Goal: Transaction & Acquisition: Purchase product/service

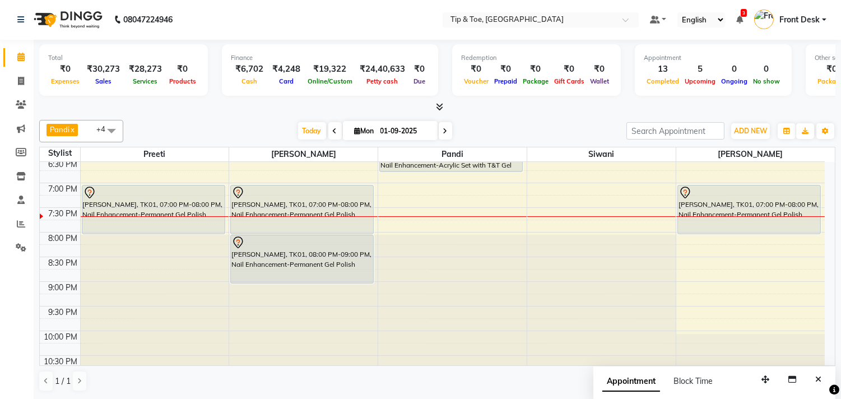
scroll to position [489, 0]
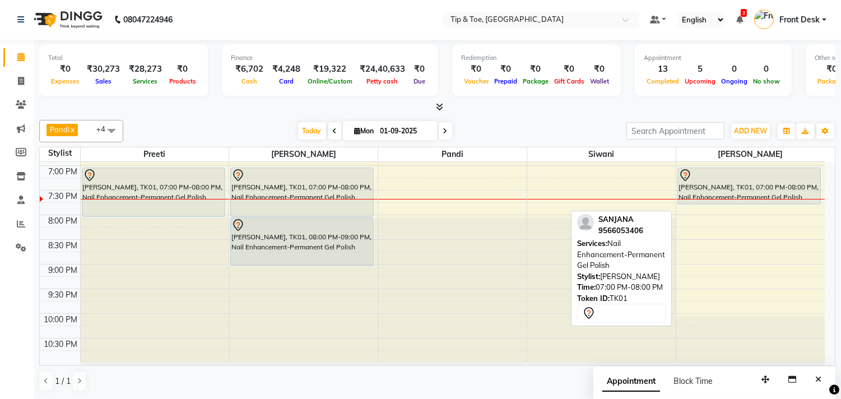
drag, startPoint x: 753, startPoint y: 214, endPoint x: 758, endPoint y: 201, distance: 14.4
click at [758, 201] on div "divya, TK02, 02:45 PM-04:45 PM, Nail Enhancement-Acrylic Set with T&T Gel Color…" at bounding box center [750, 18] width 148 height 690
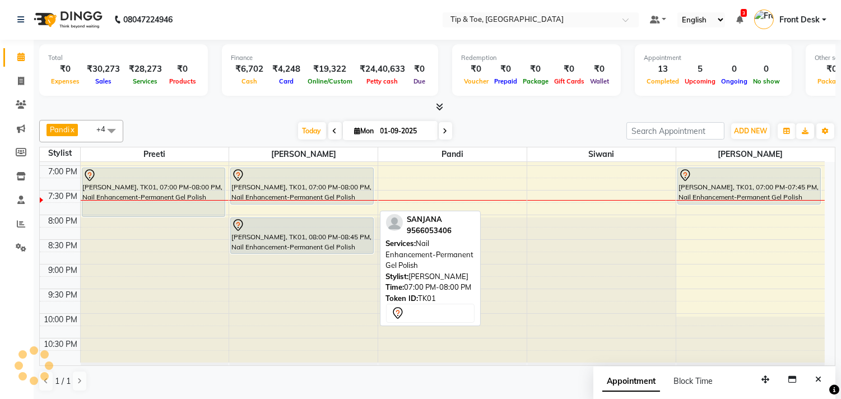
drag, startPoint x: 331, startPoint y: 215, endPoint x: 334, endPoint y: 204, distance: 11.2
click at [334, 204] on div "[PERSON_NAME], TK03, 11:45 AM-12:45 PM, Vedic Valley Pedicure divya, TK02, 02:1…" at bounding box center [303, 18] width 148 height 690
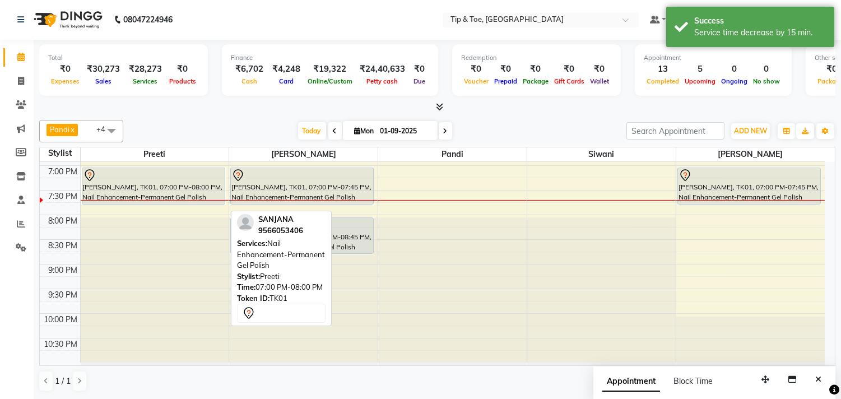
click at [209, 200] on div "[PERSON_NAME], TK03, 11:30 AM-12:30 PM, Manicure-Cocktail Manicure [PERSON_NAME…" at bounding box center [155, 18] width 148 height 690
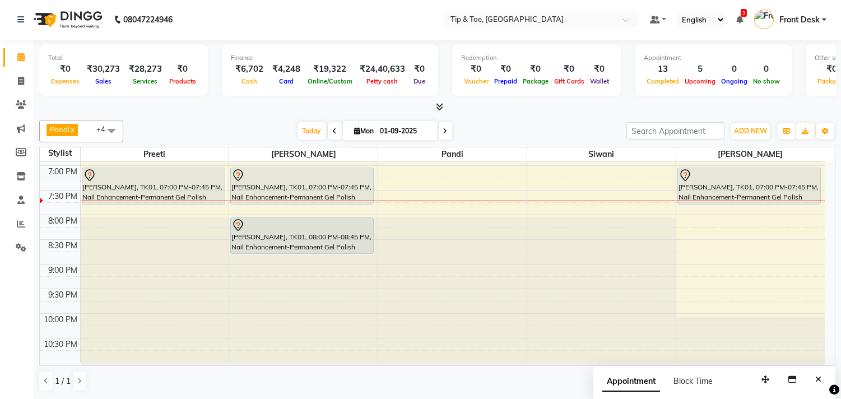
drag, startPoint x: 309, startPoint y: 254, endPoint x: 318, endPoint y: 260, distance: 11.0
click at [318, 260] on div "Susmita, TK03, 11:45 AM-12:45 PM, Vedic Valley Pedicure divya, TK02, 02:15 PM-0…" at bounding box center [303, 18] width 148 height 690
drag, startPoint x: 293, startPoint y: 202, endPoint x: 316, endPoint y: 233, distance: 38.8
click at [288, 200] on div "Susmita, TK03, 11:45 AM-12:45 PM, Vedic Valley Pedicure divya, TK02, 02:15 PM-0…" at bounding box center [303, 18] width 148 height 690
drag, startPoint x: 118, startPoint y: 203, endPoint x: 113, endPoint y: 211, distance: 9.5
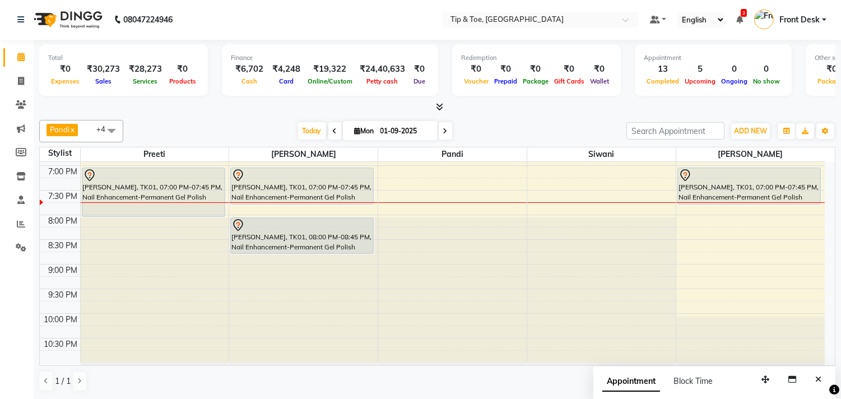
click at [113, 211] on div "Susmita, TK03, 11:30 AM-12:30 PM, Manicure-Cocktail Manicure Susmita, TK03, 12:…" at bounding box center [155, 18] width 148 height 690
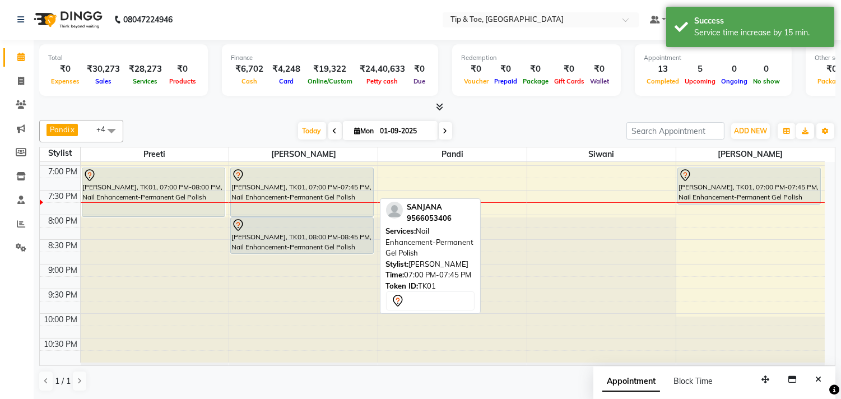
drag, startPoint x: 315, startPoint y: 201, endPoint x: 311, endPoint y: 207, distance: 7.8
click at [311, 207] on div "Susmita, TK03, 11:45 AM-12:45 PM, Vedic Valley Pedicure divya, TK02, 02:15 PM-0…" at bounding box center [303, 18] width 148 height 690
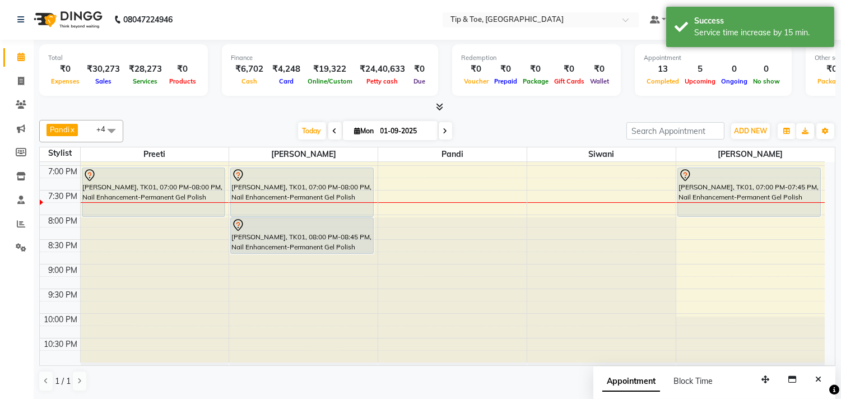
drag, startPoint x: 721, startPoint y: 203, endPoint x: 721, endPoint y: 209, distance: 6.7
click at [721, 209] on div "divya, TK02, 02:45 PM-04:45 PM, Nail Enhancement-Acrylic Set with T&T Gel Color…" at bounding box center [750, 18] width 148 height 690
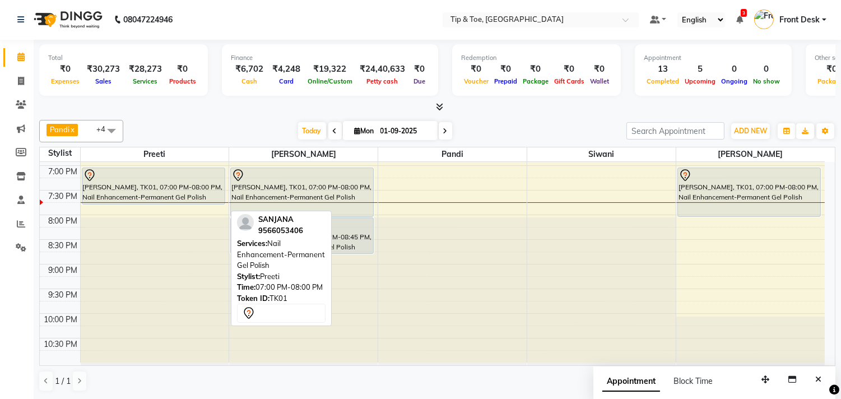
drag, startPoint x: 201, startPoint y: 216, endPoint x: 200, endPoint y: 200, distance: 16.3
click at [200, 200] on div "Susmita, TK03, 11:30 AM-12:30 PM, Manicure-Cocktail Manicure Susmita, TK03, 12:…" at bounding box center [155, 18] width 148 height 690
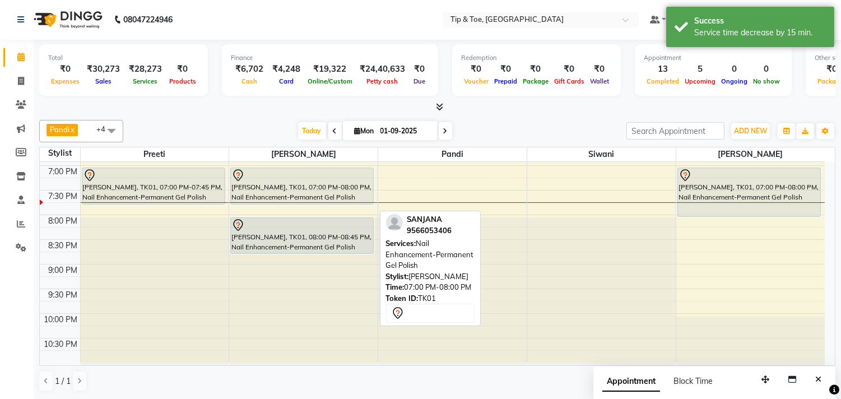
click at [332, 204] on div "Susmita, TK03, 11:45 AM-12:45 PM, Vedic Valley Pedicure divya, TK02, 02:15 PM-0…" at bounding box center [303, 18] width 148 height 690
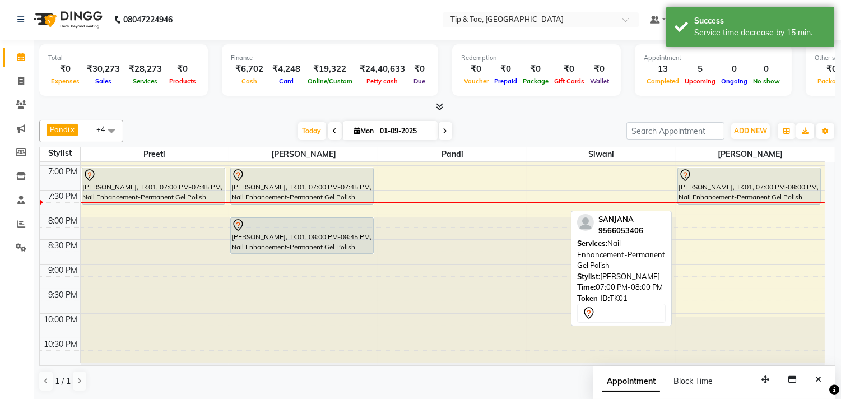
click at [693, 203] on div "divya, TK02, 02:45 PM-04:45 PM, Nail Enhancement-Acrylic Set with T&T Gel Color…" at bounding box center [750, 18] width 148 height 690
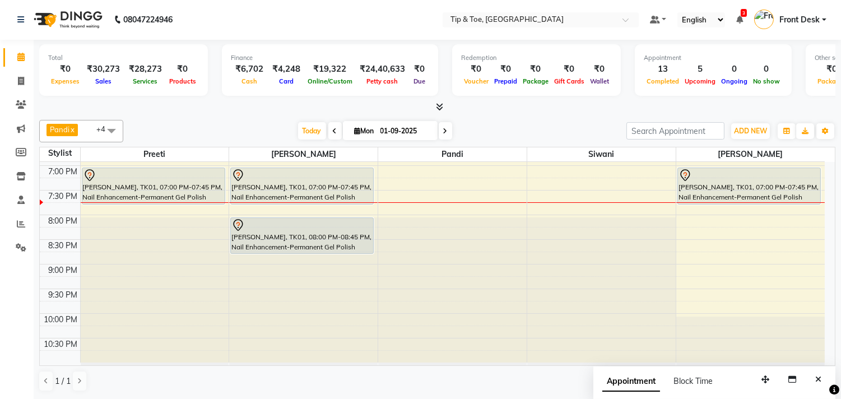
click at [493, 132] on div "Today Mon 01-09-2025" at bounding box center [375, 131] width 492 height 17
click at [331, 201] on div "Susmita, TK03, 11:45 AM-12:45 PM, Vedic Valley Pedicure divya, TK02, 02:15 PM-0…" at bounding box center [303, 18] width 148 height 690
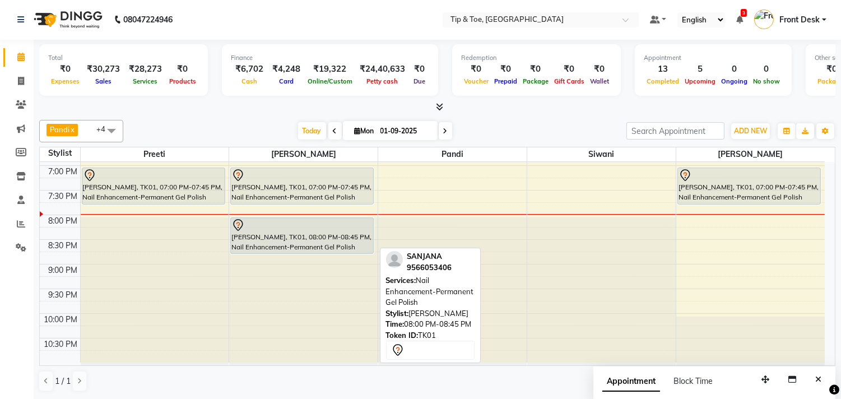
scroll to position [427, 0]
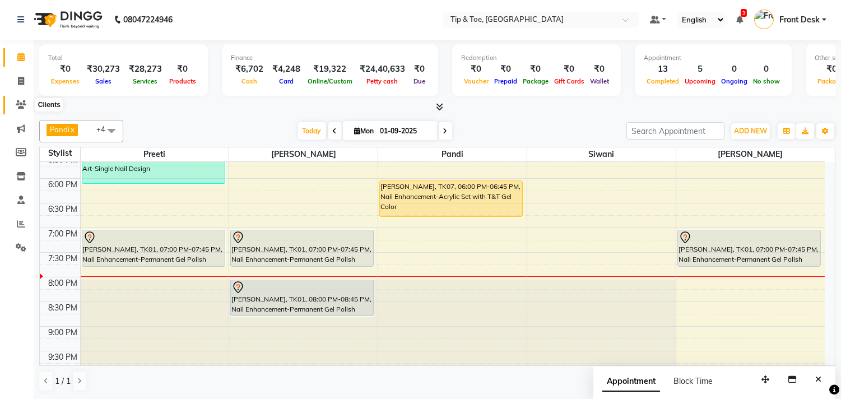
click at [21, 99] on span at bounding box center [21, 105] width 20 height 13
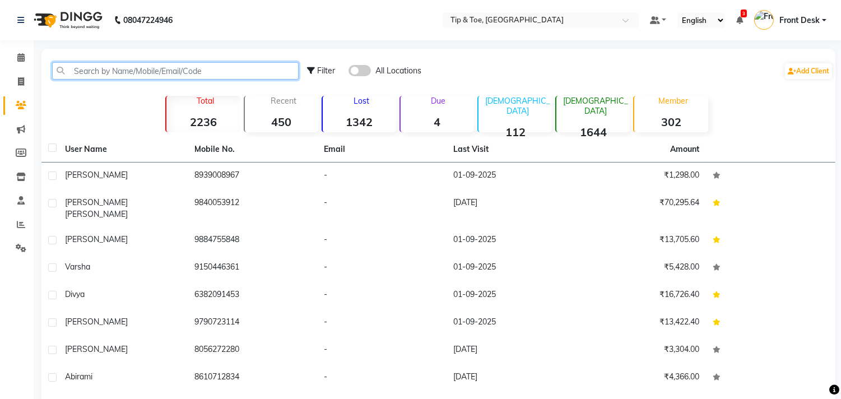
click at [142, 63] on input "text" at bounding box center [175, 70] width 246 height 17
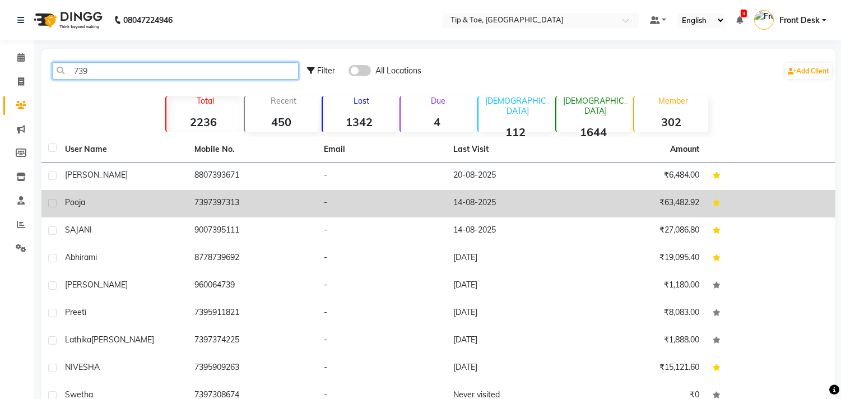
type input "739"
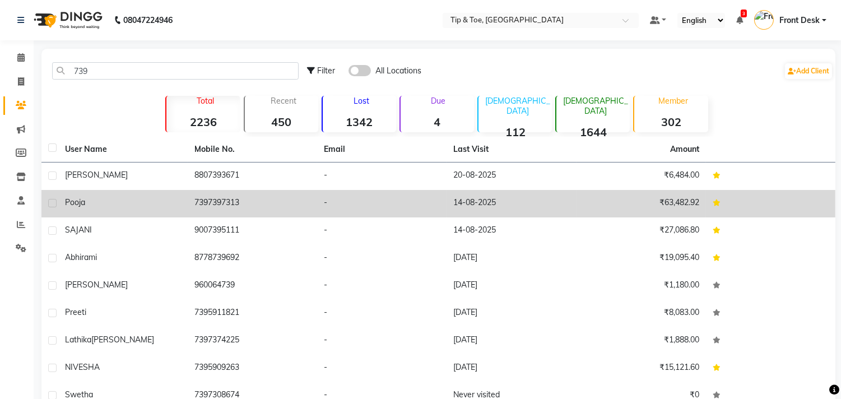
click at [218, 204] on td "7397397313" at bounding box center [252, 203] width 129 height 27
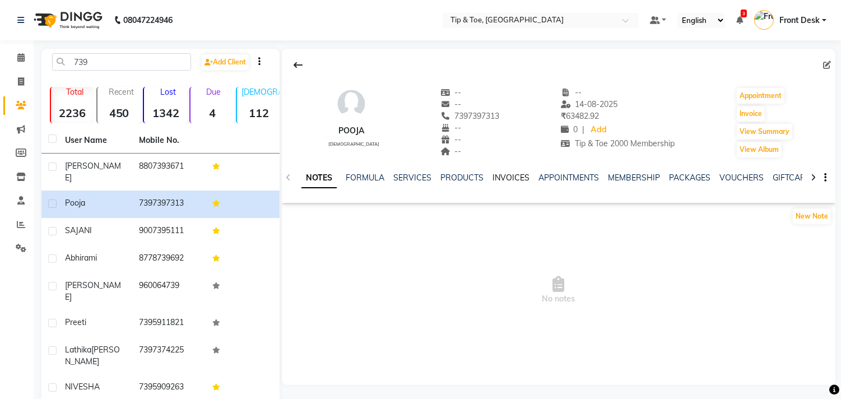
click at [501, 180] on link "INVOICES" at bounding box center [510, 178] width 37 height 10
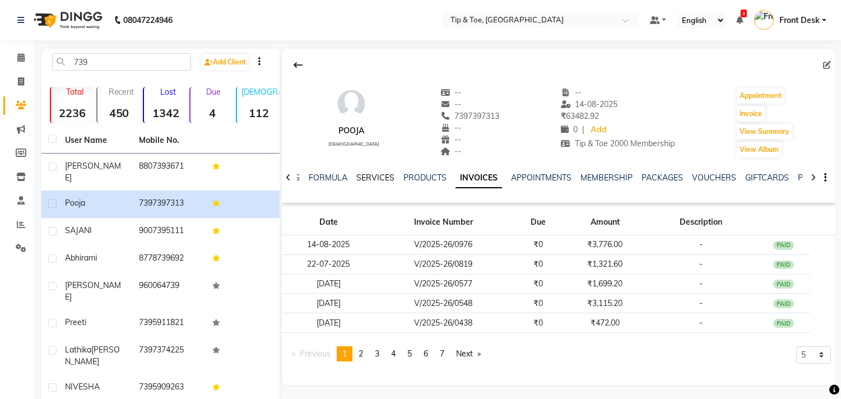
click at [378, 176] on link "SERVICES" at bounding box center [375, 178] width 38 height 10
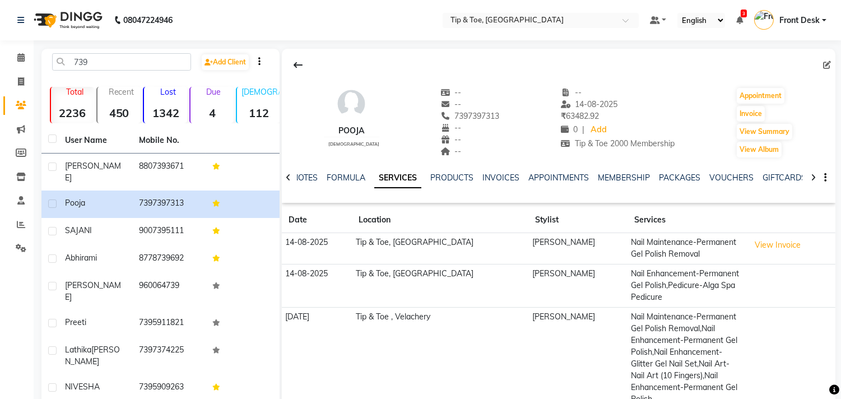
click at [502, 85] on div "Pooja female -- -- 7397397313 -- -- -- -- 14-08-2025 ₹ 63482.92 0 | Add Tip & T…" at bounding box center [558, 117] width 553 height 83
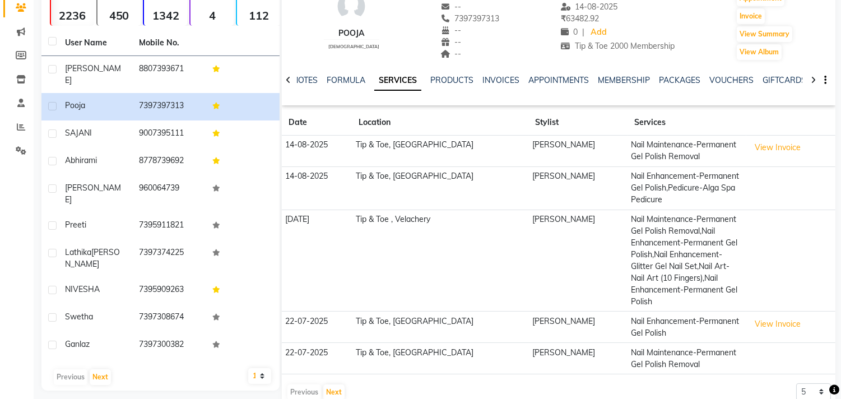
scroll to position [35, 0]
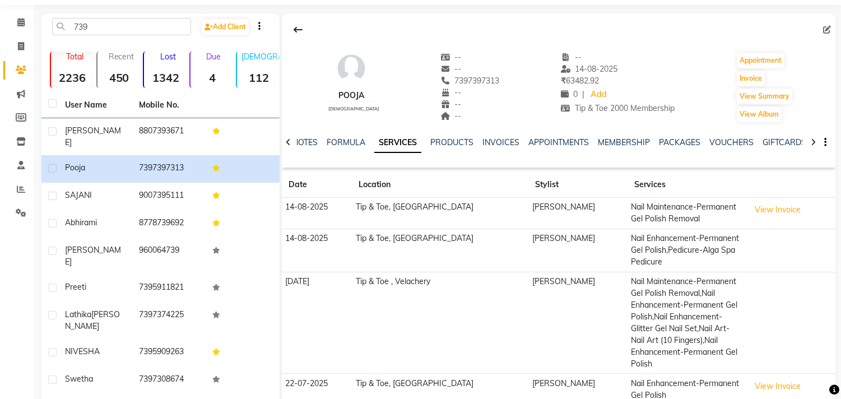
click at [473, 34] on div at bounding box center [558, 29] width 553 height 21
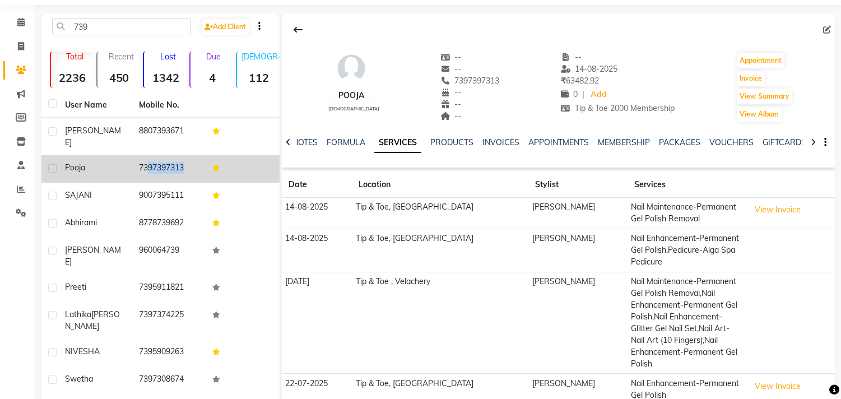
drag, startPoint x: 133, startPoint y: 160, endPoint x: 220, endPoint y: 155, distance: 87.0
click at [220, 155] on tr "Pooja 7397397313" at bounding box center [160, 168] width 238 height 27
copy td "7397397313"
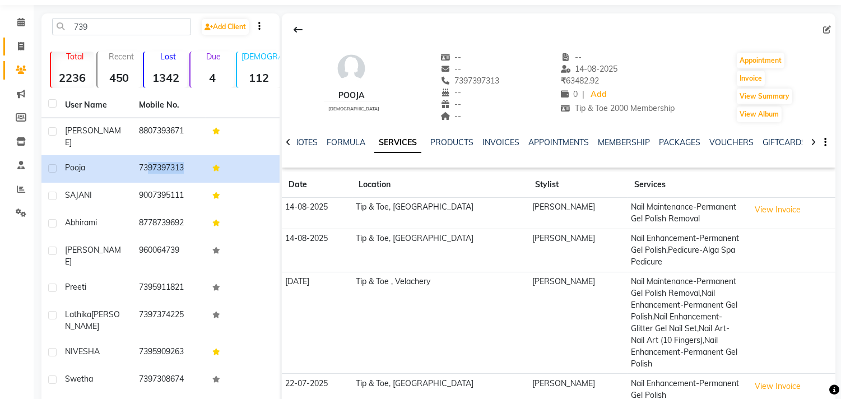
click at [8, 42] on link "Invoice" at bounding box center [16, 47] width 27 height 18
select select "5770"
select select "service"
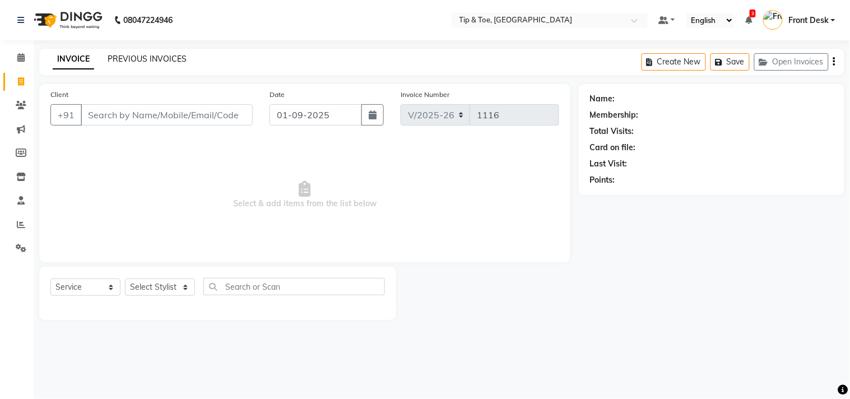
click at [171, 57] on link "PREVIOUS INVOICES" at bounding box center [147, 59] width 79 height 10
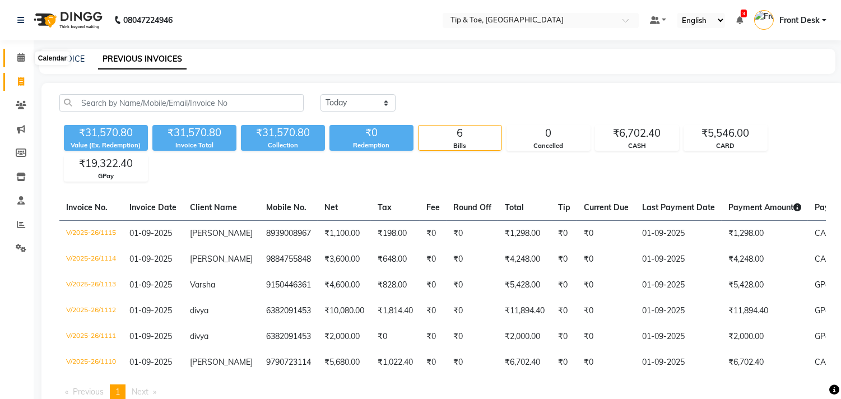
click at [21, 58] on icon at bounding box center [20, 57] width 7 height 8
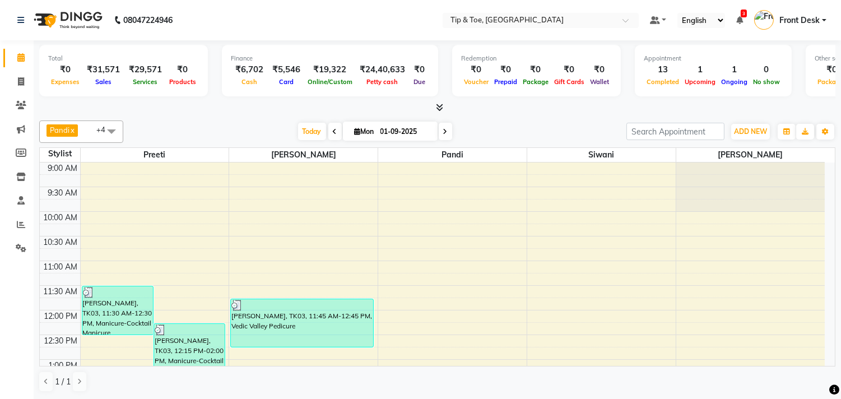
click at [445, 138] on span at bounding box center [445, 131] width 13 height 17
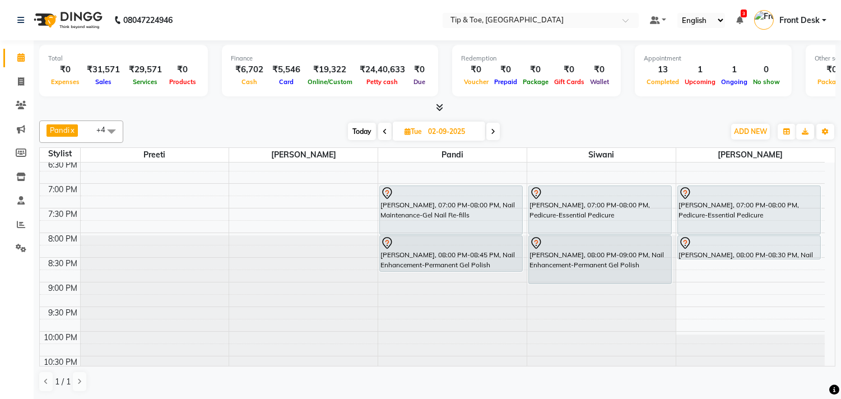
scroll to position [489, 0]
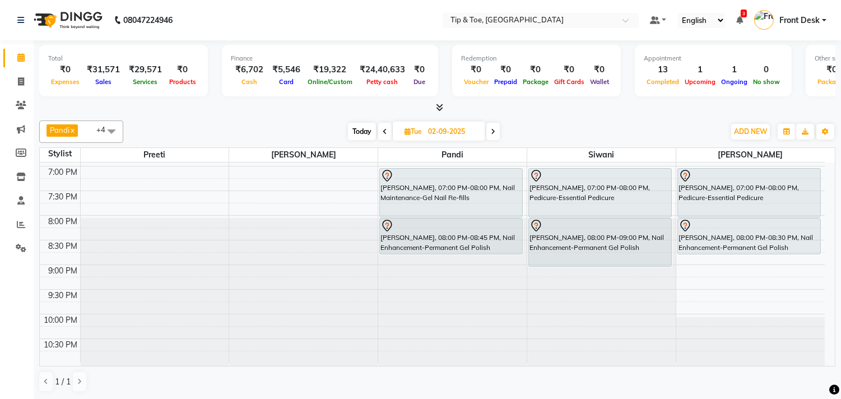
drag, startPoint x: 747, startPoint y: 241, endPoint x: 748, endPoint y: 249, distance: 7.4
click at [748, 249] on div "Abirami, 04:00 PM-05:00 PM, Nail Maintenance-Acrylic Removal Rajesh lulla, 07:0…" at bounding box center [750, 18] width 148 height 690
click at [369, 132] on span "Today" at bounding box center [362, 131] width 28 height 17
type input "01-09-2025"
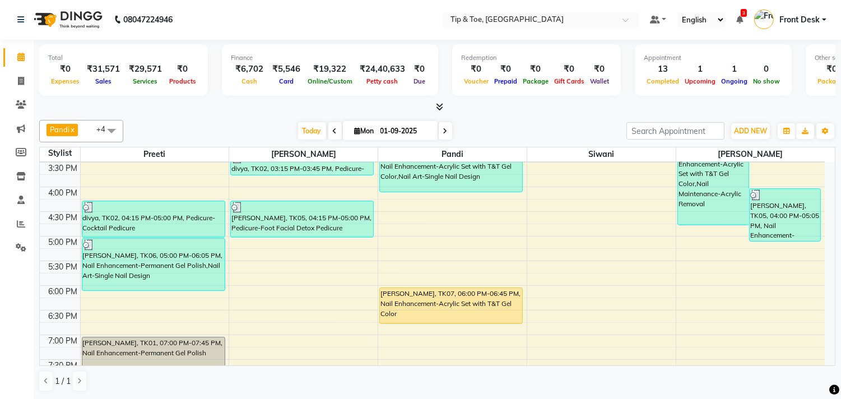
scroll to position [302, 0]
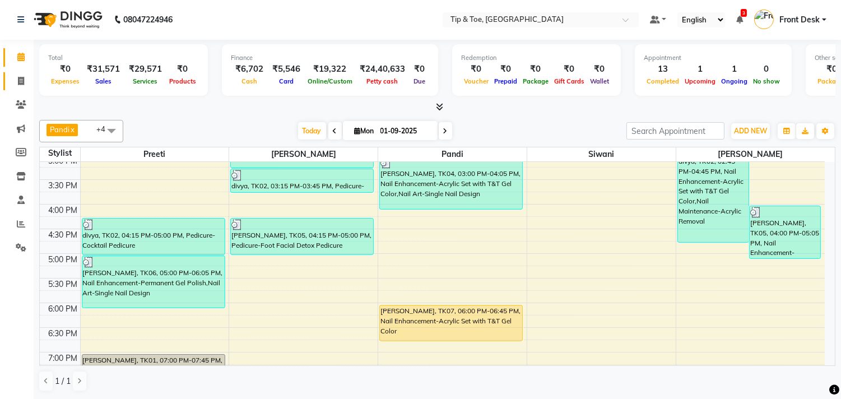
click at [25, 85] on span at bounding box center [21, 81] width 20 height 13
select select "5770"
select select "service"
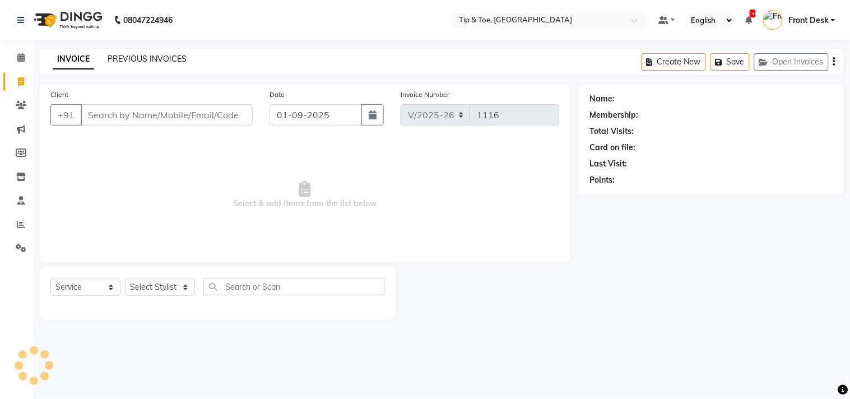
click at [138, 57] on link "PREVIOUS INVOICES" at bounding box center [147, 59] width 79 height 10
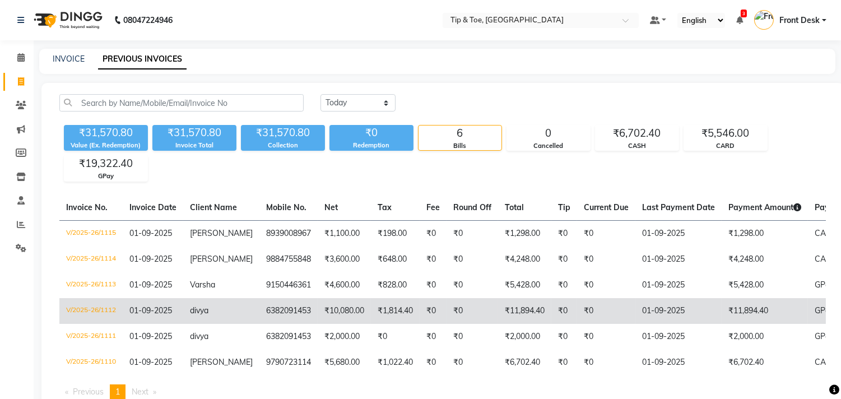
scroll to position [57, 0]
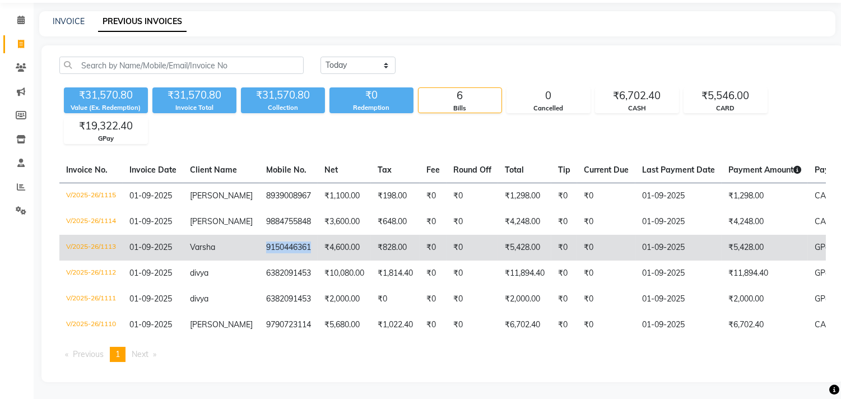
drag, startPoint x: 258, startPoint y: 237, endPoint x: 310, endPoint y: 243, distance: 52.4
click at [310, 243] on td "9150446361" at bounding box center [288, 248] width 58 height 26
copy td "9150446361"
click at [250, 235] on td "Varsha" at bounding box center [221, 248] width 76 height 26
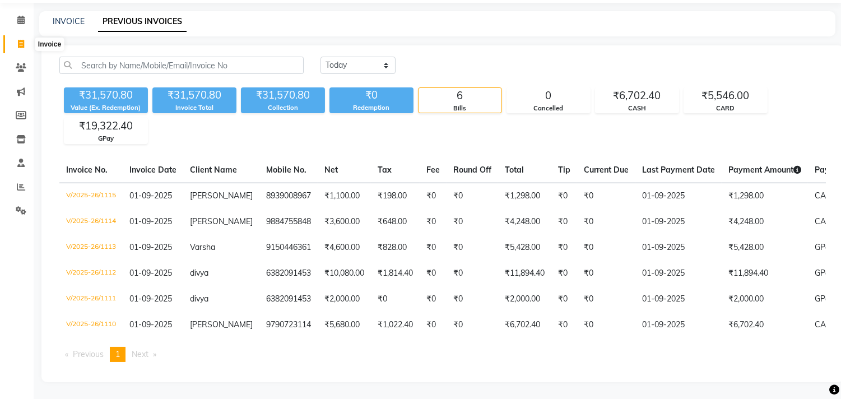
scroll to position [0, 0]
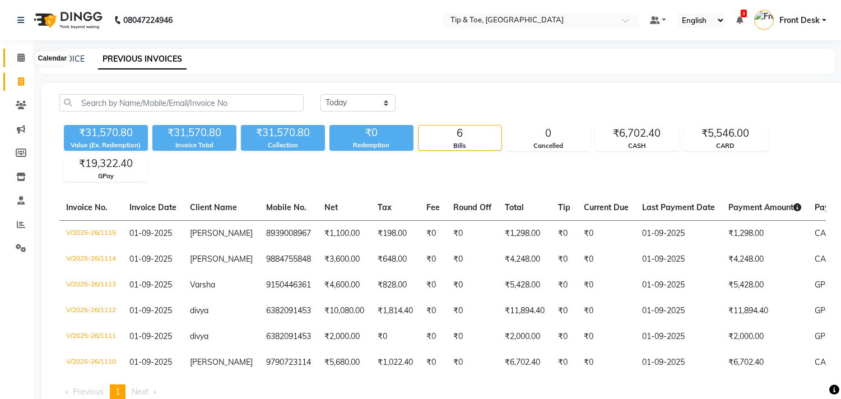
click at [27, 63] on span at bounding box center [21, 58] width 20 height 13
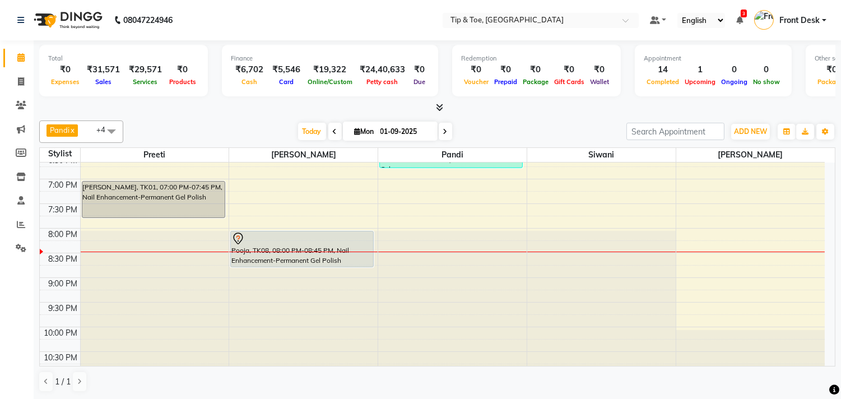
scroll to position [489, 0]
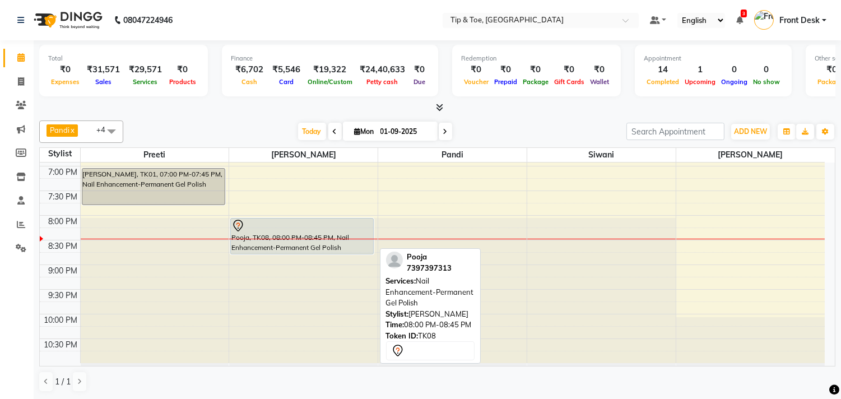
click at [278, 227] on div at bounding box center [301, 225] width 141 height 13
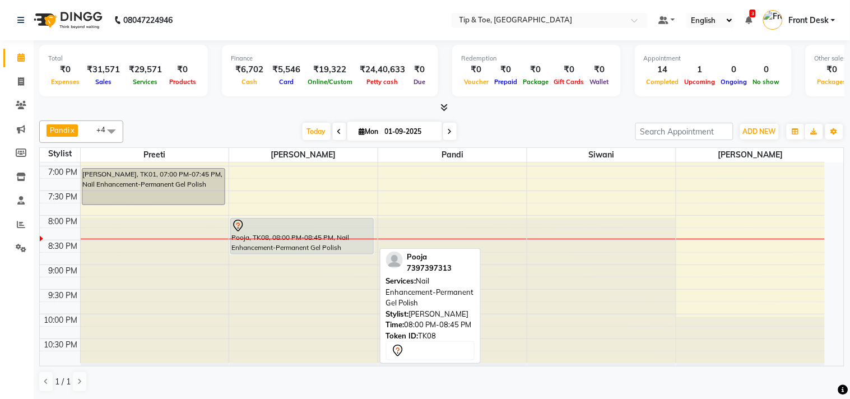
select select "7"
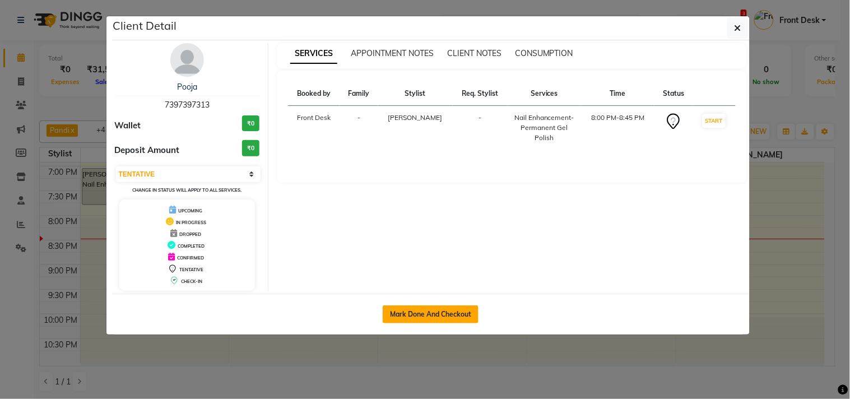
click at [418, 311] on button "Mark Done And Checkout" at bounding box center [431, 314] width 96 height 18
select select "service"
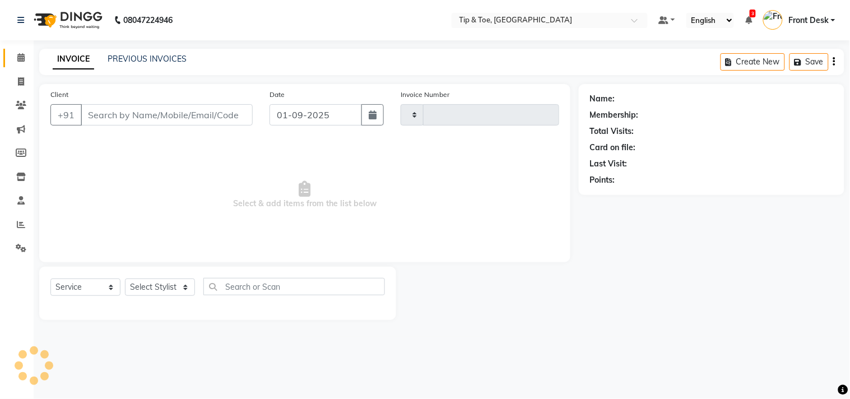
type input "1116"
select select "5770"
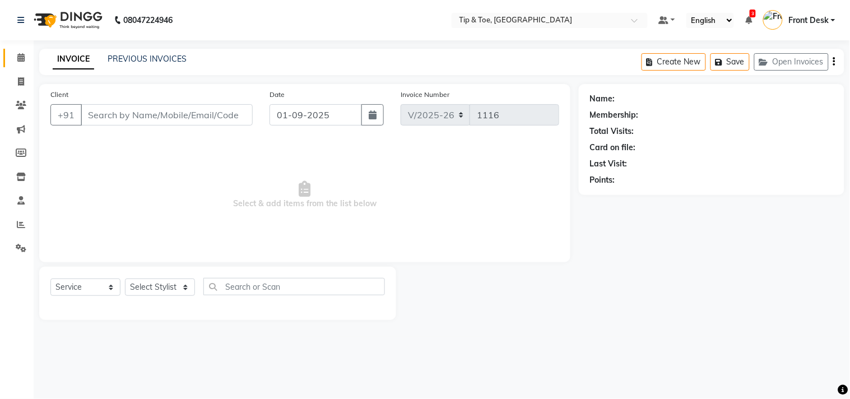
type input "7397397313"
select select "39914"
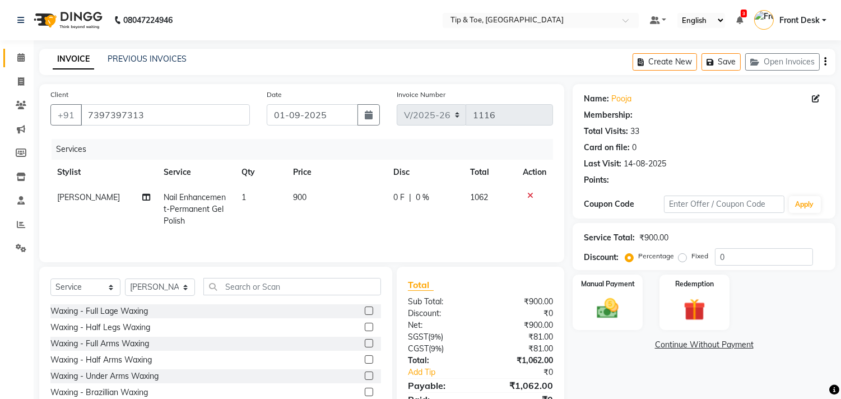
select select "1: Object"
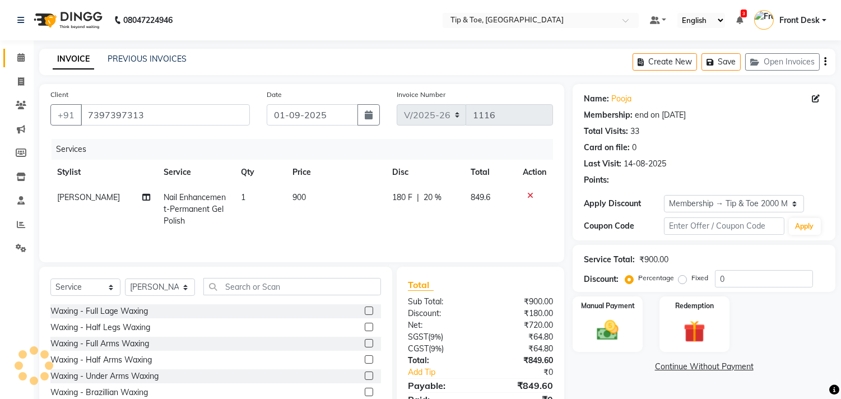
type input "20"
click at [314, 194] on td "900" at bounding box center [336, 209] width 100 height 49
select select "39914"
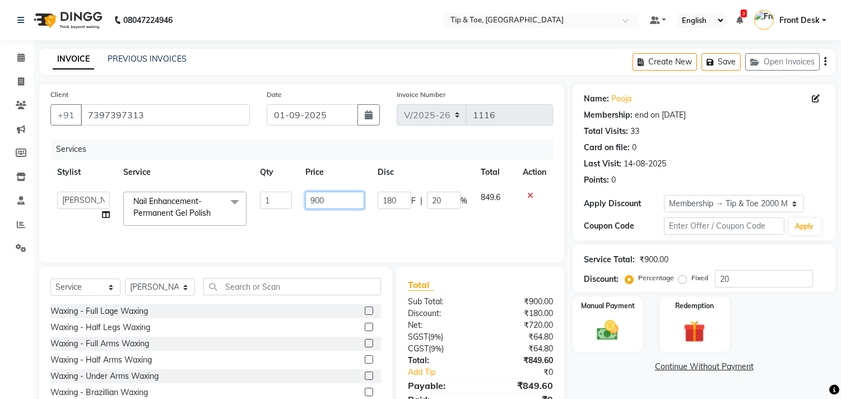
click at [325, 199] on input "900" at bounding box center [334, 200] width 59 height 17
type input "90"
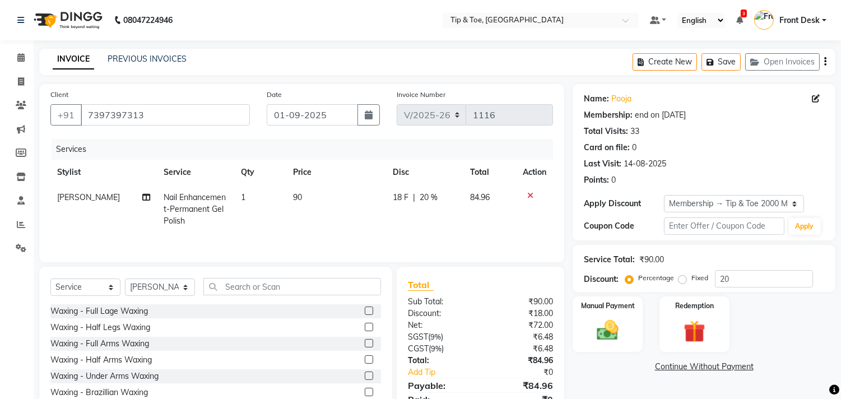
click at [250, 199] on td "1" at bounding box center [261, 209] width 52 height 49
select select "39914"
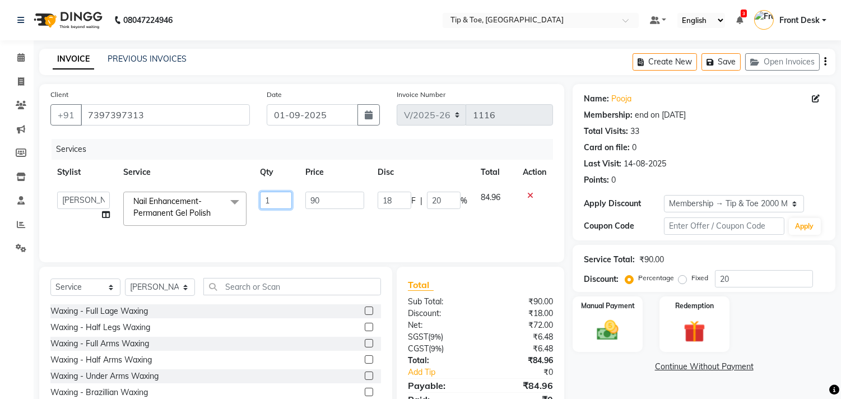
click at [271, 197] on input "1" at bounding box center [276, 200] width 32 height 17
type input "2"
click at [246, 288] on input "text" at bounding box center [292, 286] width 178 height 17
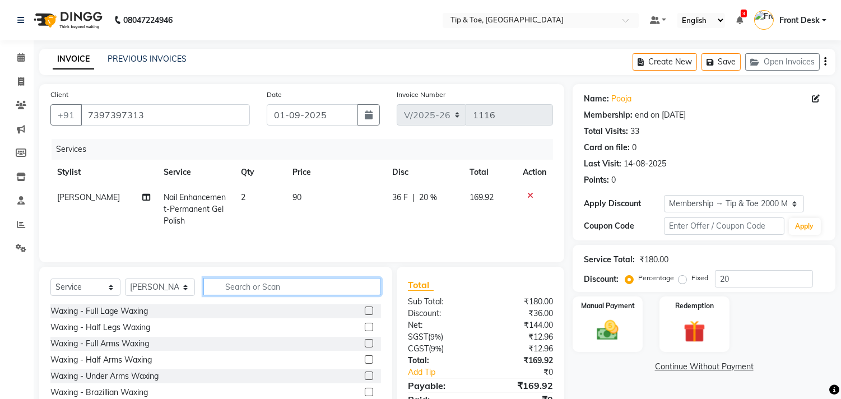
click at [250, 288] on input "text" at bounding box center [292, 286] width 178 height 17
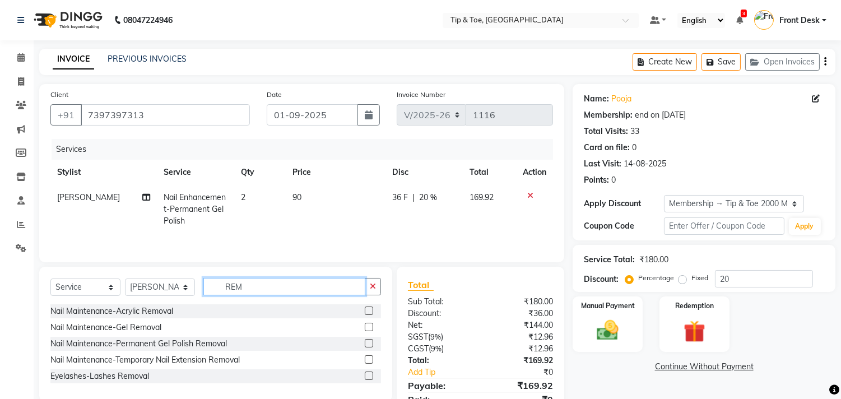
scroll to position [50, 0]
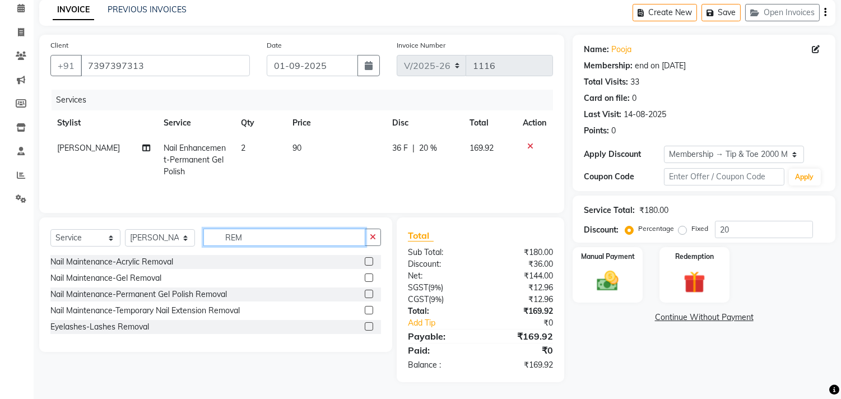
type input "REM"
click at [371, 292] on label at bounding box center [369, 294] width 8 height 8
click at [371, 292] on input "checkbox" at bounding box center [368, 294] width 7 height 7
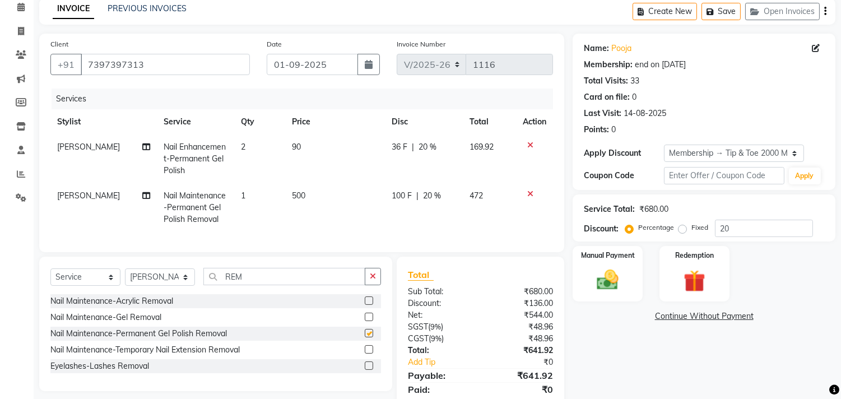
checkbox input "false"
click at [309, 194] on td "500" at bounding box center [335, 207] width 99 height 49
select select "39914"
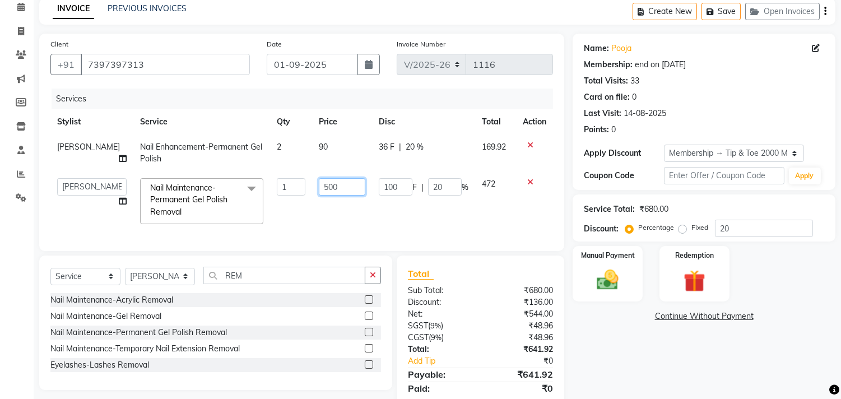
click at [337, 190] on input "500" at bounding box center [342, 186] width 46 height 17
type input "50"
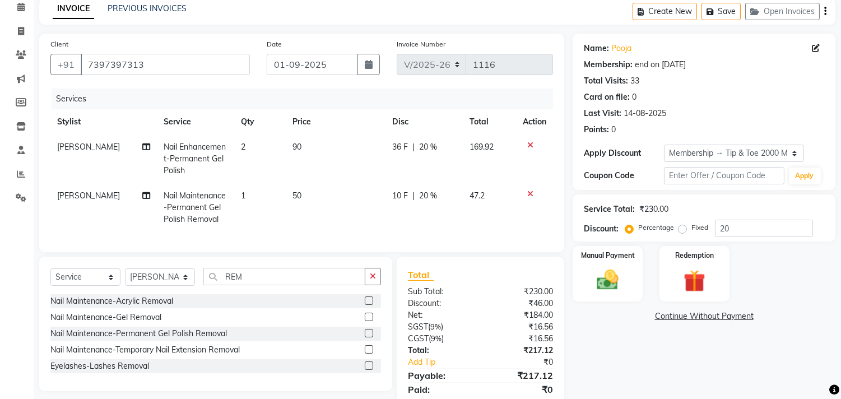
click at [257, 197] on td "1" at bounding box center [260, 207] width 52 height 49
select select "39914"
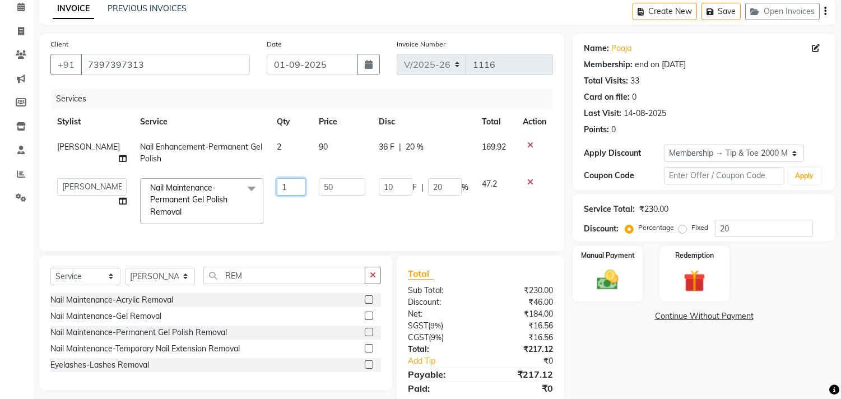
click at [277, 184] on input "1" at bounding box center [291, 186] width 29 height 17
type input "2"
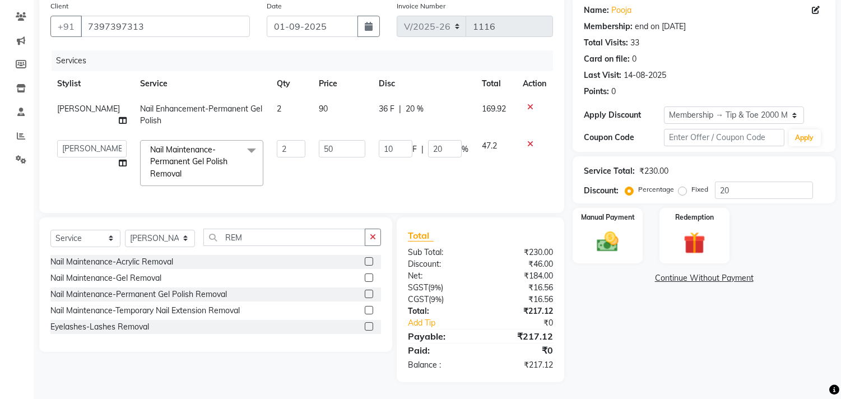
click at [637, 336] on div "Name: Pooja Membership: end on 21-04-2027 Total Visits: 33 Card on file: 0 Last…" at bounding box center [707, 189] width 271 height 386
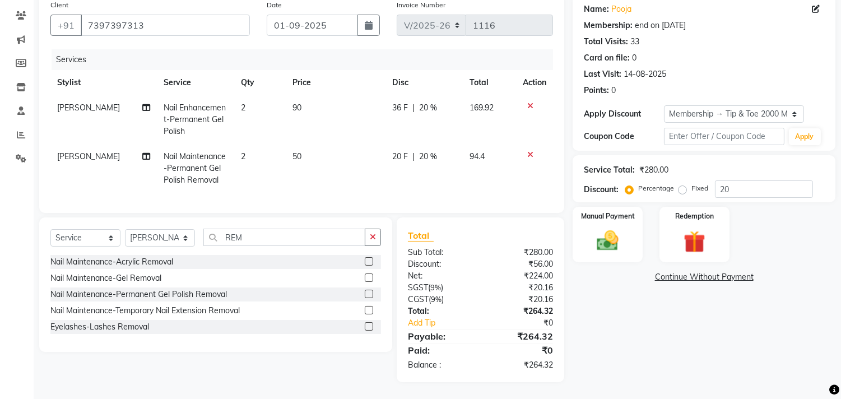
scroll to position [99, 0]
click at [587, 231] on div "Manual Payment" at bounding box center [607, 234] width 73 height 57
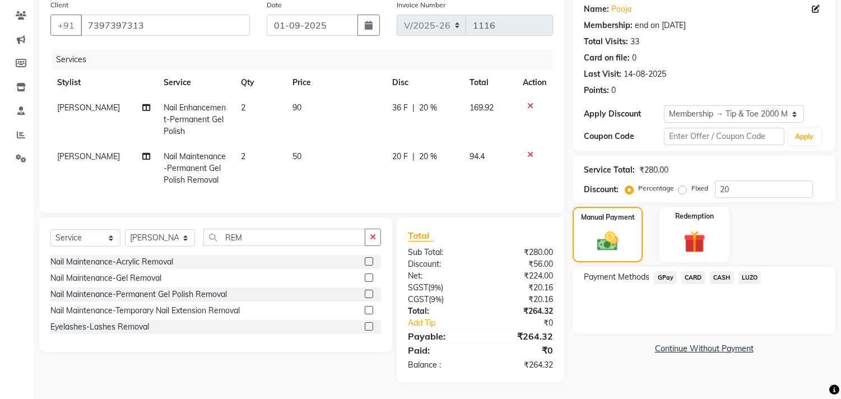
click at [687, 271] on span "CARD" at bounding box center [693, 277] width 24 height 13
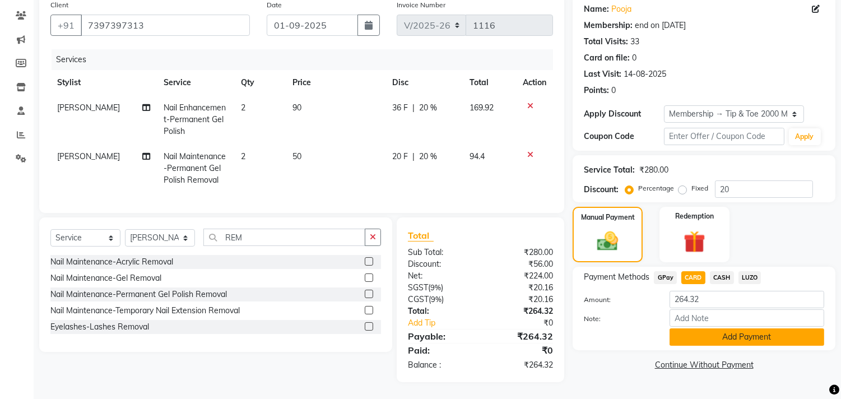
click at [768, 328] on button "Add Payment" at bounding box center [746, 336] width 155 height 17
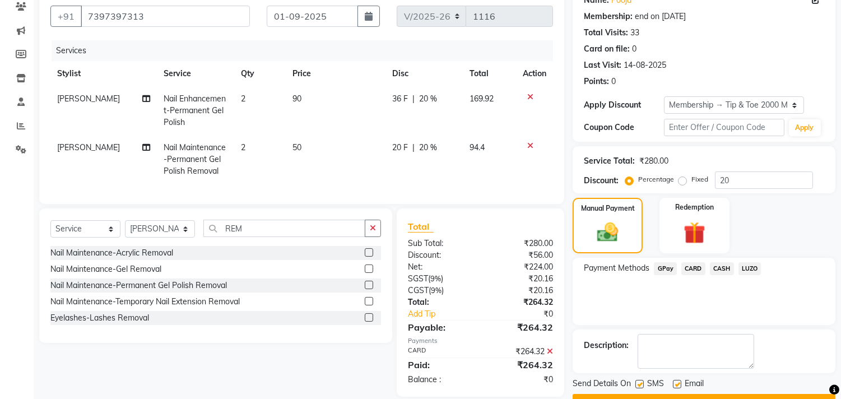
scroll to position [127, 0]
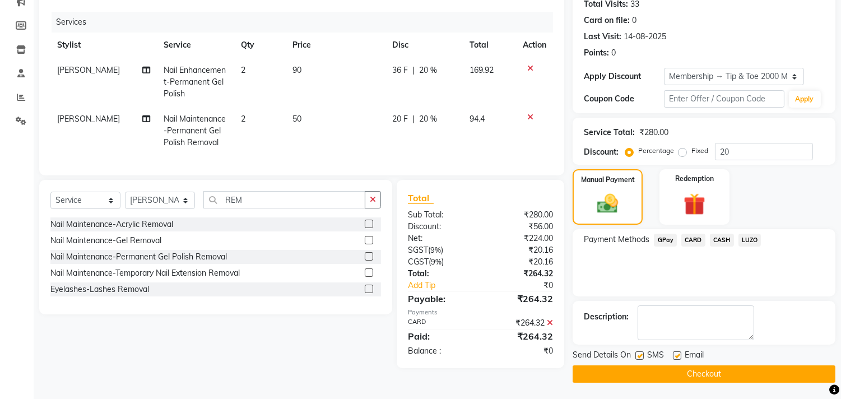
click at [641, 375] on button "Checkout" at bounding box center [703, 373] width 263 height 17
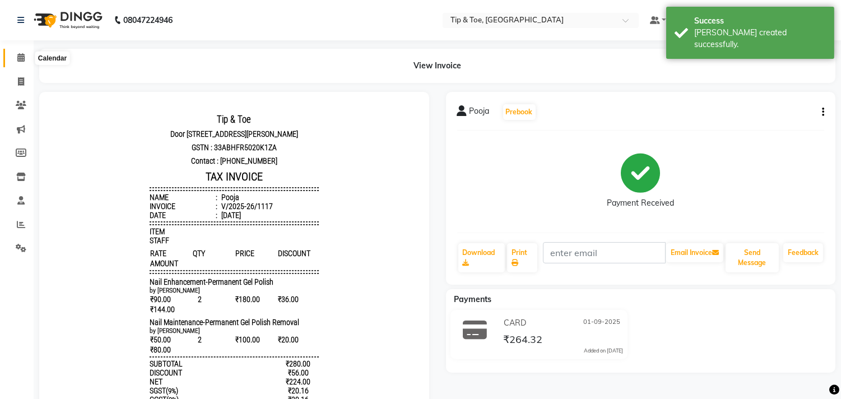
click at [21, 53] on icon at bounding box center [20, 57] width 7 height 8
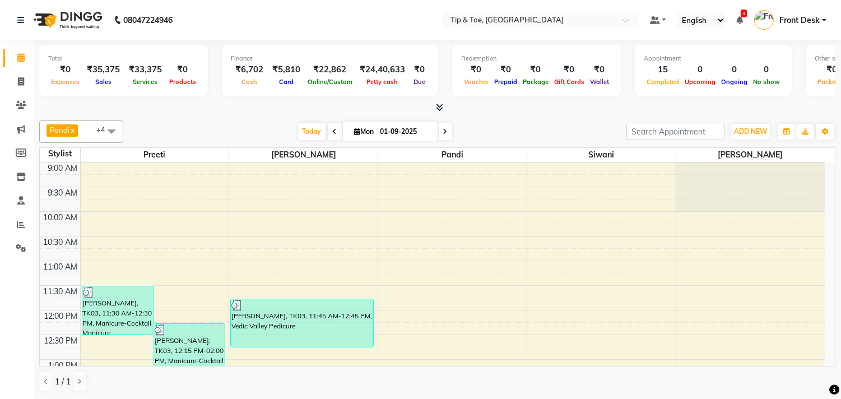
scroll to position [62, 0]
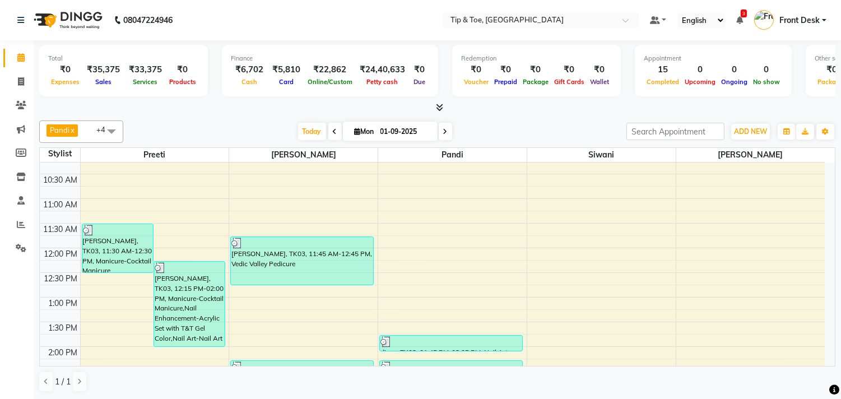
click at [443, 129] on icon at bounding box center [445, 131] width 4 height 7
type input "02-09-2025"
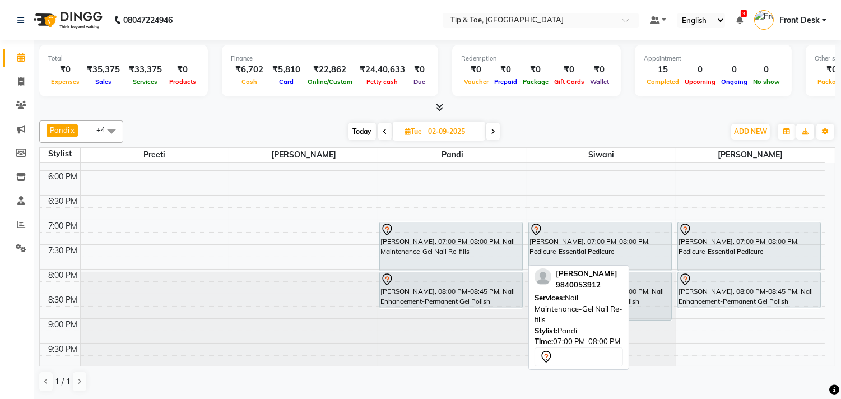
scroll to position [489, 0]
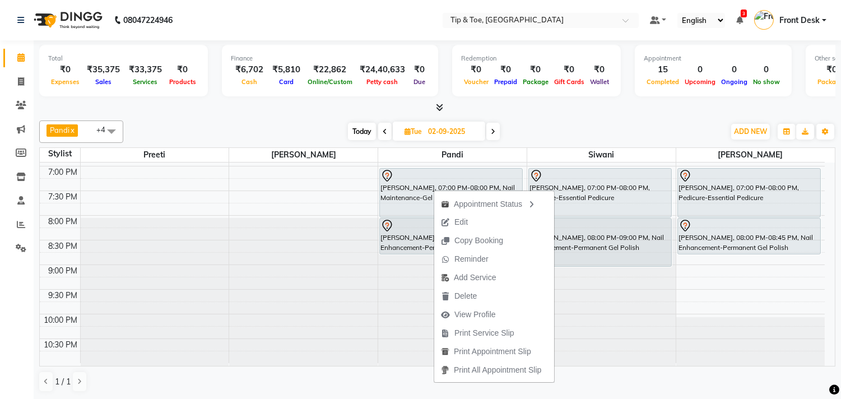
click at [308, 126] on div "Today Tue 02-09-2025" at bounding box center [424, 131] width 590 height 17
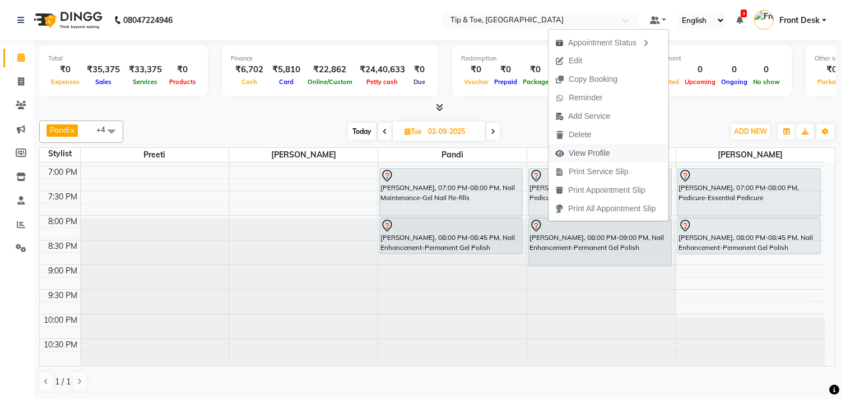
click at [577, 159] on span "View Profile" at bounding box center [582, 153] width 68 height 18
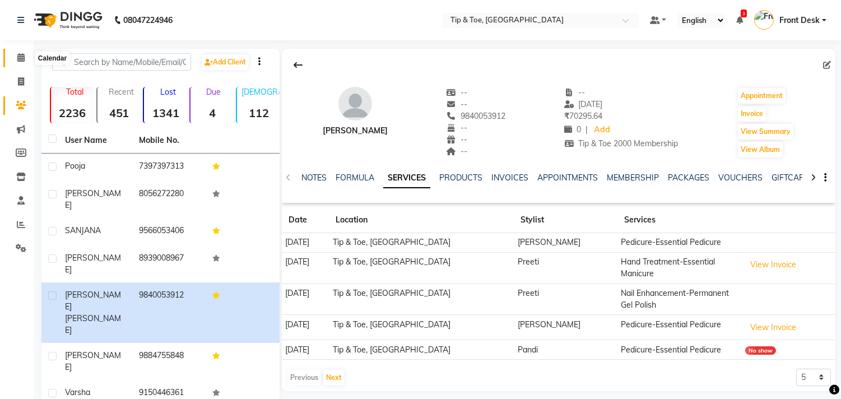
click at [20, 63] on span at bounding box center [21, 58] width 20 height 13
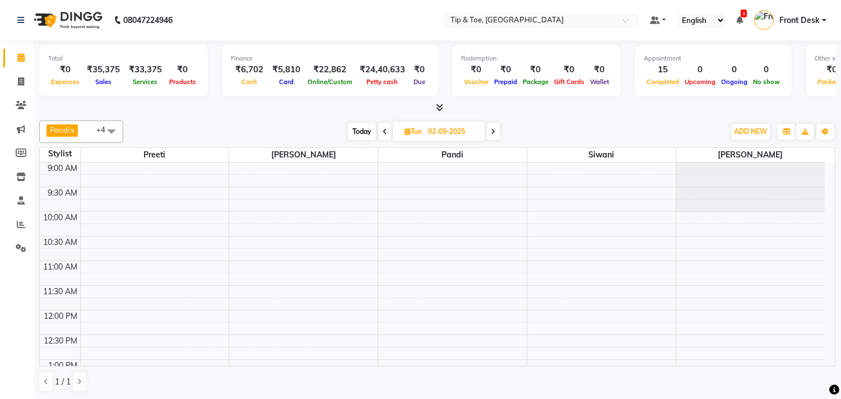
click at [356, 131] on span "Today" at bounding box center [362, 131] width 28 height 17
type input "01-09-2025"
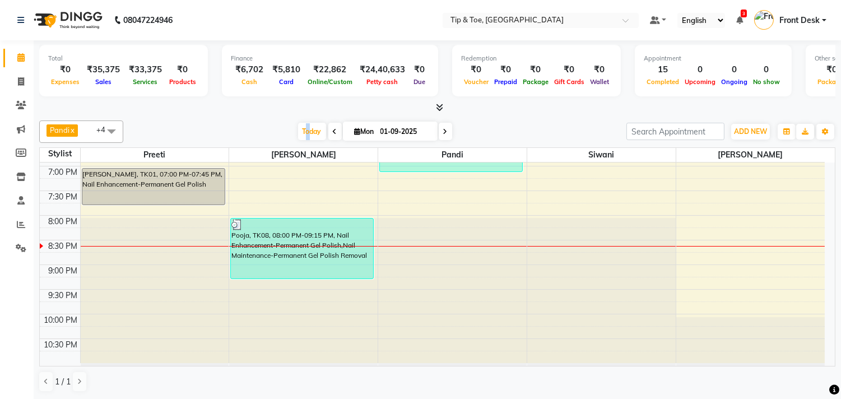
scroll to position [427, 0]
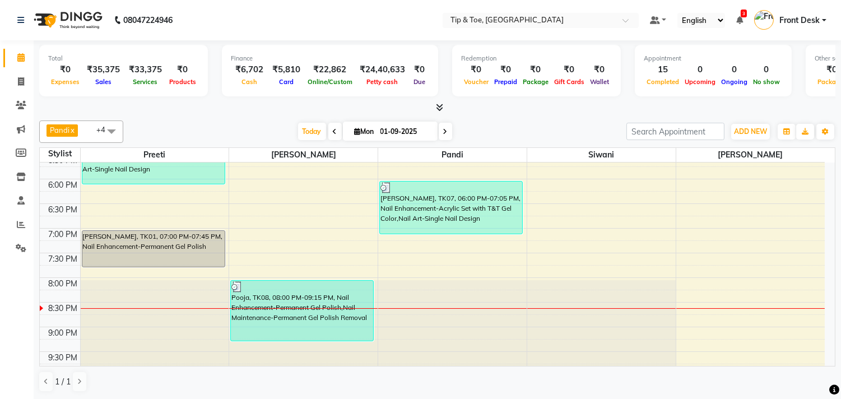
click at [529, 132] on div "Today Mon 01-09-2025" at bounding box center [375, 131] width 492 height 17
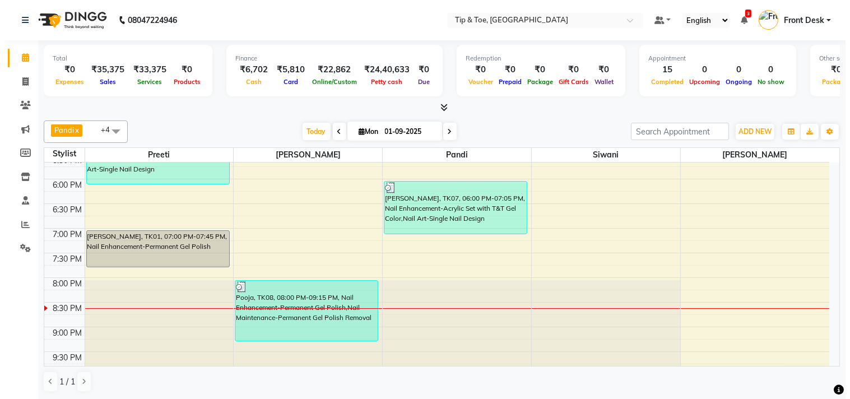
scroll to position [489, 0]
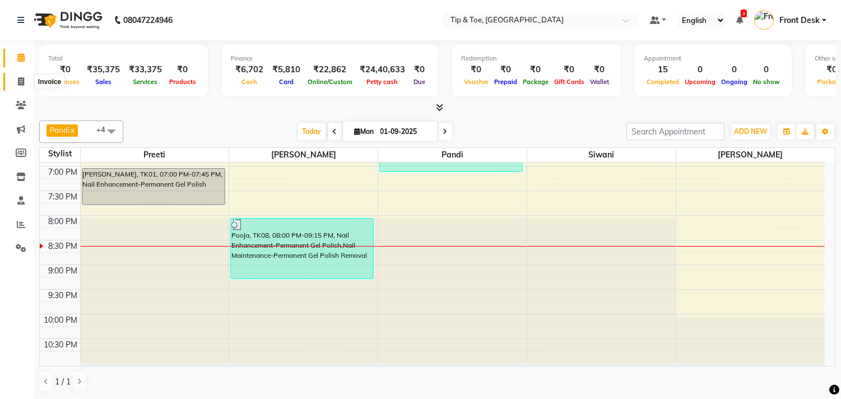
click at [23, 86] on icon at bounding box center [21, 81] width 6 height 8
select select "service"
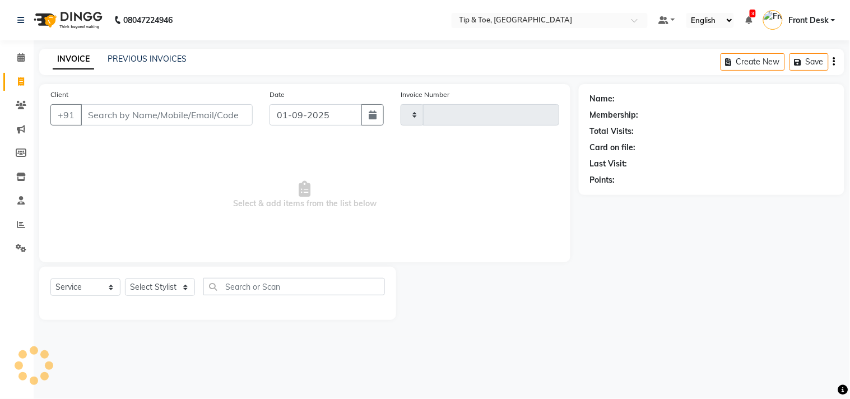
type input "1118"
select select "5770"
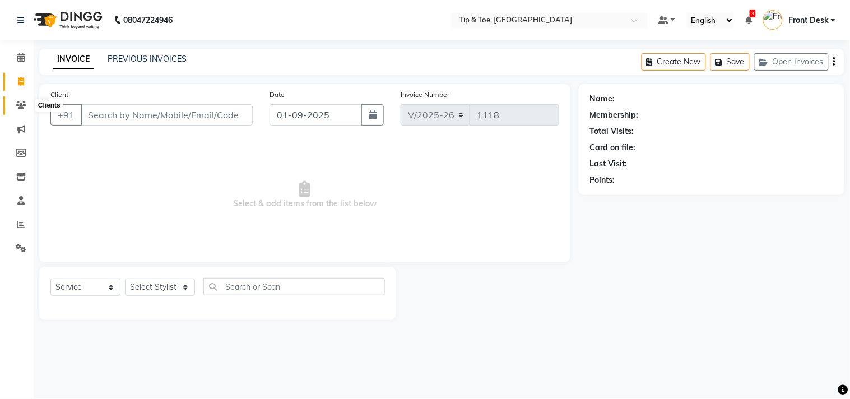
click at [14, 105] on span at bounding box center [21, 105] width 20 height 13
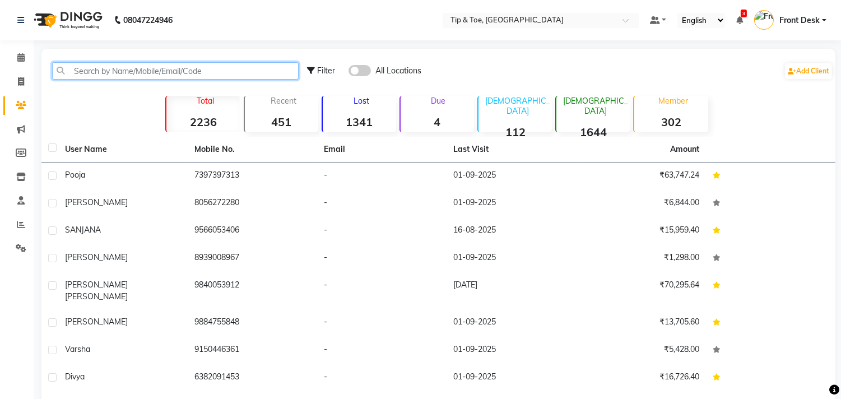
click at [122, 69] on input "text" at bounding box center [175, 70] width 246 height 17
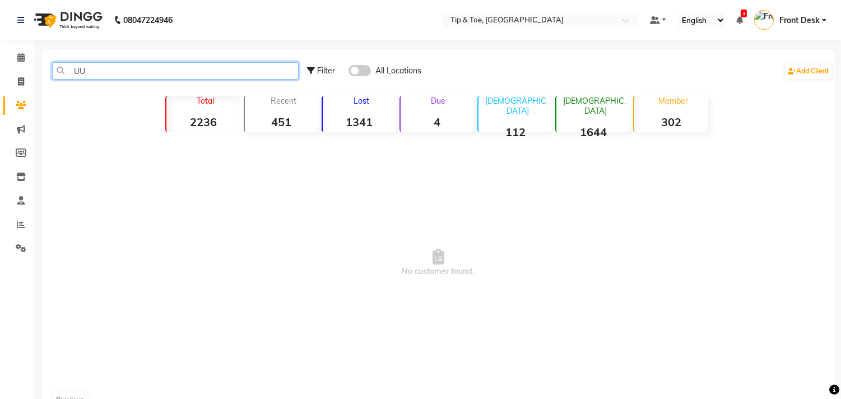
type input "U"
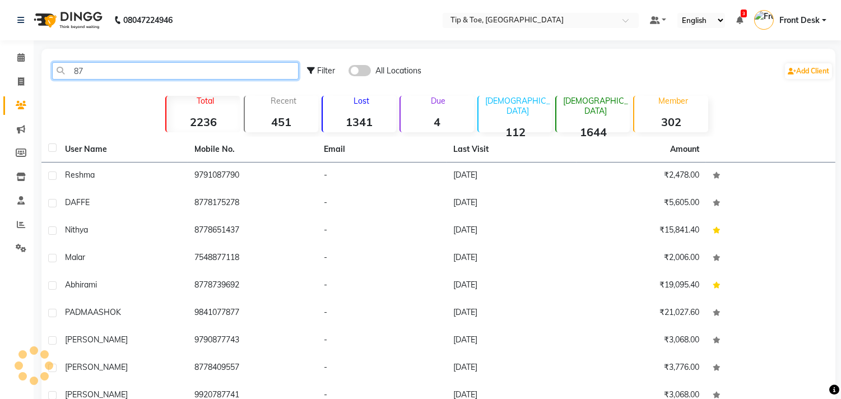
type input "8"
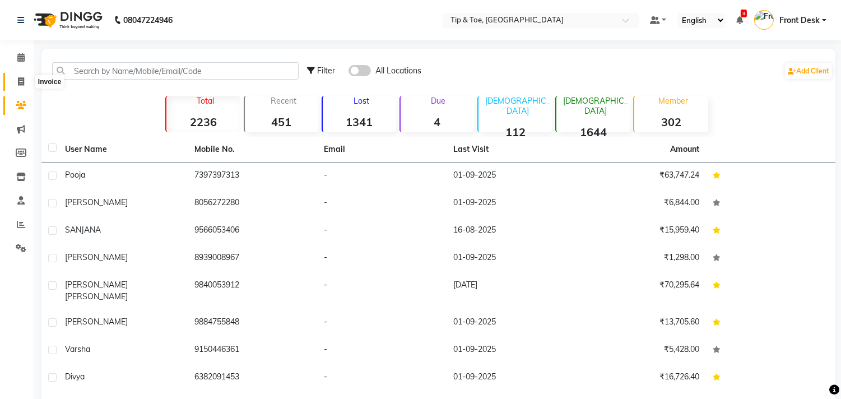
click at [23, 85] on icon at bounding box center [21, 81] width 6 height 8
select select "service"
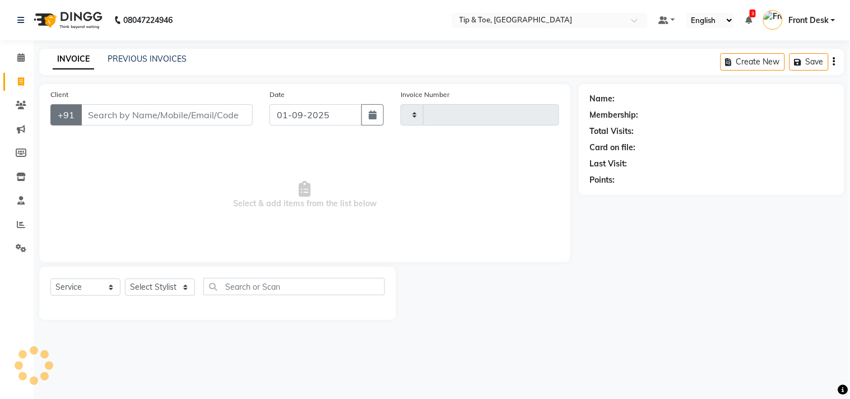
type input "1118"
select select "5770"
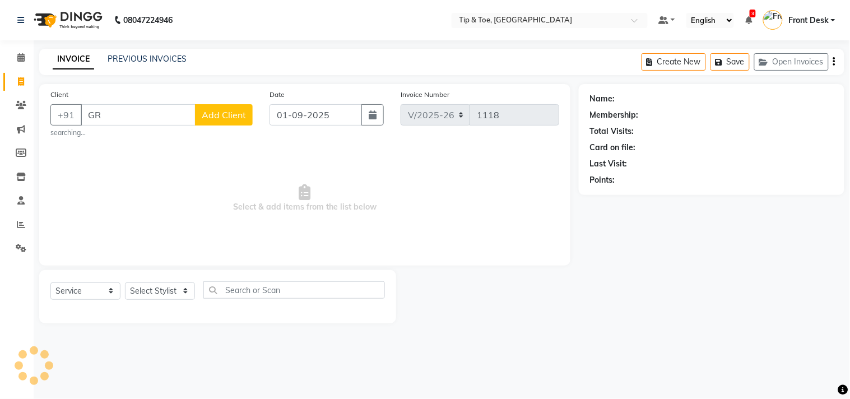
type input "G"
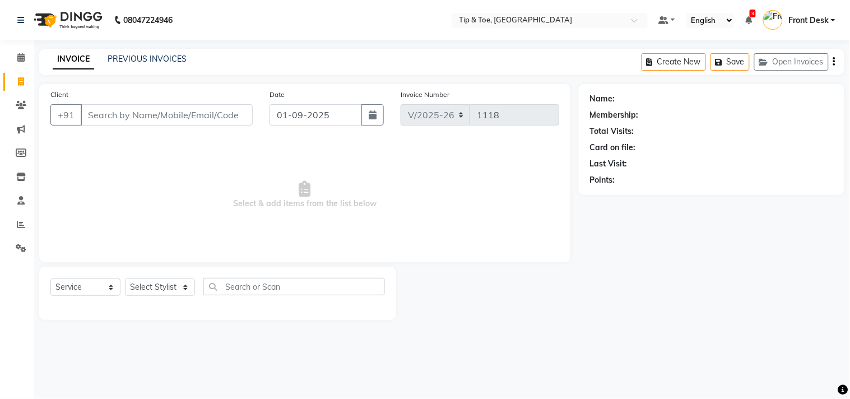
click at [216, 108] on input "Client" at bounding box center [167, 114] width 172 height 21
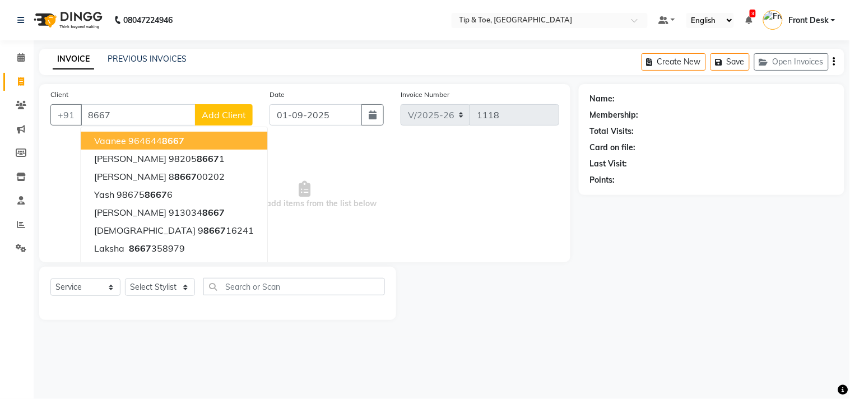
type input "8667"
click at [208, 114] on span "Add Client" at bounding box center [224, 114] width 44 height 11
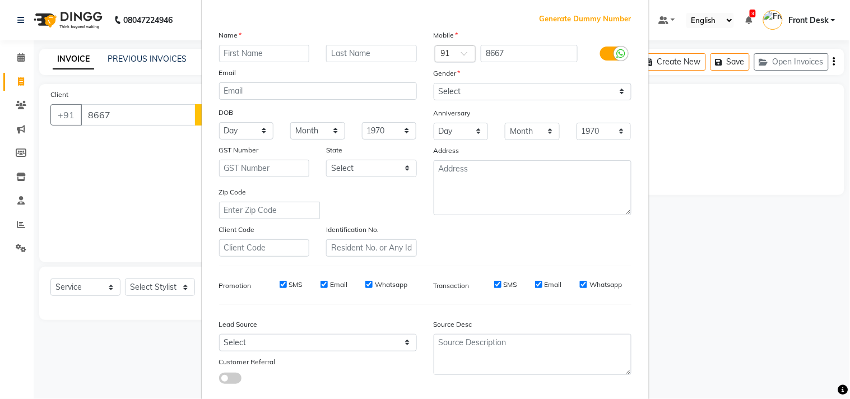
scroll to position [119, 0]
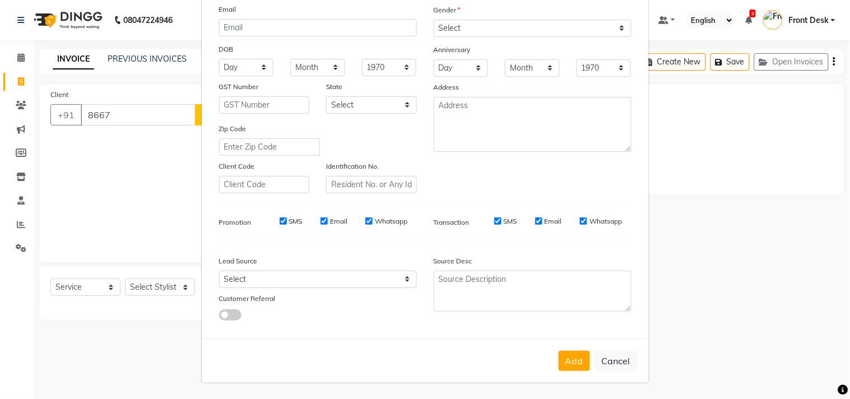
click at [192, 186] on ngb-modal-window "Add Client Generate Dummy Number Name Email DOB Day 01 02 03 04 05 06 07 08 09 …" at bounding box center [425, 199] width 850 height 399
drag, startPoint x: 116, startPoint y: 205, endPoint x: 124, endPoint y: 198, distance: 10.8
click at [117, 204] on ngb-modal-window "Add Client Generate Dummy Number Name Email DOB Day 01 02 03 04 05 06 07 08 09 …" at bounding box center [425, 199] width 850 height 399
click at [618, 365] on button "Cancel" at bounding box center [615, 360] width 43 height 21
select select
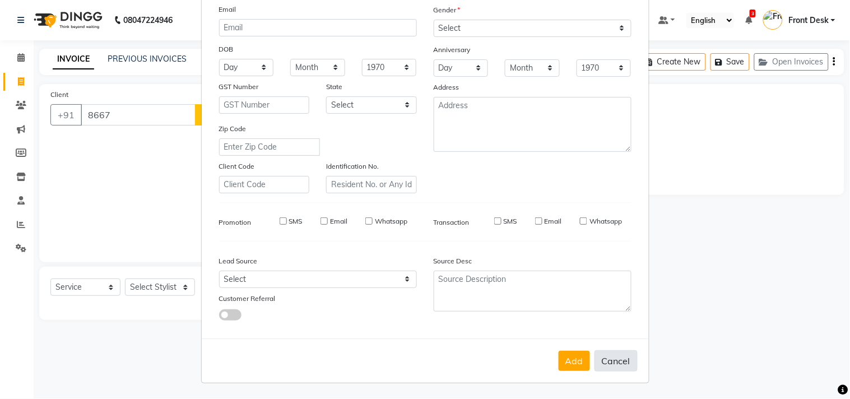
select select
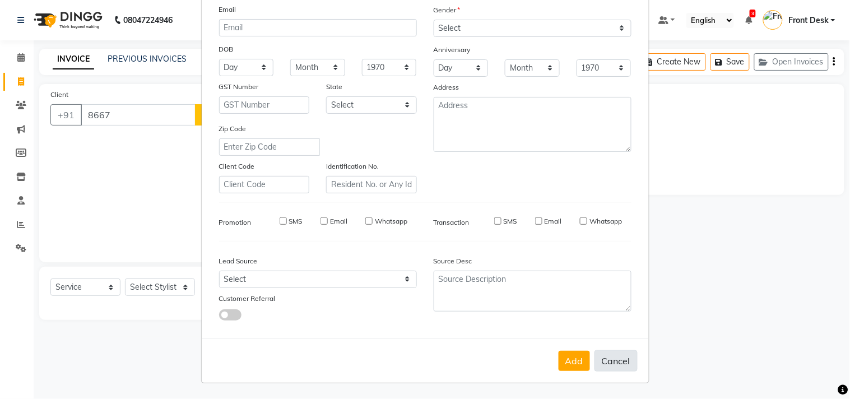
select select
checkbox input "false"
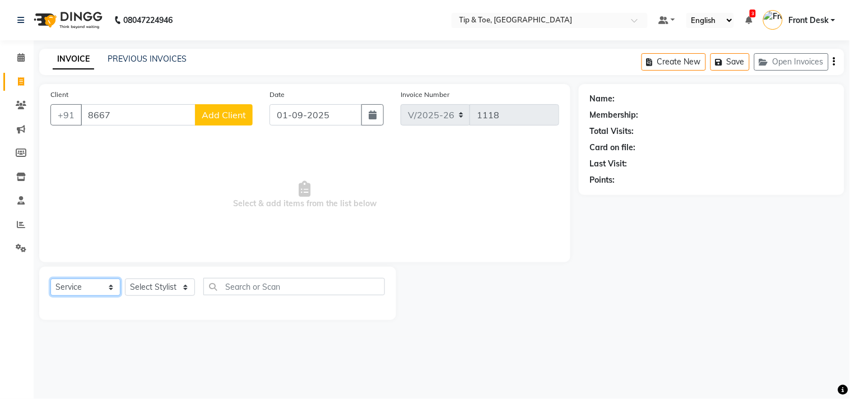
click at [110, 292] on select "Select Service Product Membership Package Voucher Prepaid Gift Card" at bounding box center [85, 286] width 70 height 17
click at [157, 293] on select "Select Stylist afroz Afroz DAISY Front Desk Joys Karthik Murali NANDHINI K Pand…" at bounding box center [160, 286] width 70 height 17
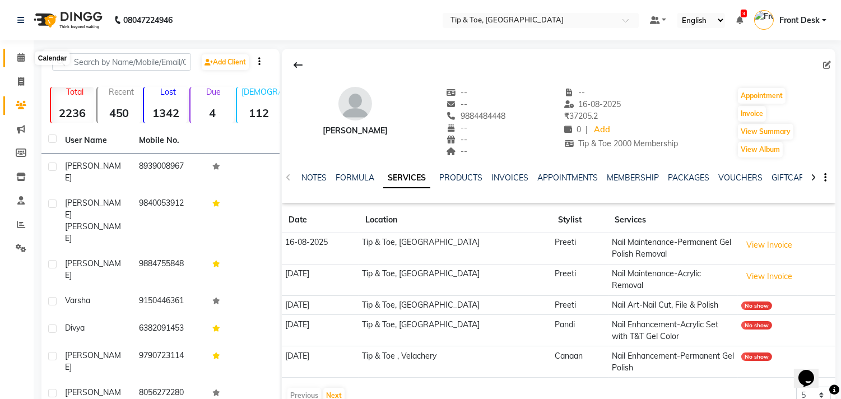
click at [21, 57] on icon at bounding box center [20, 57] width 7 height 8
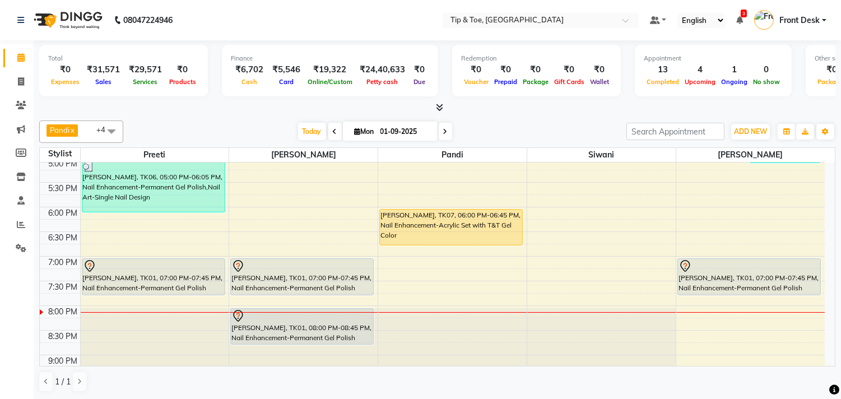
scroll to position [373, 0]
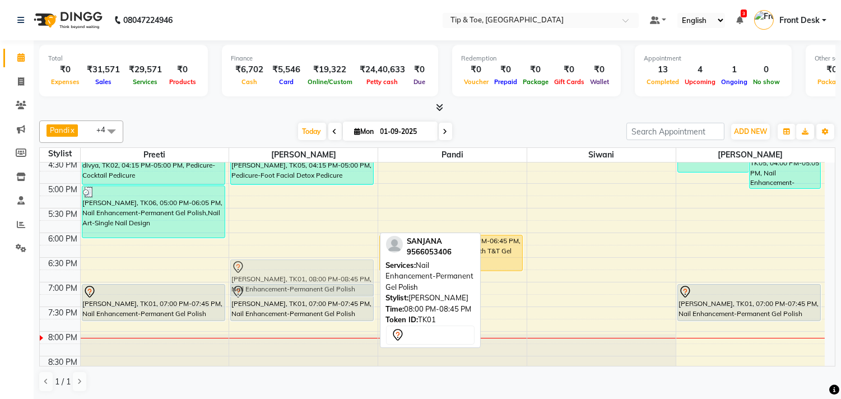
drag, startPoint x: 299, startPoint y: 352, endPoint x: 328, endPoint y: 273, distance: 84.4
click at [328, 273] on div "[PERSON_NAME], TK03, 11:45 AM-12:45 PM, Vedic Valley Pedicure divya, TK02, 02:1…" at bounding box center [303, 134] width 148 height 690
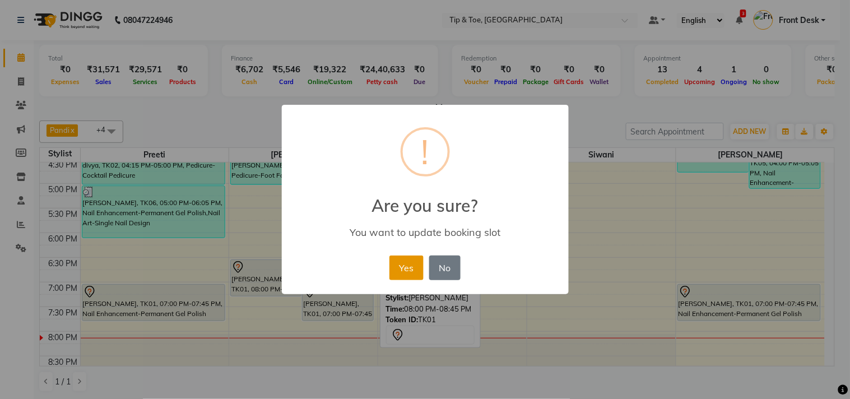
click at [398, 270] on button "Yes" at bounding box center [406, 267] width 34 height 25
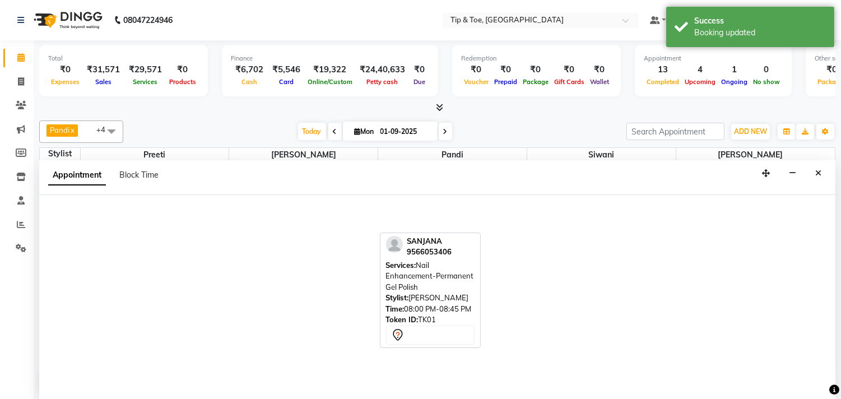
scroll to position [1, 0]
select select "39914"
select select "tentative"
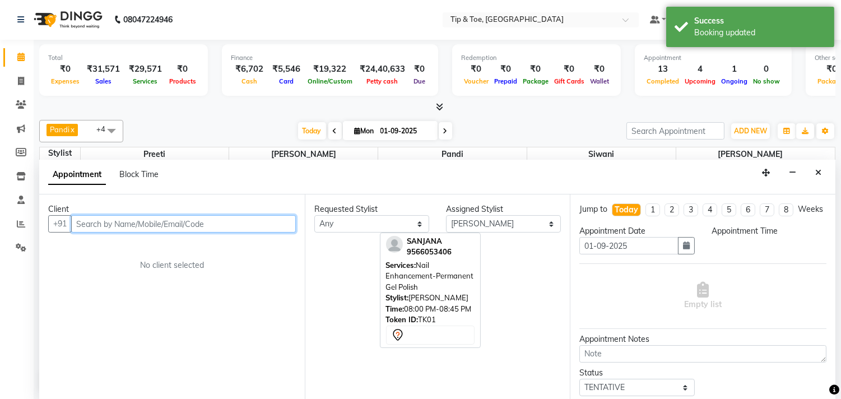
select select "1200"
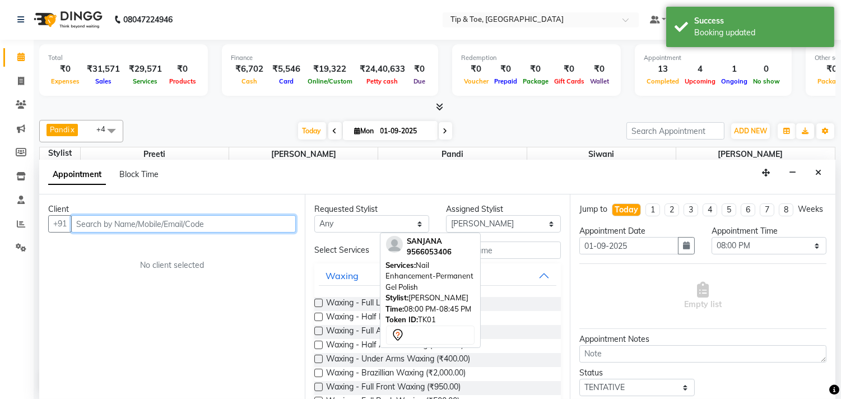
paste input "7397397313"
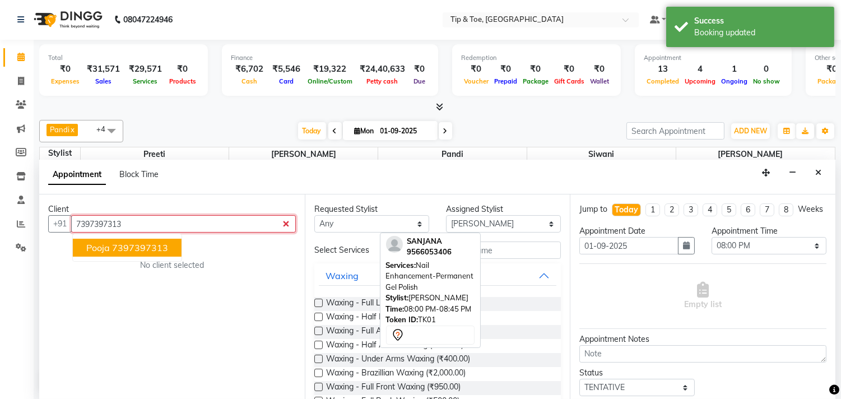
click at [164, 243] on ngb-highlight "7397397313" at bounding box center [140, 247] width 56 height 11
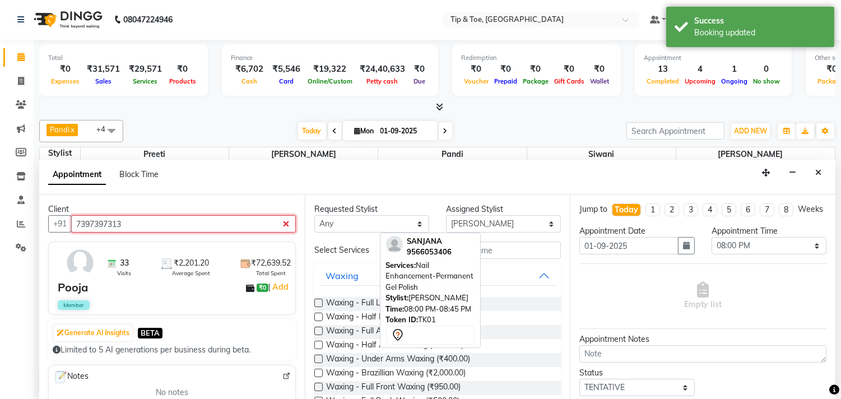
type input "7397397313"
click at [505, 250] on input "text" at bounding box center [481, 249] width 159 height 17
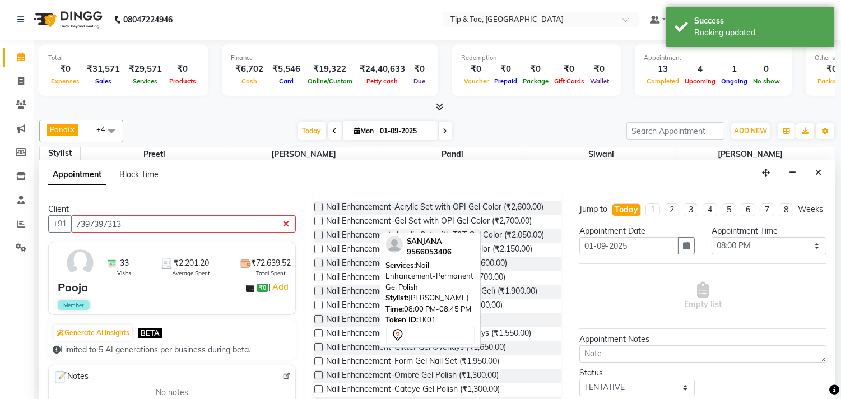
scroll to position [269, 0]
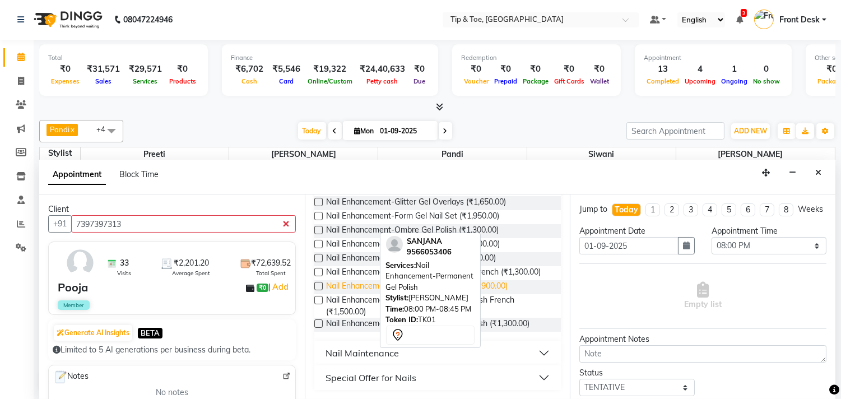
type input "GEL"
click at [501, 288] on span "Nail Enhancement-Permanent Gel Polish (₹900.00)" at bounding box center [416, 287] width 181 height 14
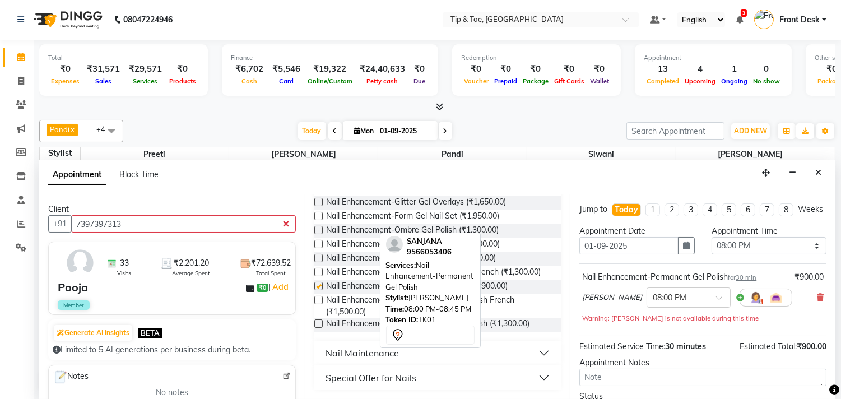
checkbox input "false"
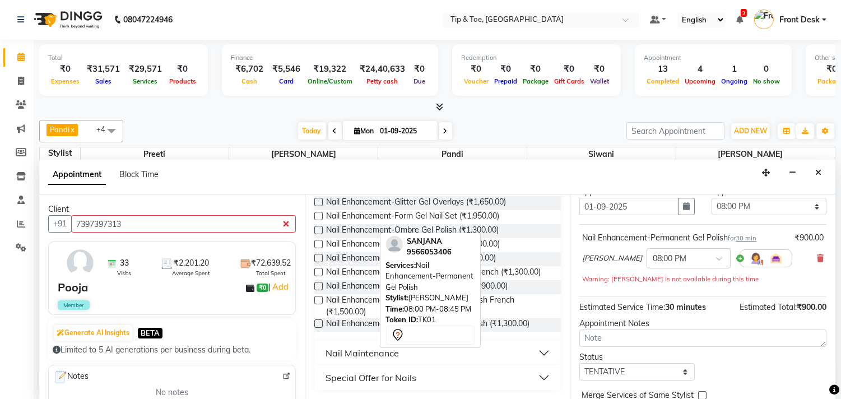
scroll to position [101, 0]
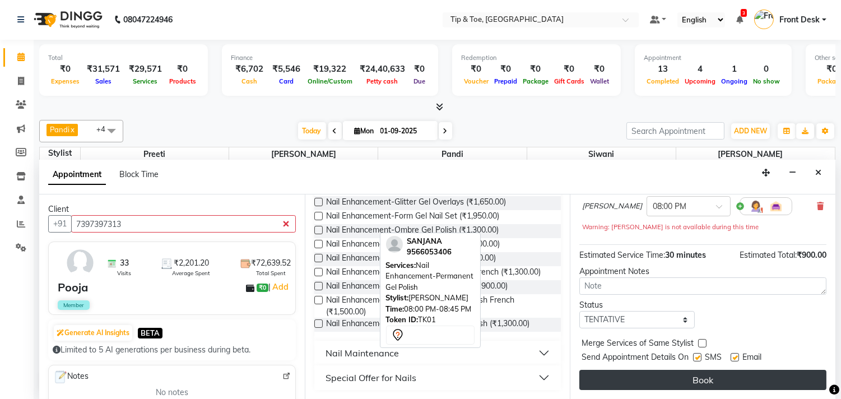
click at [746, 377] on button "Book" at bounding box center [702, 380] width 247 height 20
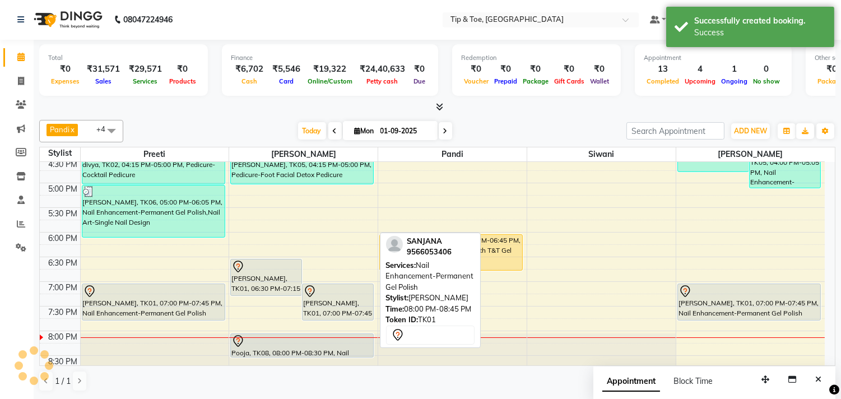
scroll to position [0, 0]
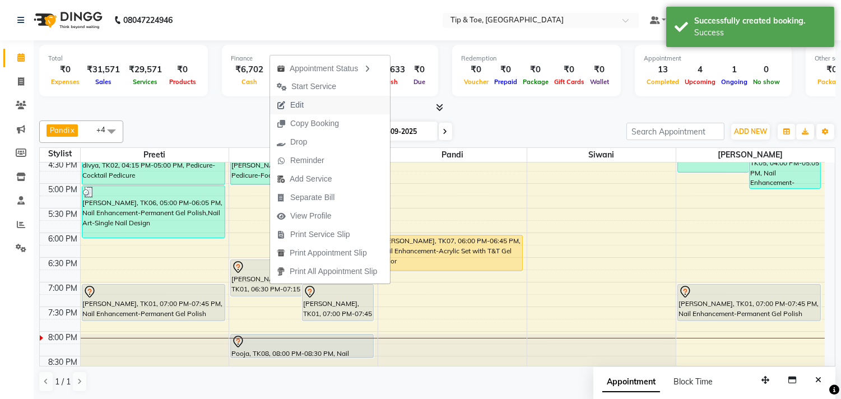
click at [327, 103] on button "Edit" at bounding box center [330, 105] width 120 height 18
select select "tentative"
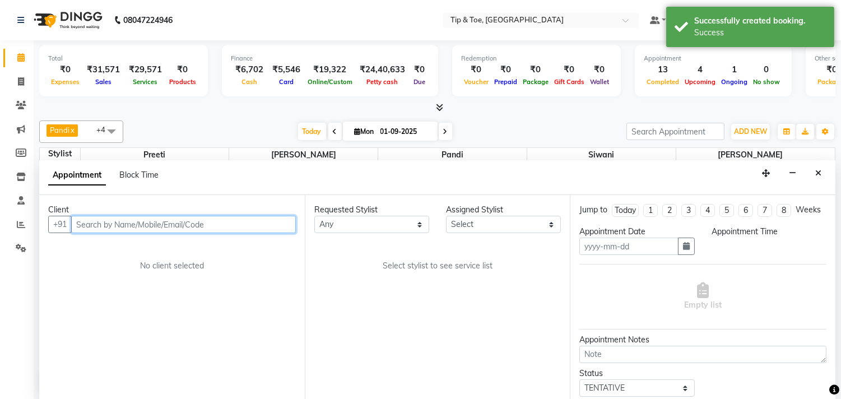
type input "01-09-2025"
select select "75187"
select select "1110"
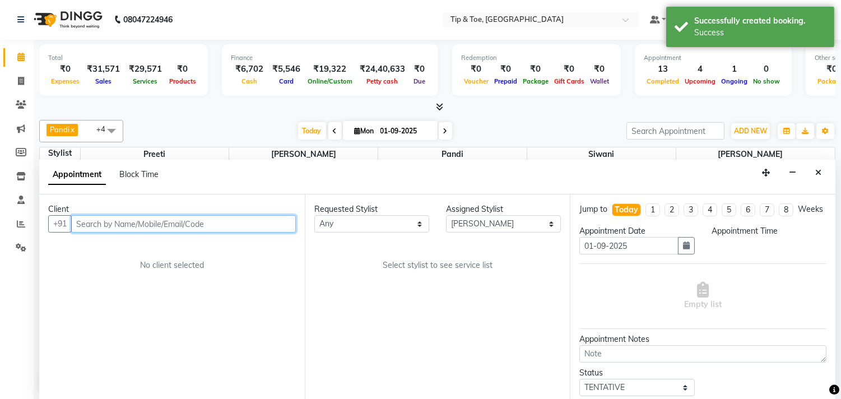
select select "2752"
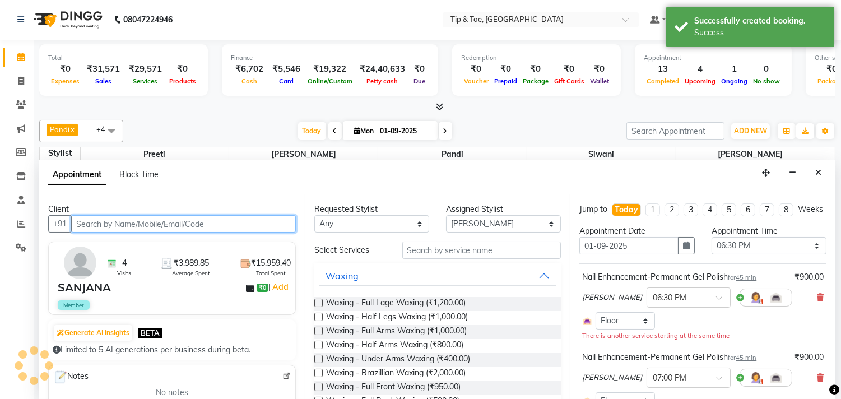
select select "2752"
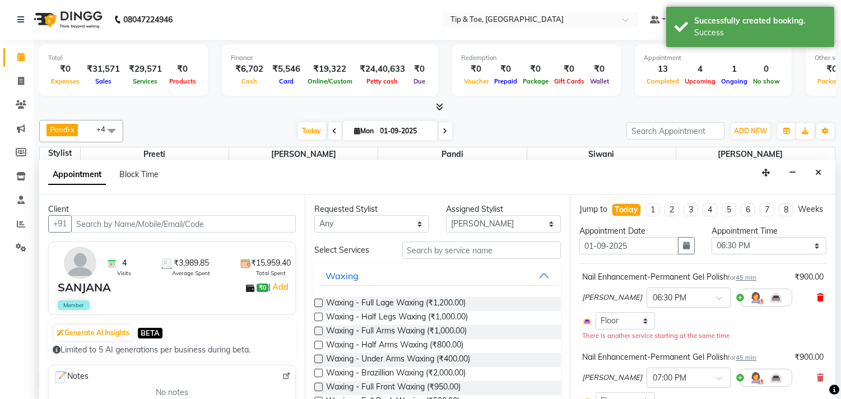
click at [817, 301] on icon at bounding box center [820, 298] width 7 height 8
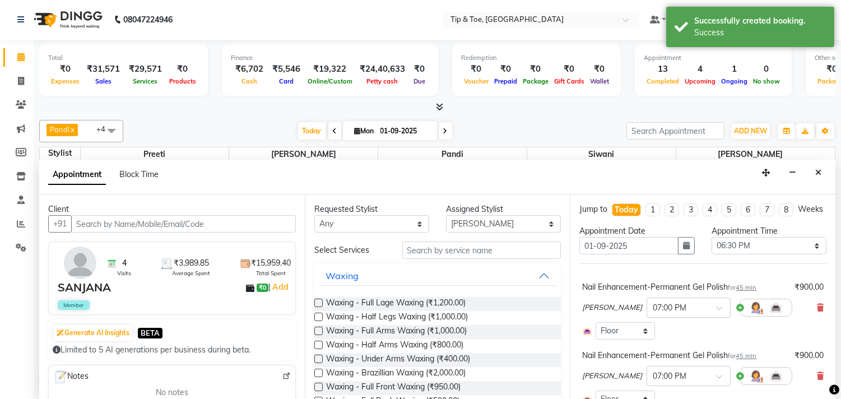
click at [809, 305] on div "Rebecca × 07:00 PM" at bounding box center [702, 307] width 241 height 29
click at [817, 311] on icon at bounding box center [820, 308] width 7 height 8
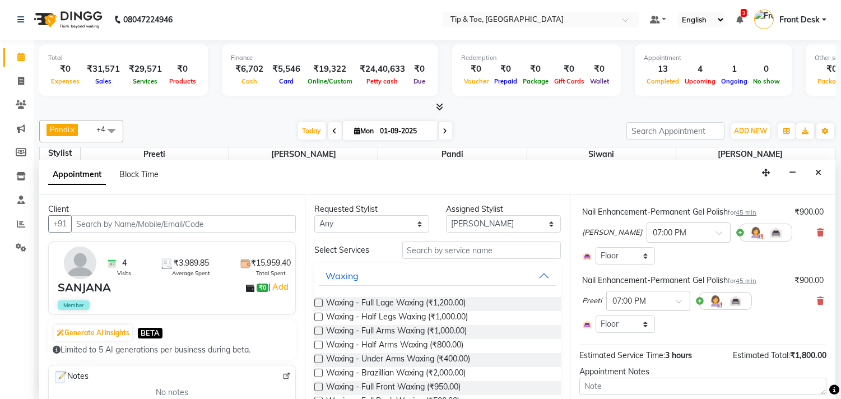
scroll to position [62, 0]
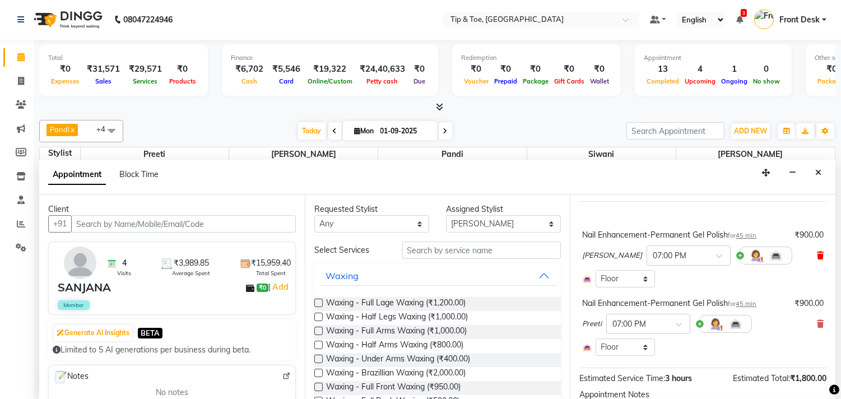
click at [817, 259] on icon at bounding box center [820, 255] width 7 height 8
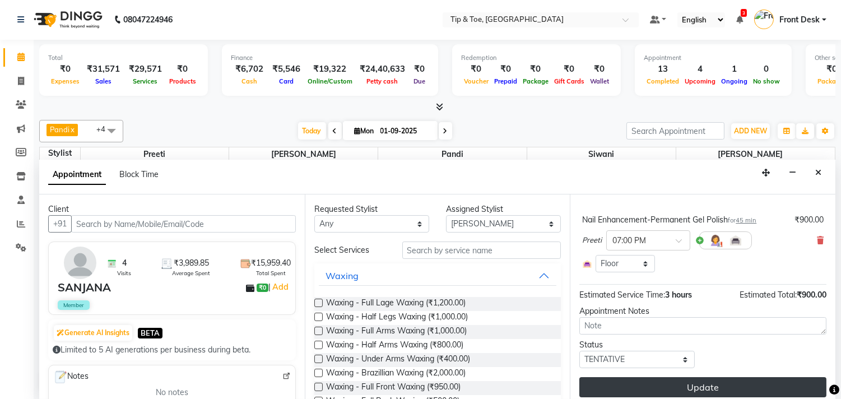
scroll to position [105, 0]
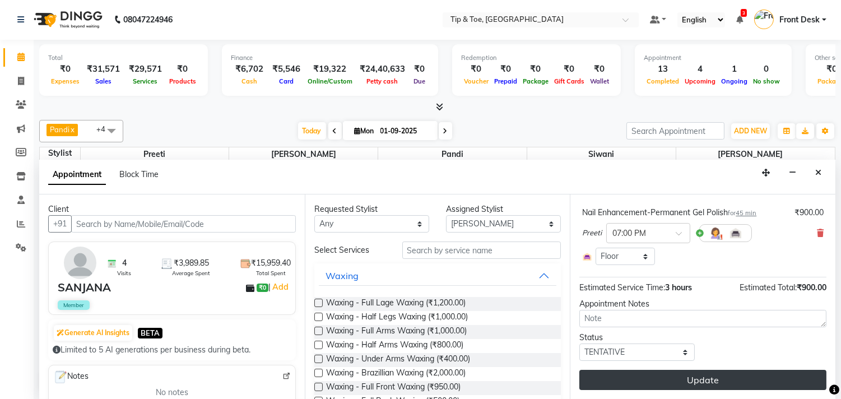
click at [708, 388] on button "Update" at bounding box center [702, 380] width 247 height 20
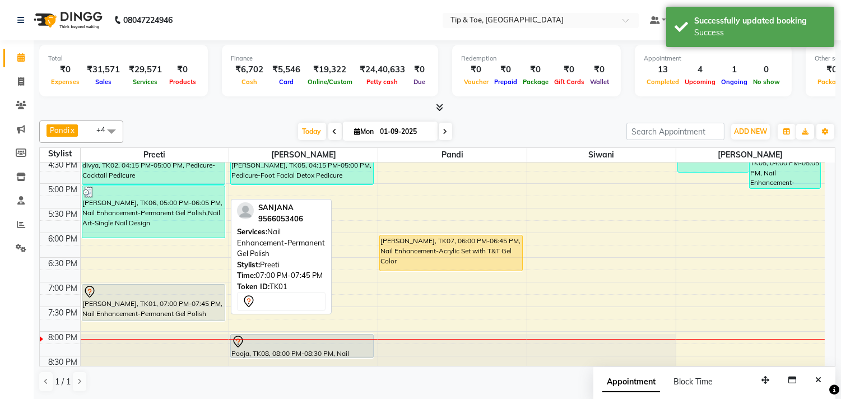
scroll to position [365, 0]
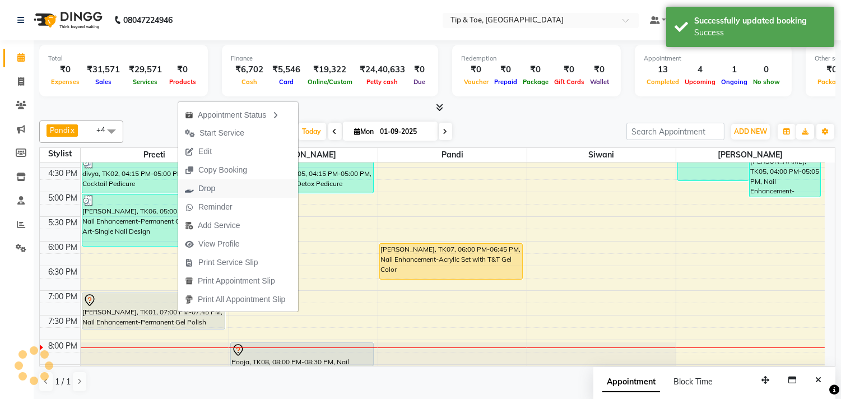
click at [227, 188] on button "Drop" at bounding box center [238, 188] width 120 height 18
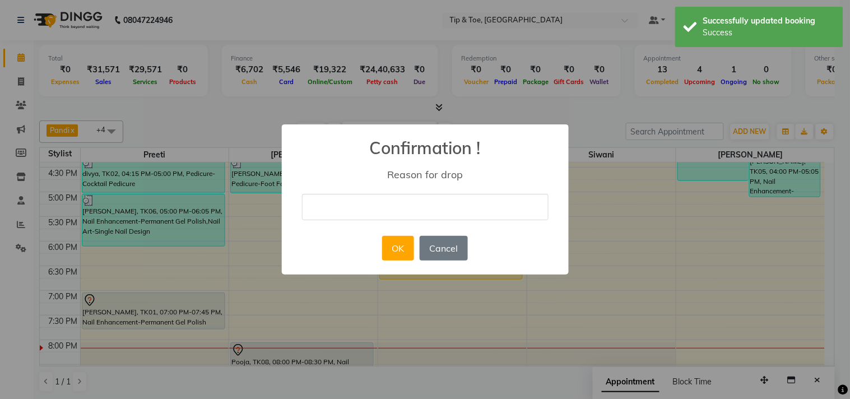
click at [389, 213] on input "text" at bounding box center [425, 207] width 246 height 26
type input "cancel"
click at [399, 252] on button "OK" at bounding box center [398, 248] width 32 height 25
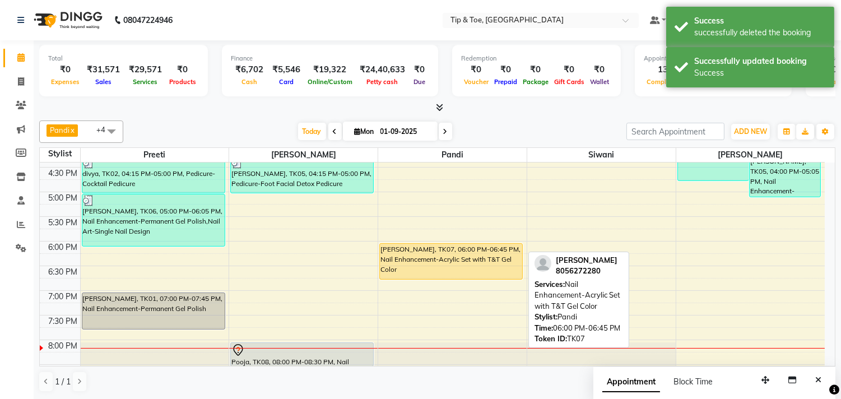
scroll to position [489, 0]
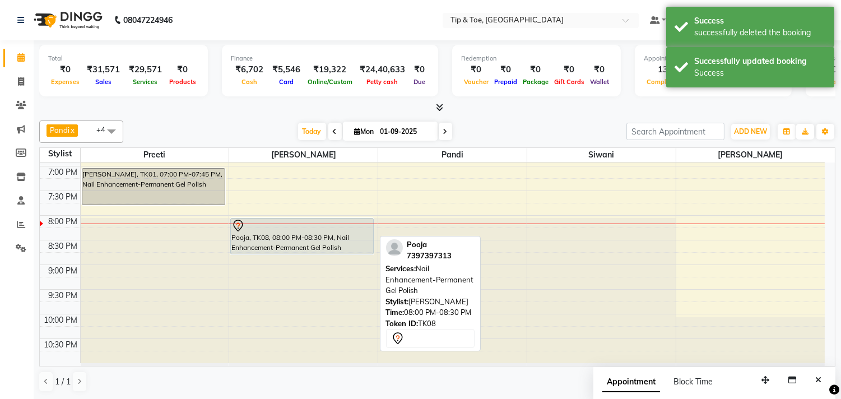
click at [325, 244] on div "Susmita, TK03, 11:45 AM-12:45 PM, Vedic Valley Pedicure divya, TK02, 02:15 PM-0…" at bounding box center [303, 18] width 148 height 690
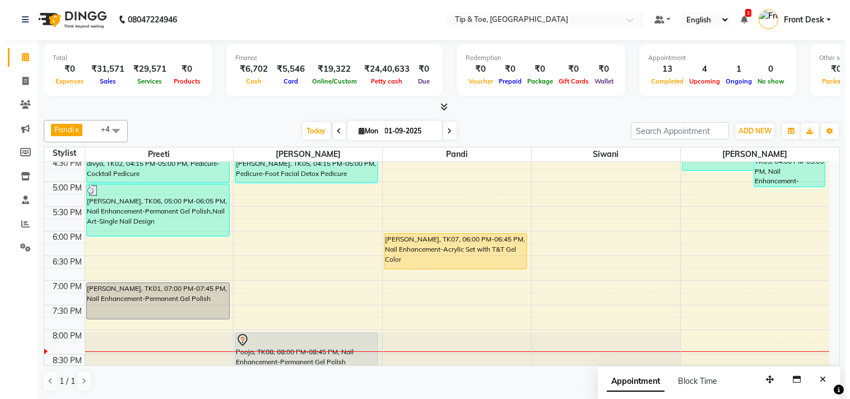
scroll to position [365, 0]
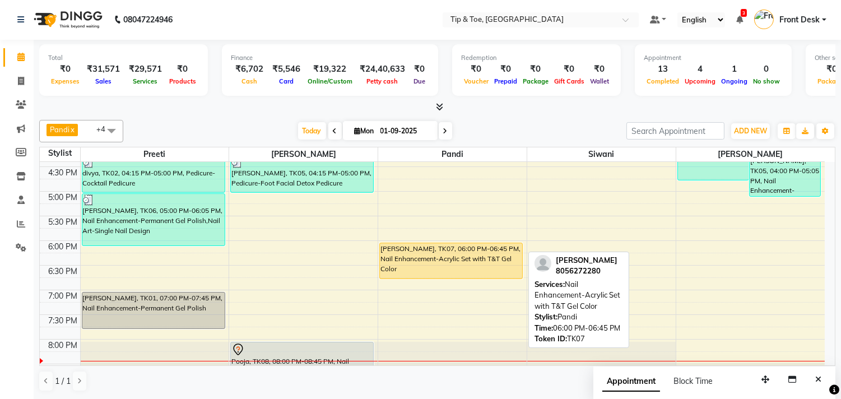
click at [427, 258] on div "Jayashree, TK07, 06:00 PM-06:45 PM, Nail Enhancement-Acrylic Set with T&T Gel C…" at bounding box center [451, 260] width 142 height 35
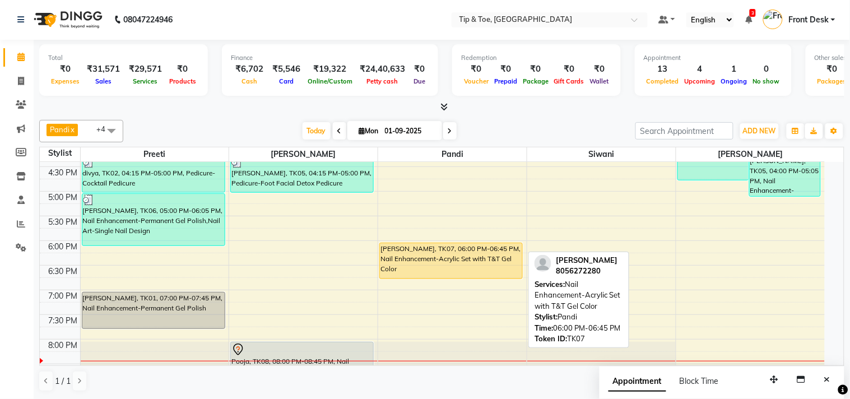
select select "1"
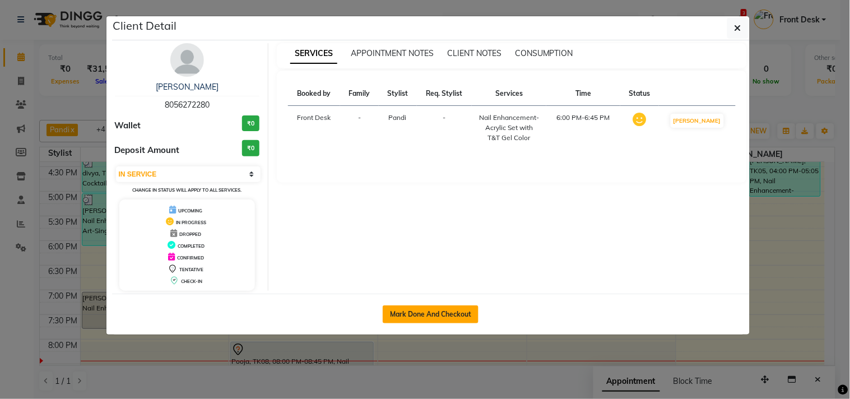
click at [458, 310] on button "Mark Done And Checkout" at bounding box center [431, 314] width 96 height 18
select select "service"
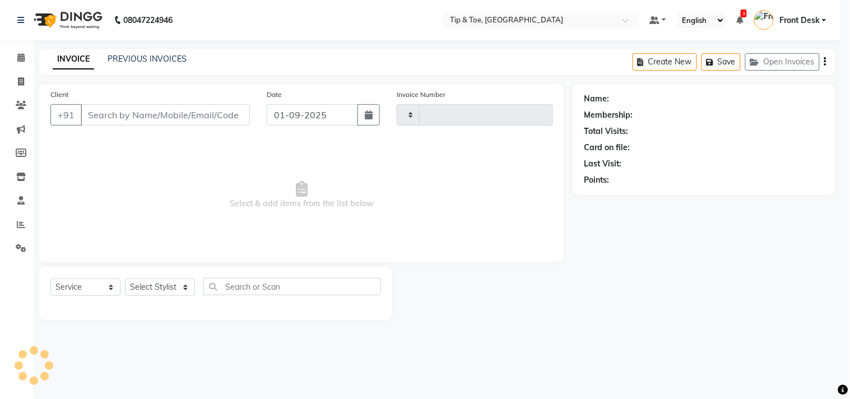
type input "1116"
select select "5770"
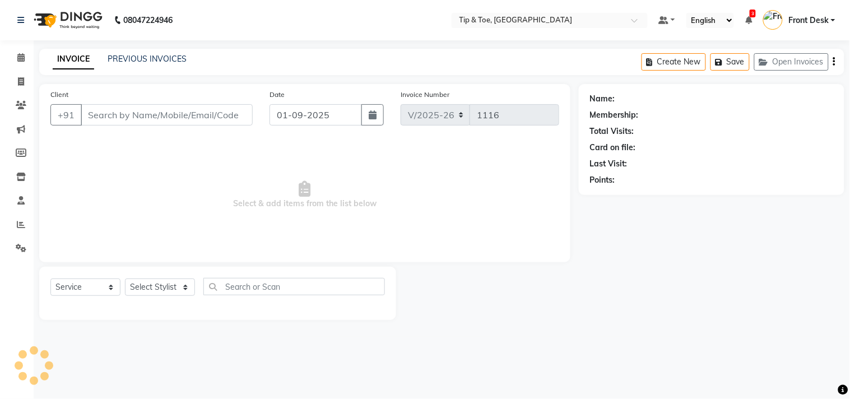
type input "8056272280"
select select "39912"
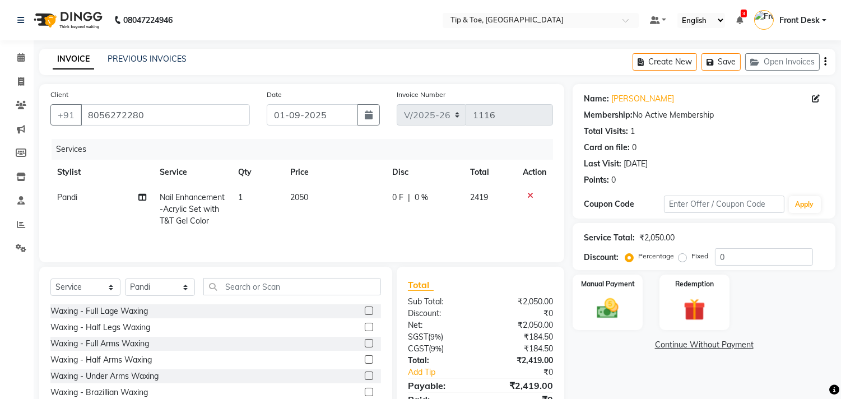
click at [347, 194] on td "2050" at bounding box center [334, 209] width 102 height 49
select select "39912"
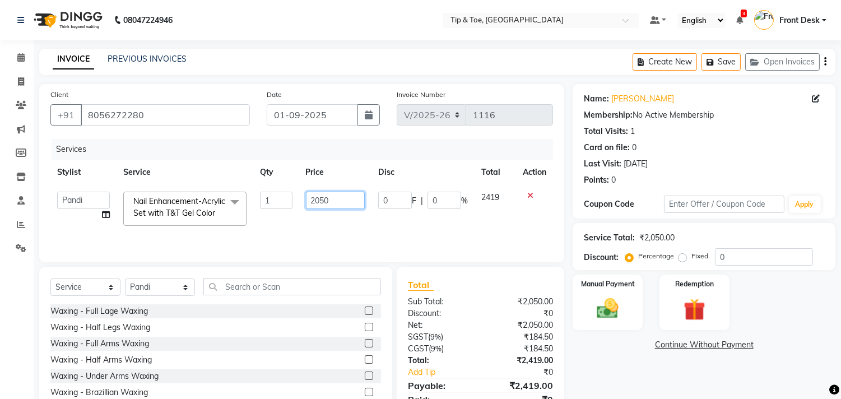
click at [344, 201] on input "2050" at bounding box center [335, 200] width 59 height 17
type input "2800"
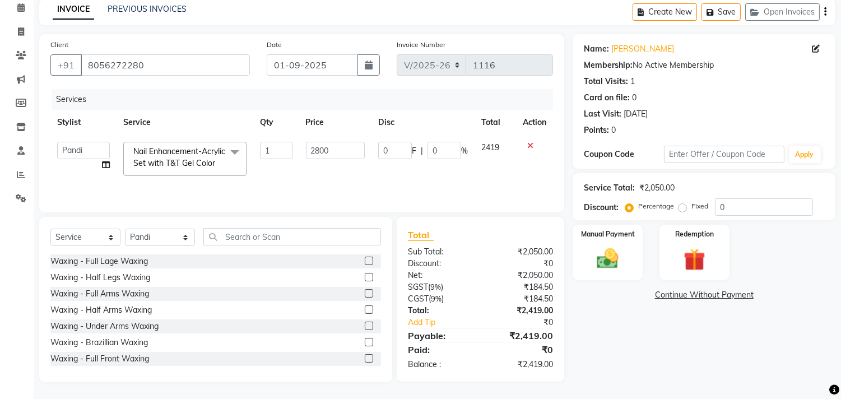
click at [627, 354] on div "Name: Jayashree Membership: No Active Membership Total Visits: 1 Card on file: …" at bounding box center [707, 208] width 271 height 348
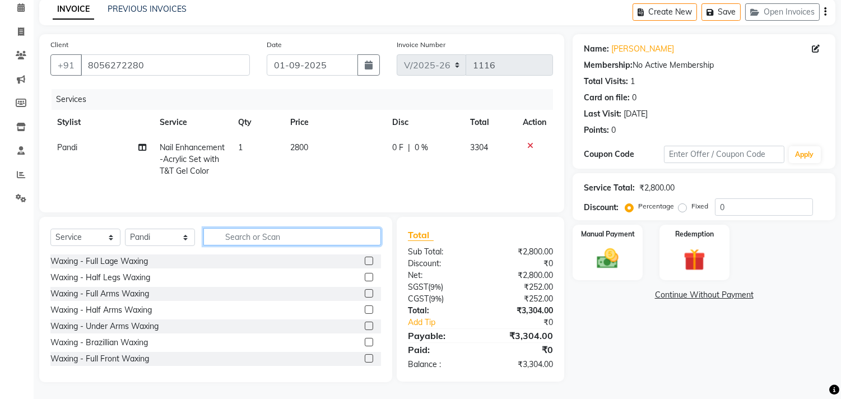
click at [257, 232] on input "text" at bounding box center [292, 236] width 178 height 17
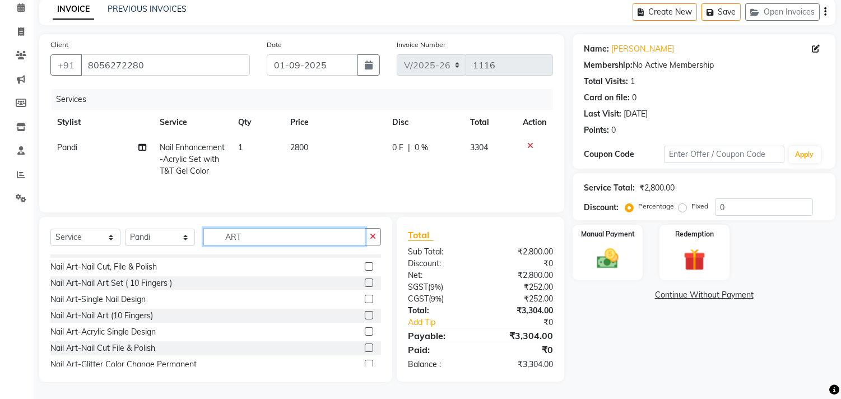
scroll to position [82, 0]
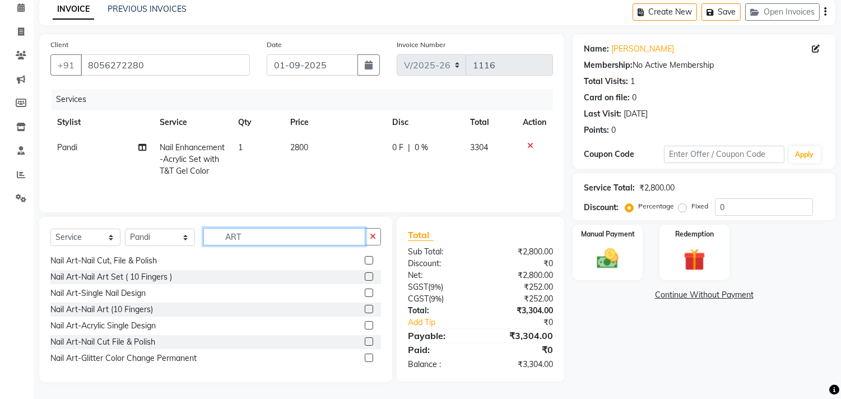
type input "ART"
click at [365, 292] on label at bounding box center [369, 292] width 8 height 8
click at [365, 292] on input "checkbox" at bounding box center [368, 293] width 7 height 7
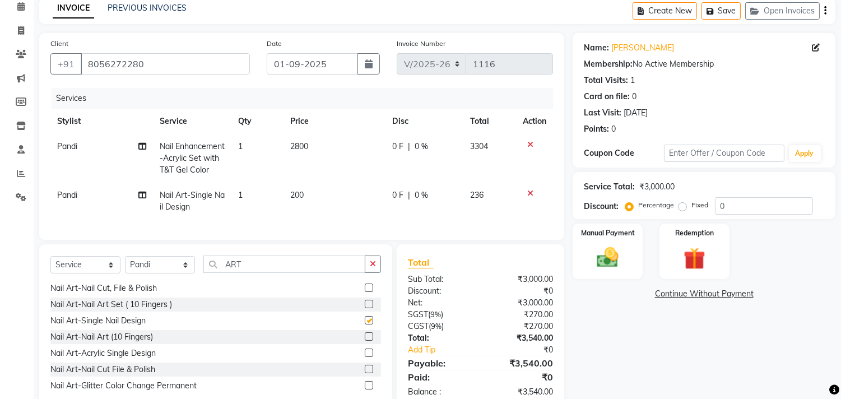
checkbox input "false"
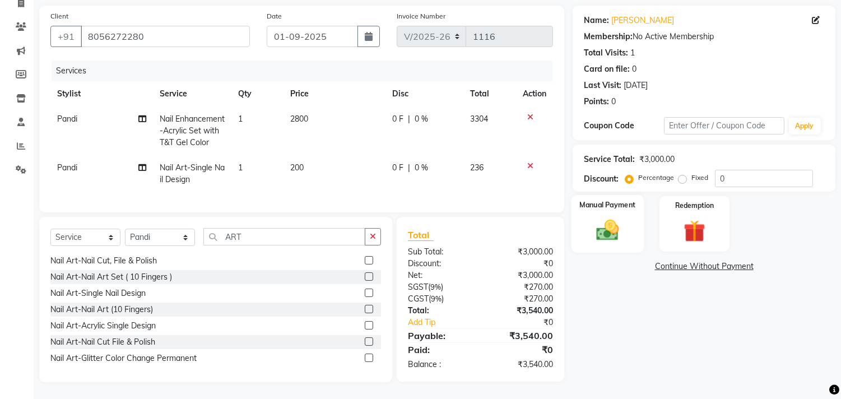
click at [616, 220] on img at bounding box center [607, 230] width 37 height 26
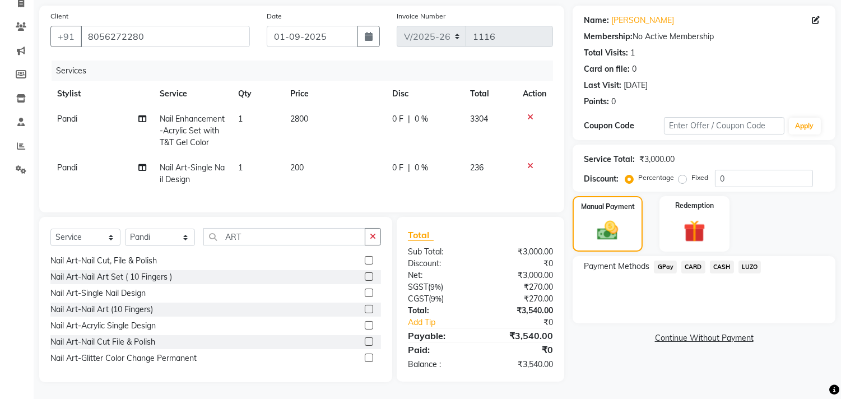
click at [656, 260] on span "GPay" at bounding box center [665, 266] width 23 height 13
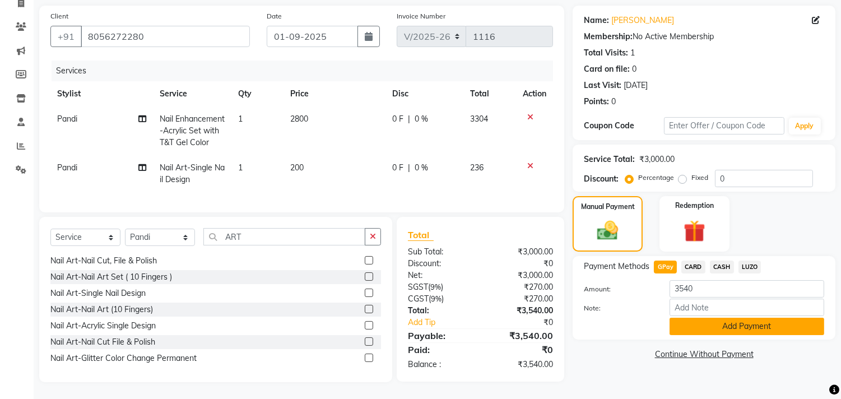
click at [718, 318] on button "Add Payment" at bounding box center [746, 326] width 155 height 17
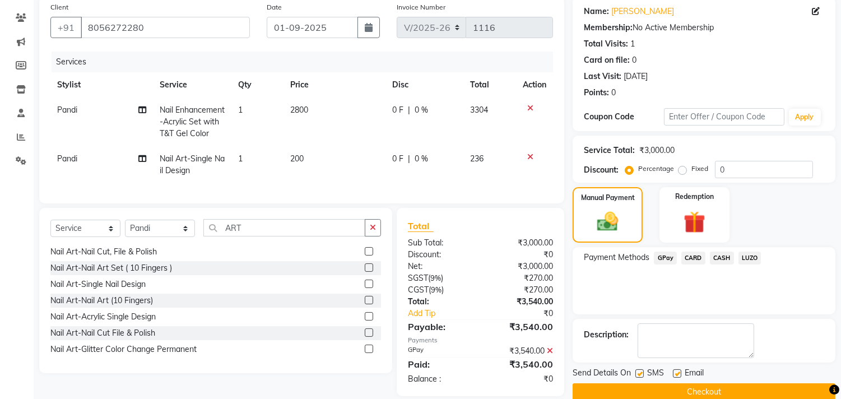
click at [704, 392] on button "Checkout" at bounding box center [703, 391] width 263 height 17
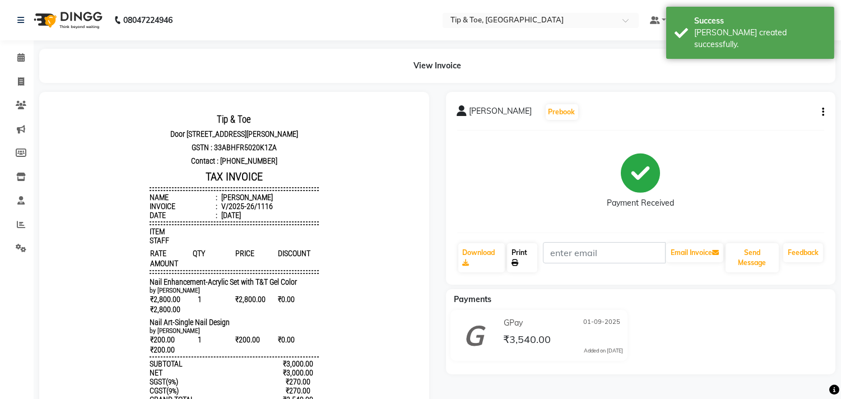
click at [518, 257] on link "Print" at bounding box center [522, 257] width 30 height 29
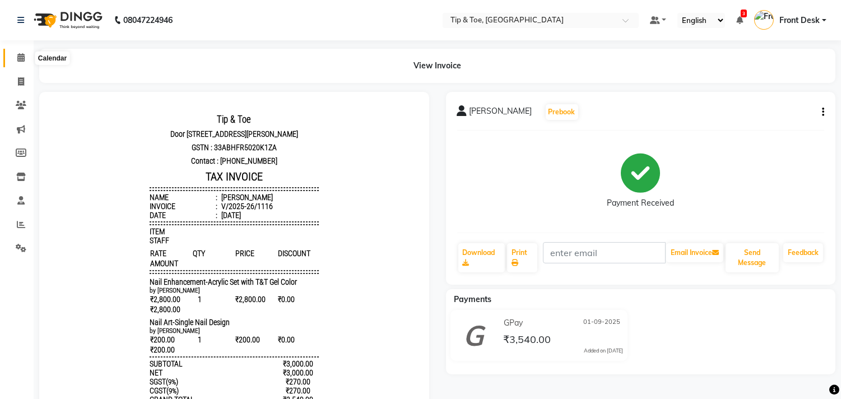
click at [21, 63] on span at bounding box center [21, 58] width 20 height 13
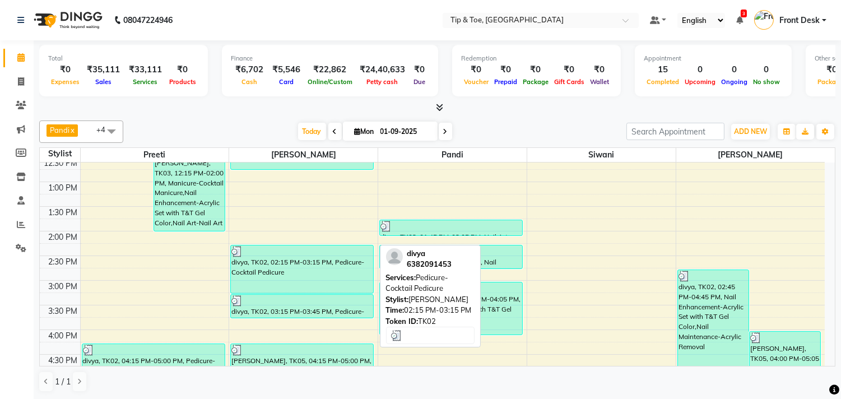
scroll to position [249, 0]
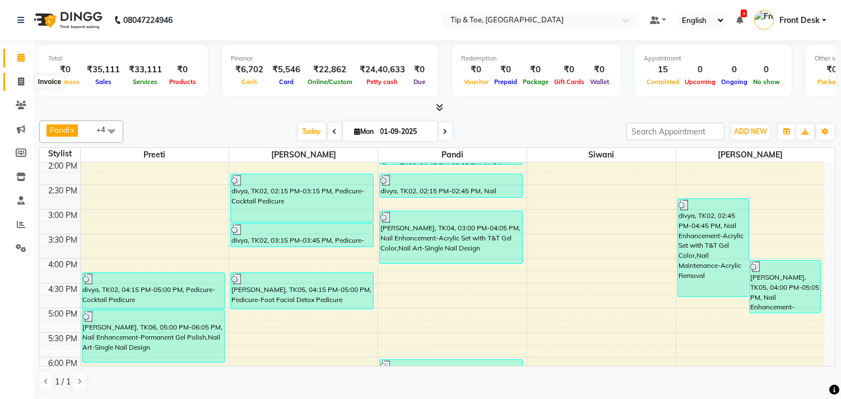
click at [20, 84] on icon at bounding box center [21, 81] width 6 height 8
select select "service"
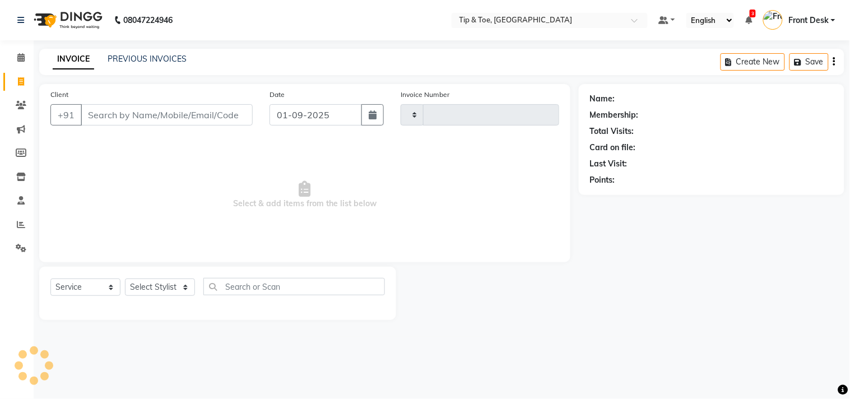
type input "1117"
select select "5770"
click at [17, 52] on span at bounding box center [21, 58] width 20 height 13
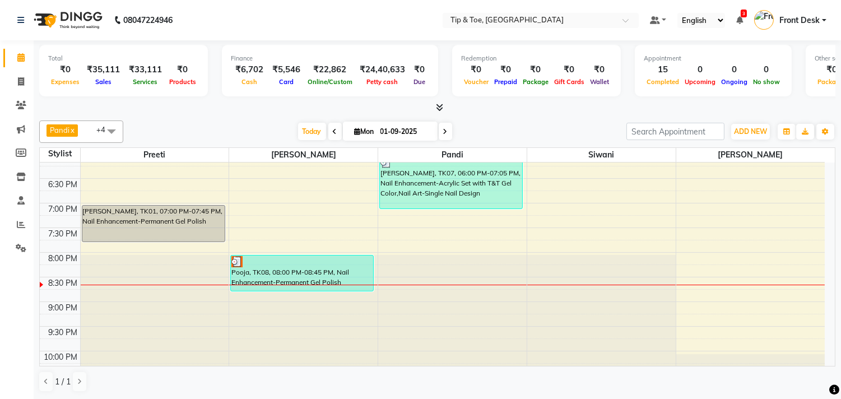
scroll to position [489, 0]
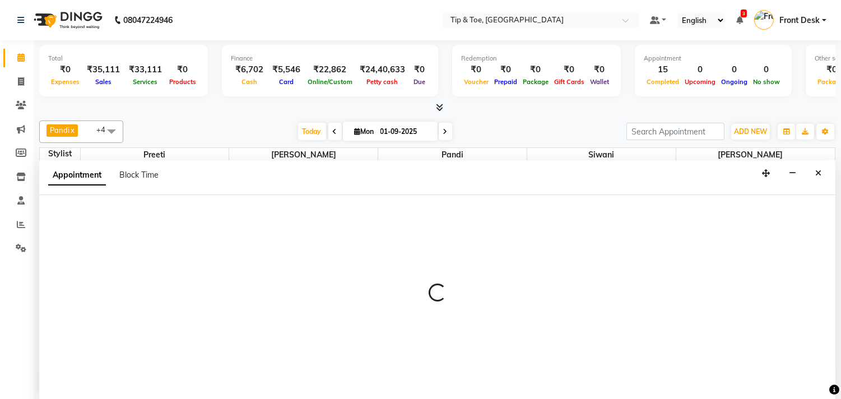
scroll to position [1, 0]
select select "39915"
select select "1230"
select select "tentative"
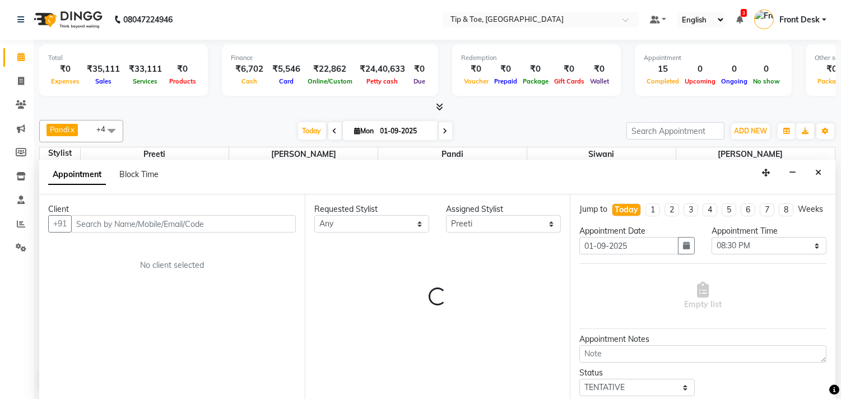
click at [175, 221] on input "text" at bounding box center [183, 223] width 225 height 17
type input "U"
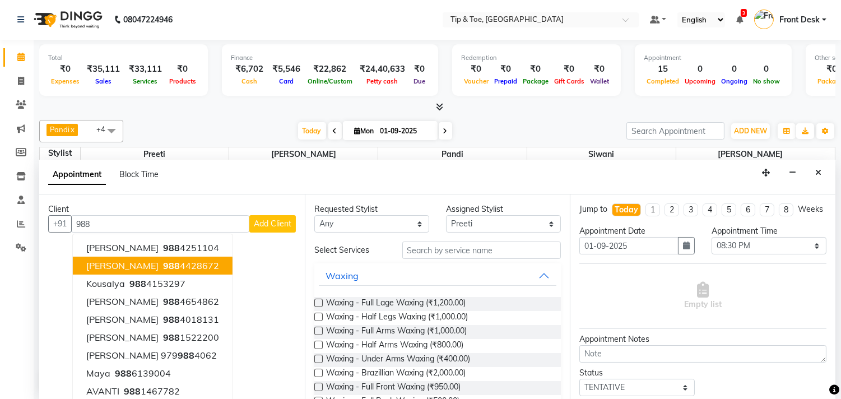
type input "988"
click at [450, 241] on input "text" at bounding box center [481, 249] width 159 height 17
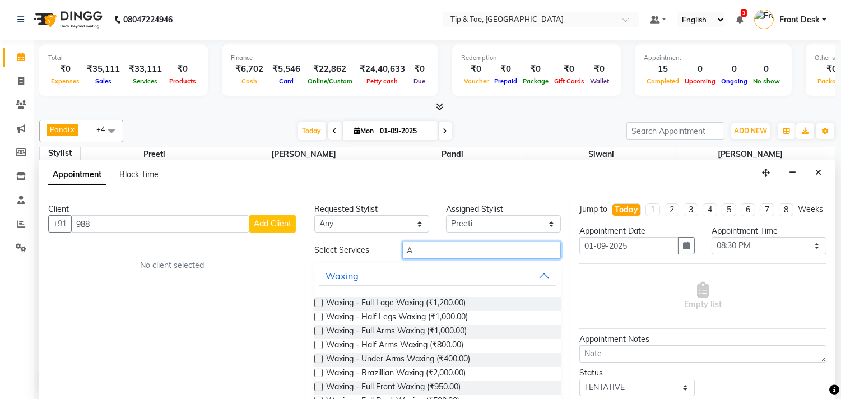
type input "A"
click at [830, 172] on div "Appointment Block Time" at bounding box center [437, 177] width 796 height 35
click at [816, 171] on icon "Close" at bounding box center [818, 173] width 6 height 8
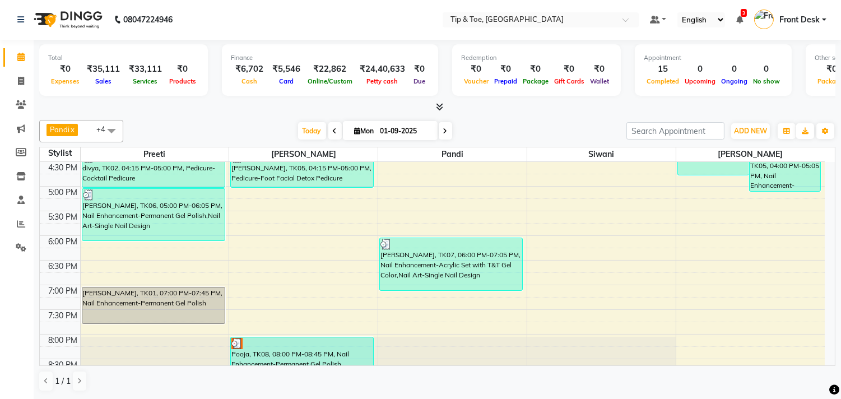
scroll to position [489, 0]
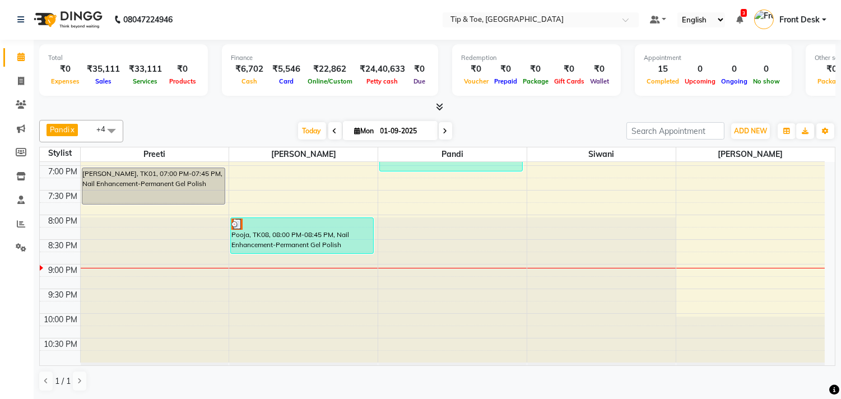
click at [443, 128] on icon at bounding box center [445, 131] width 4 height 7
type input "02-09-2025"
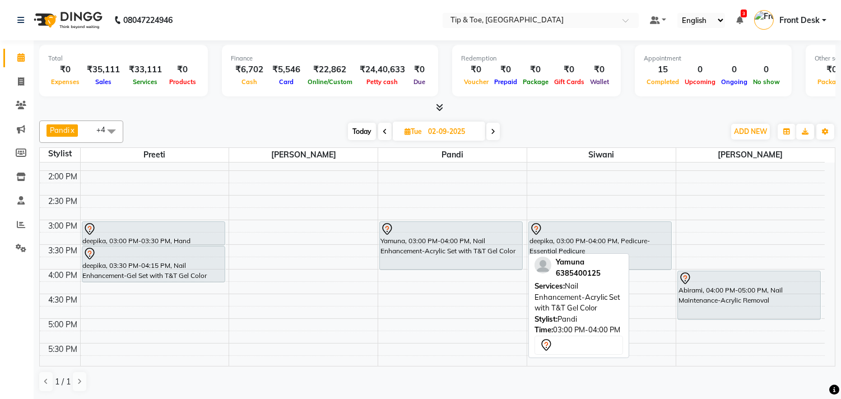
scroll to position [249, 0]
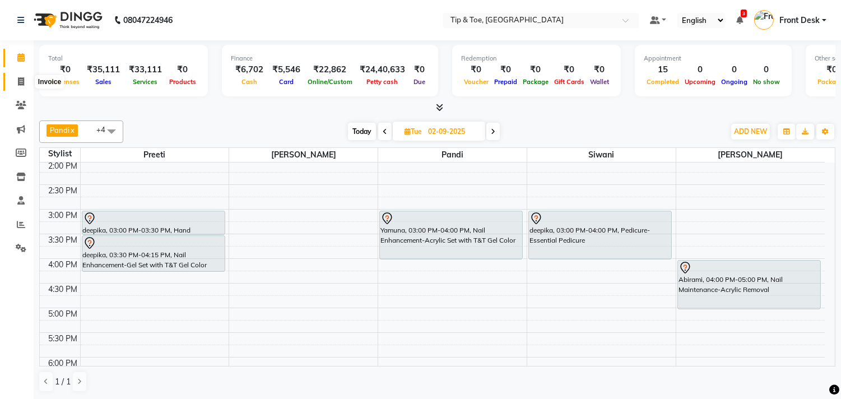
click at [11, 86] on span at bounding box center [21, 82] width 20 height 13
select select "service"
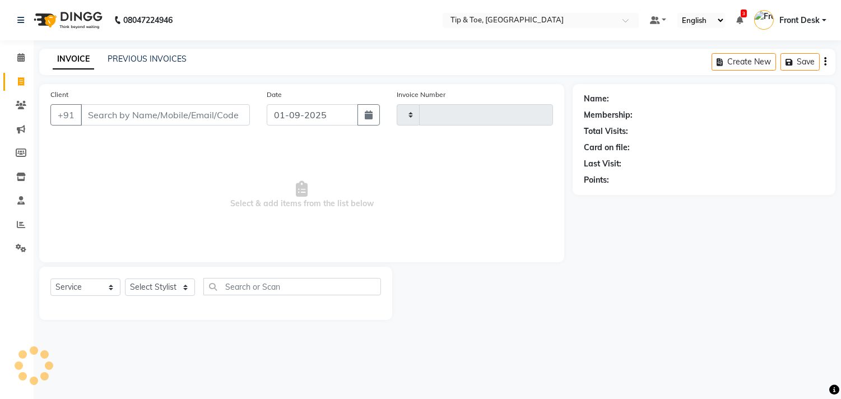
type input "1118"
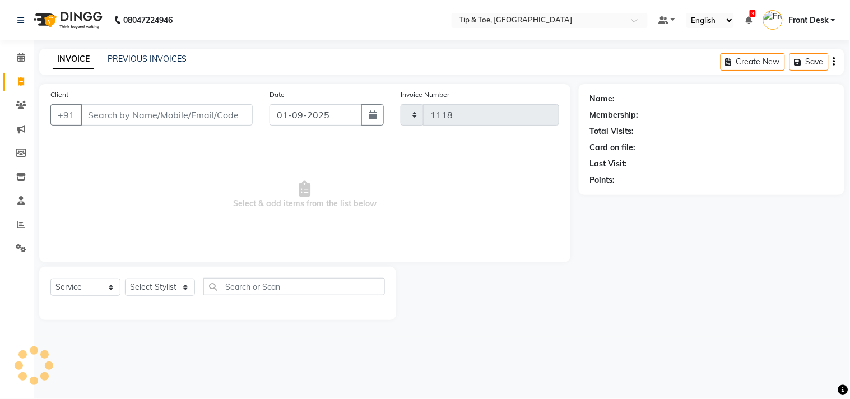
select select "5770"
click at [137, 60] on link "PREVIOUS INVOICES" at bounding box center [147, 59] width 79 height 10
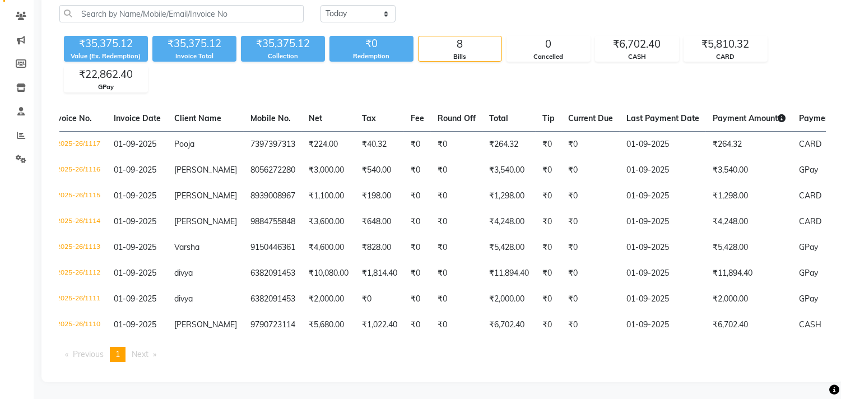
scroll to position [0, 25]
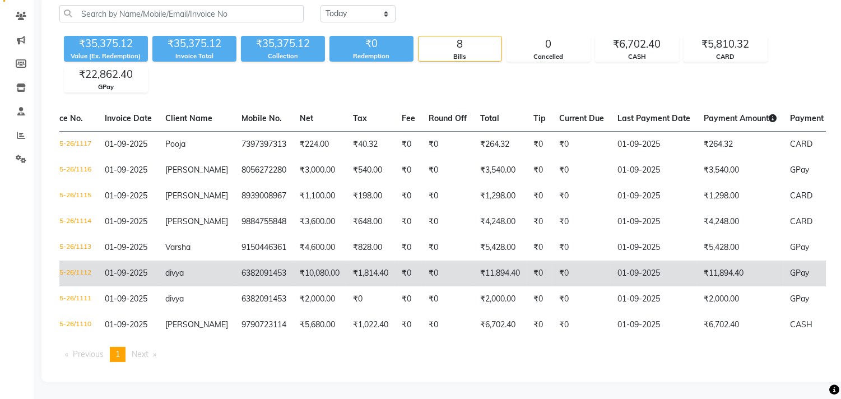
click at [483, 260] on td "₹11,894.40" at bounding box center [499, 273] width 53 height 26
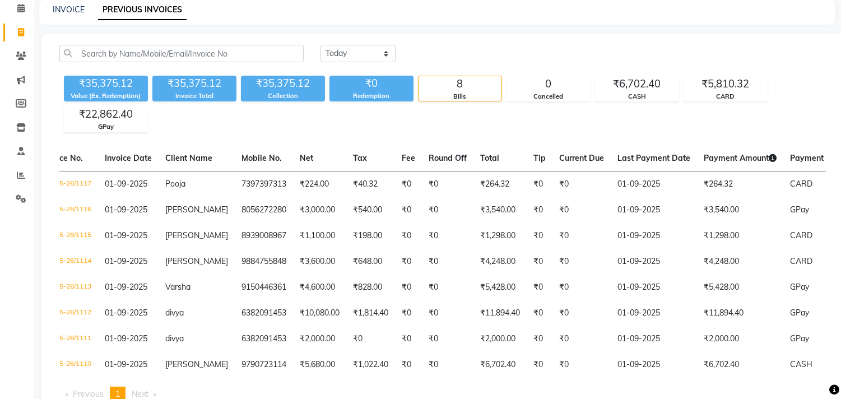
scroll to position [74, 0]
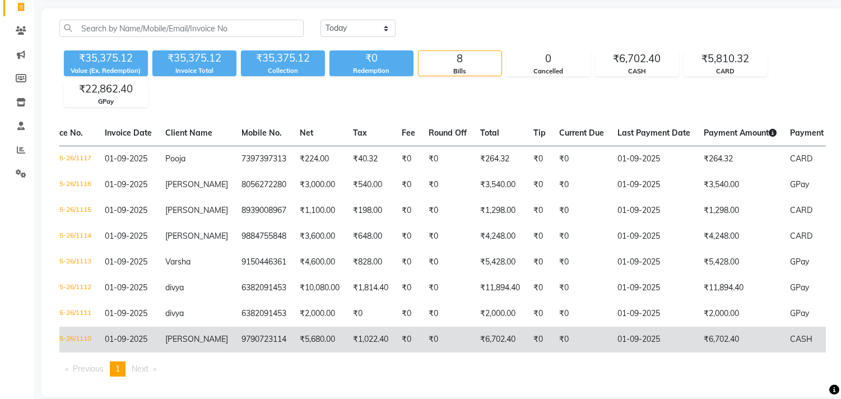
click at [261, 349] on td "9790723114" at bounding box center [264, 340] width 58 height 26
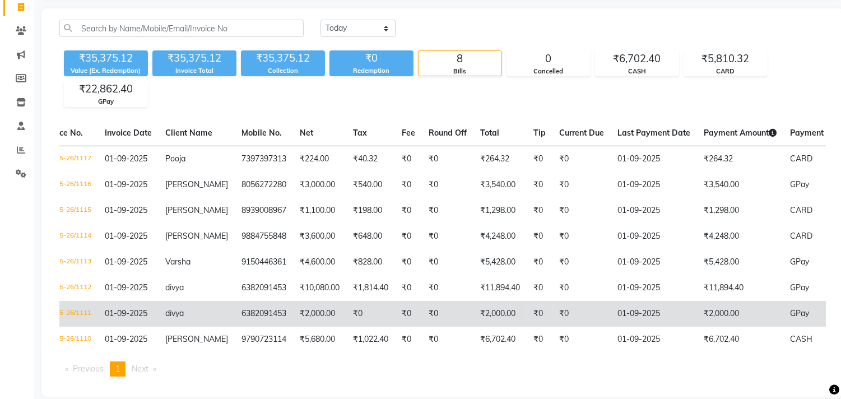
click at [347, 327] on td "₹0" at bounding box center [370, 314] width 49 height 26
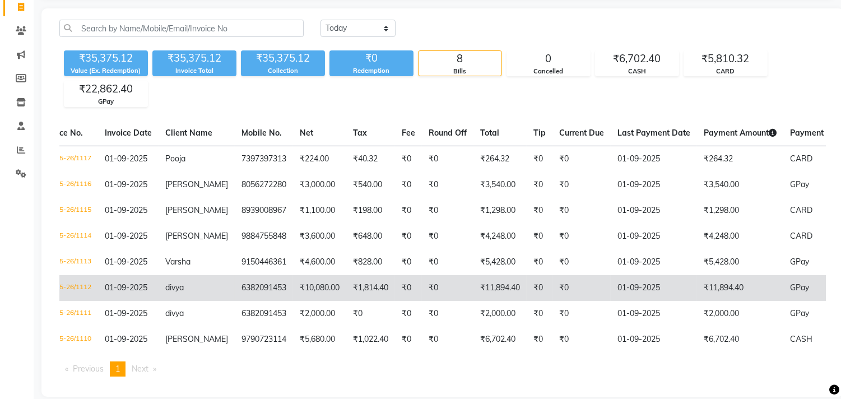
click at [283, 298] on td "6382091453" at bounding box center [264, 288] width 58 height 26
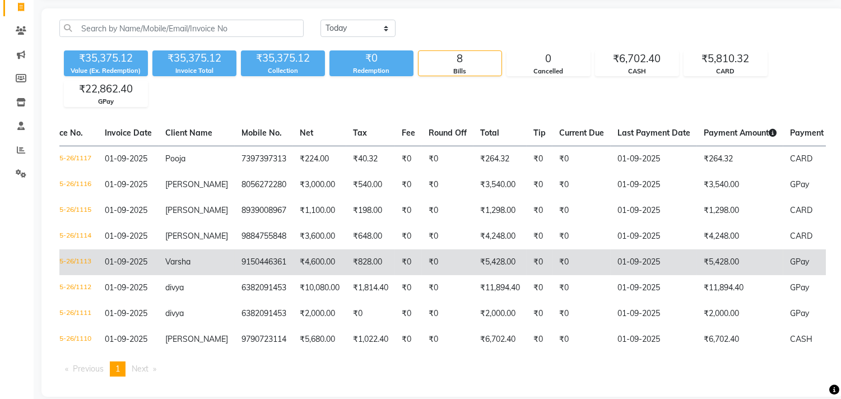
click at [326, 275] on td "₹4,600.00" at bounding box center [319, 262] width 53 height 26
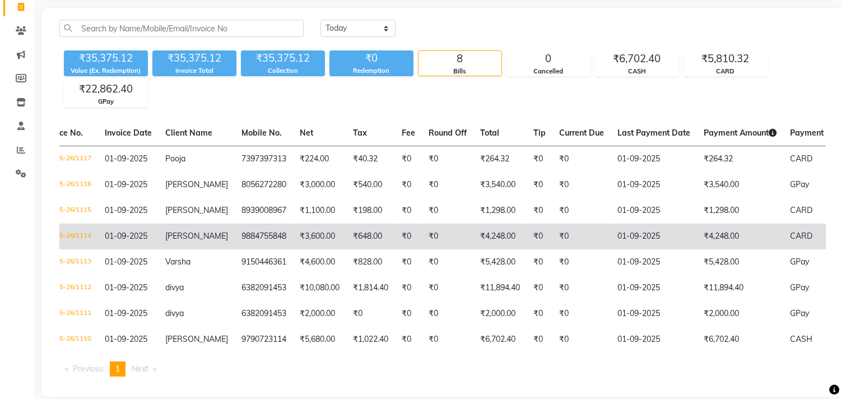
click at [388, 235] on td "₹648.00" at bounding box center [370, 236] width 49 height 26
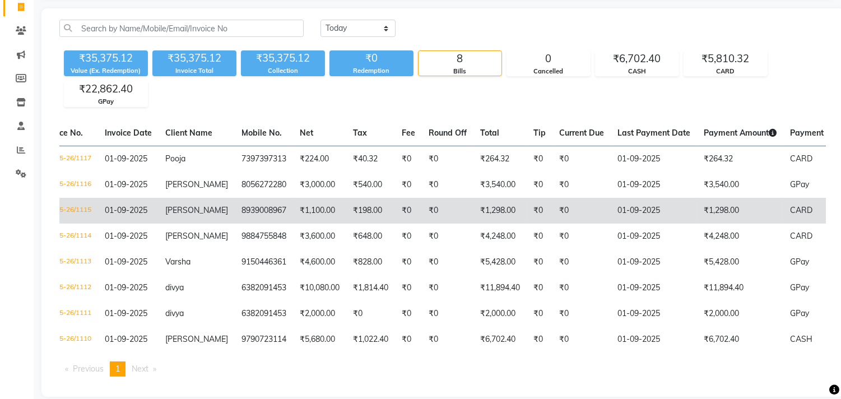
click at [222, 221] on td "Lalita" at bounding box center [197, 211] width 76 height 26
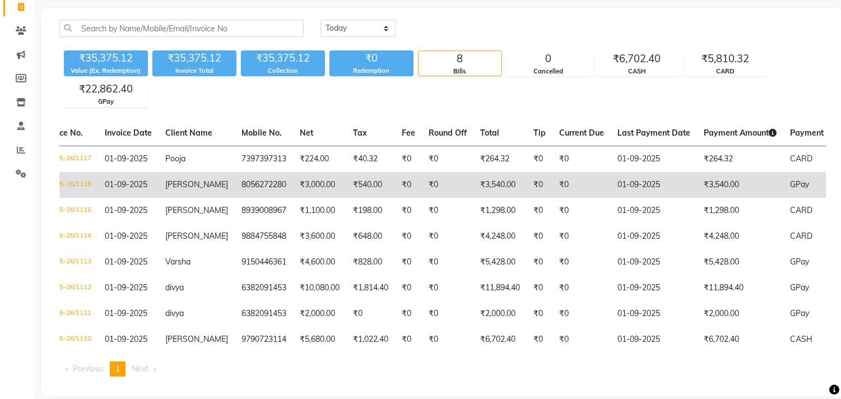
click at [200, 187] on span "Jayashree" at bounding box center [196, 184] width 63 height 10
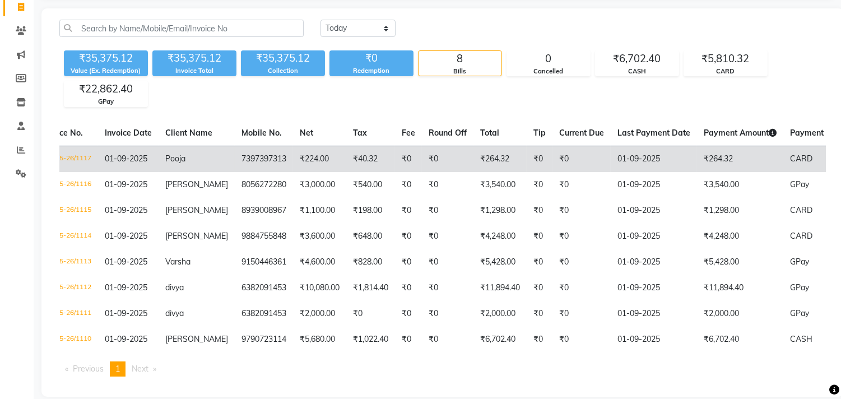
click at [295, 156] on td "₹224.00" at bounding box center [319, 159] width 53 height 26
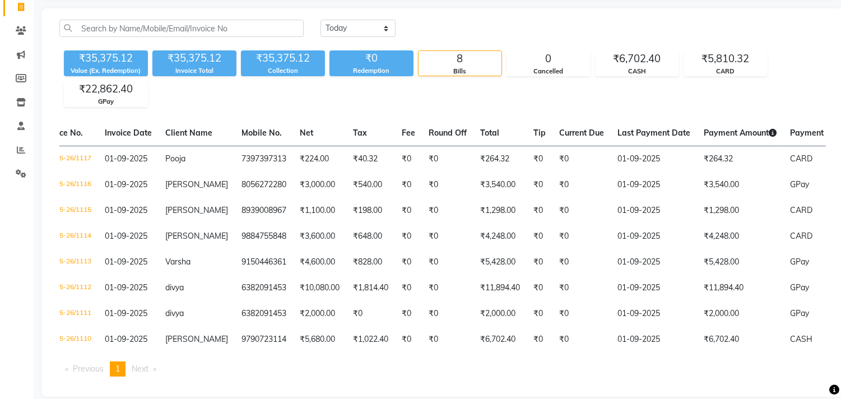
scroll to position [0, 0]
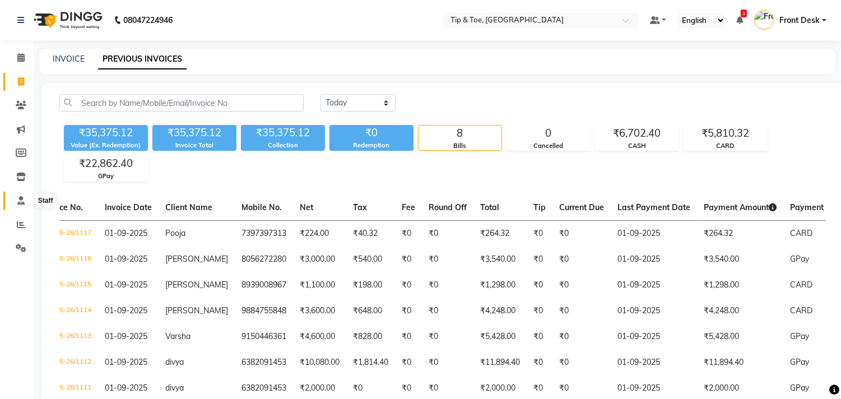
click at [20, 196] on icon at bounding box center [20, 200] width 7 height 8
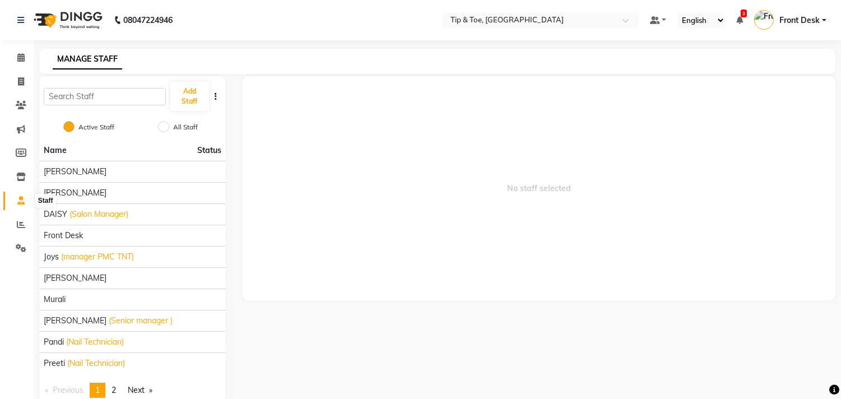
click at [16, 194] on span at bounding box center [21, 200] width 20 height 13
click at [27, 227] on span at bounding box center [21, 224] width 20 height 13
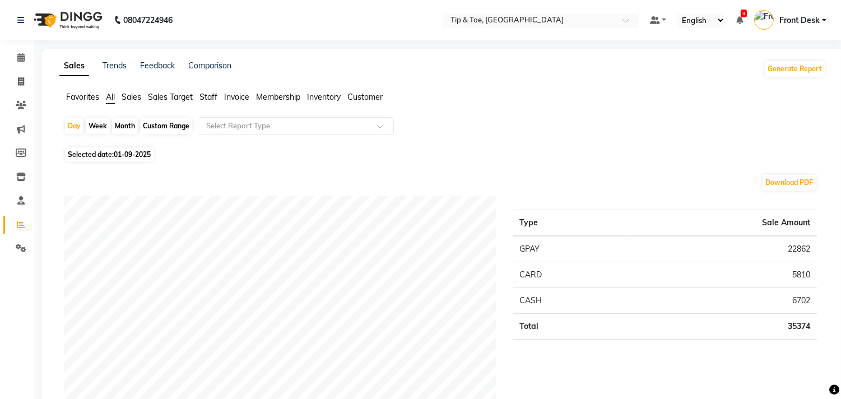
click at [213, 97] on span "Staff" at bounding box center [208, 97] width 18 height 10
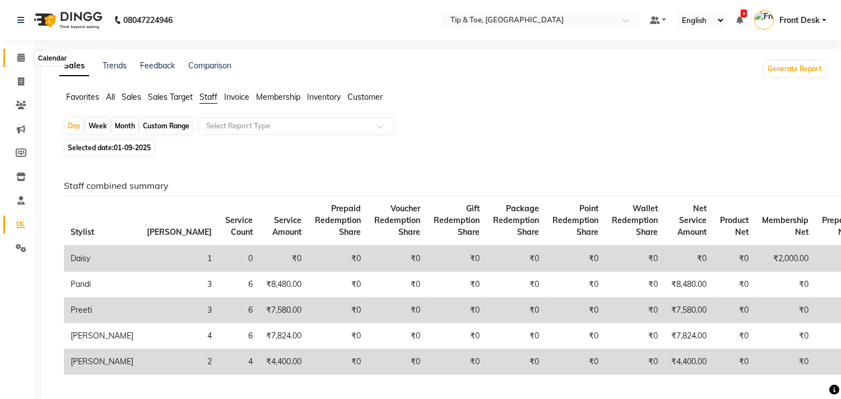
click at [24, 60] on icon at bounding box center [20, 57] width 7 height 8
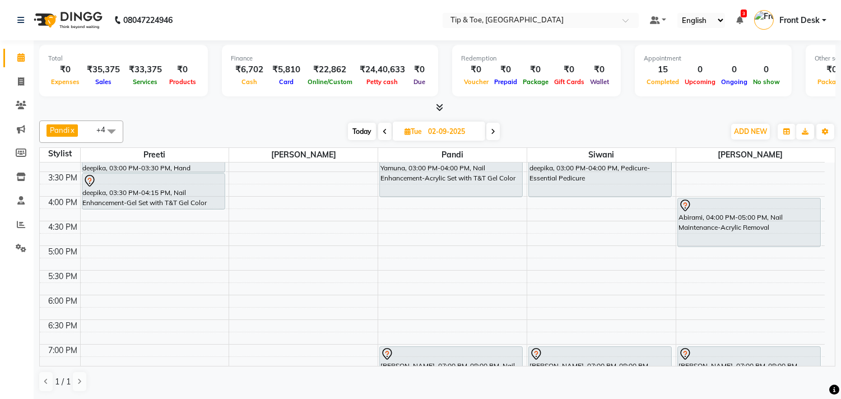
scroll to position [249, 0]
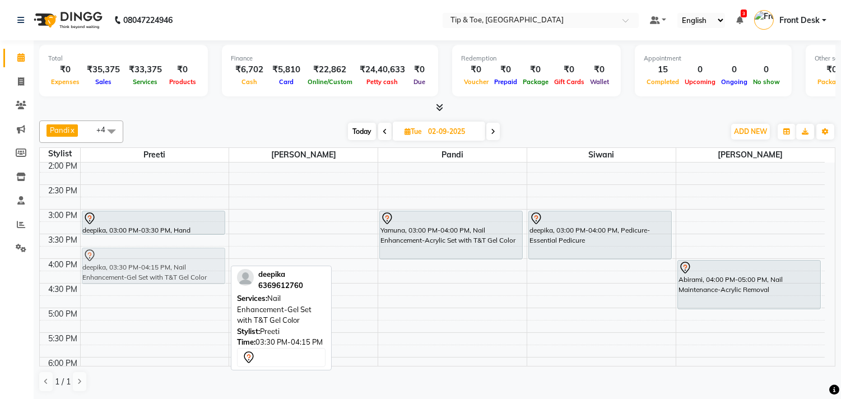
click at [152, 259] on div "deepika, 03:00 PM-03:30 PM, Hand Treatment-Essential Manicure deepika, 03:30 PM…" at bounding box center [155, 259] width 148 height 690
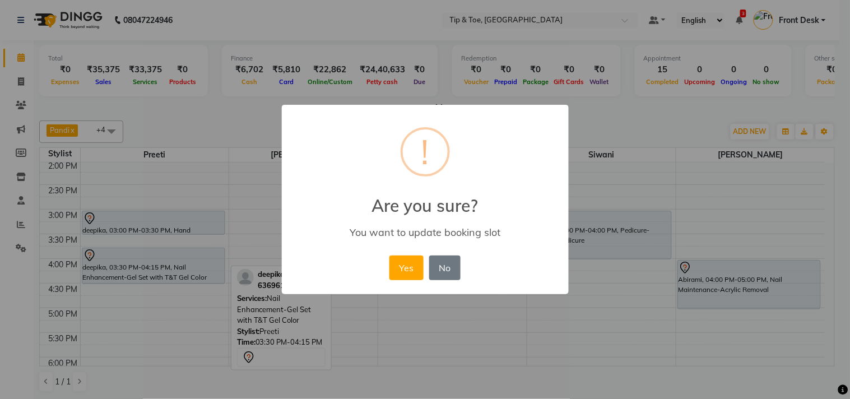
click at [405, 273] on button "Yes" at bounding box center [406, 267] width 34 height 25
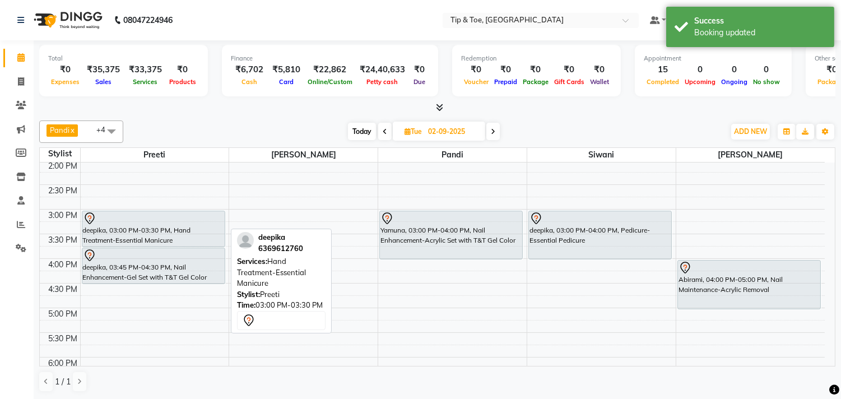
click at [170, 241] on div "deepika, 03:00 PM-03:30 PM, Hand Treatment-Essential Manicure deepika, 03:45 PM…" at bounding box center [155, 259] width 148 height 690
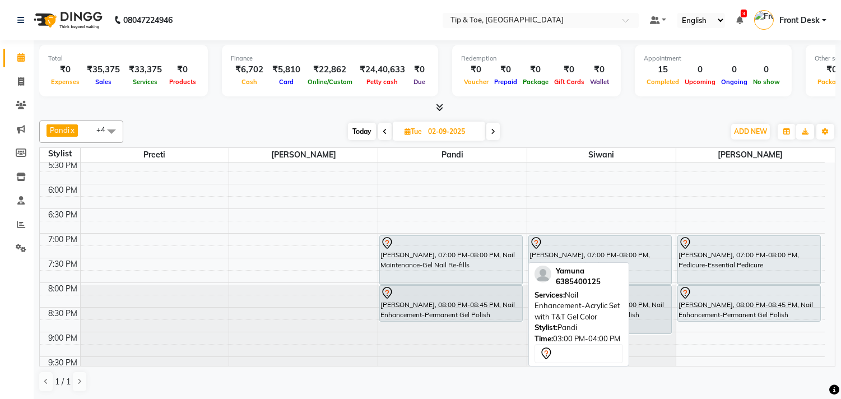
scroll to position [427, 0]
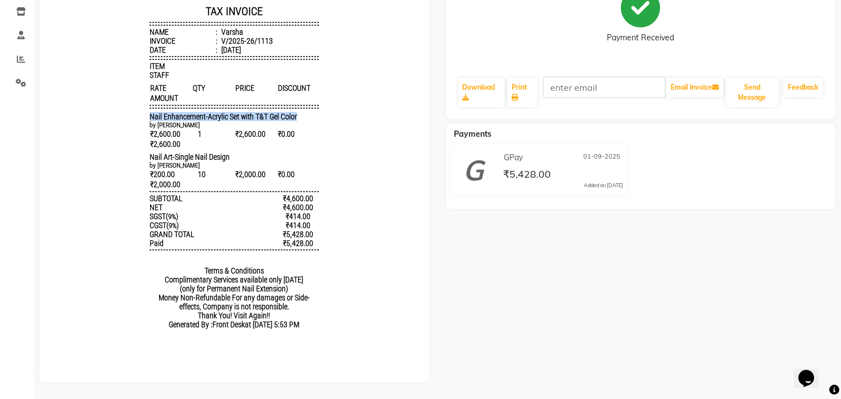
drag, startPoint x: 131, startPoint y: 129, endPoint x: 332, endPoint y: 131, distance: 201.7
click at [332, 131] on body "Tip & Toe Door no I 26, plot no 364 Chandrika arcade, 1st main road,Annanagar e…" at bounding box center [234, 142] width 358 height 398
copy span "Nail Enhancement-Acrylic Set with T&T Gel Color"
drag, startPoint x: 132, startPoint y: 172, endPoint x: 258, endPoint y: 172, distance: 126.0
click at [258, 172] on body "Tip & Toe Door no I 26, plot no 364 Chandrika arcade, 1st main road,Annanagar e…" at bounding box center [234, 142] width 358 height 398
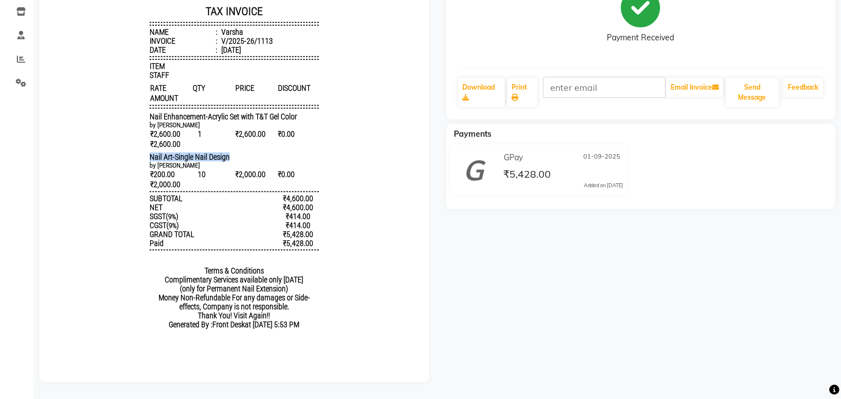
click at [239, 162] on div "Nail Art-Single Nail Design" at bounding box center [234, 157] width 169 height 9
drag, startPoint x: 163, startPoint y: 173, endPoint x: 245, endPoint y: 171, distance: 82.3
click at [245, 162] on div "Nail Art-Single Nail Design" at bounding box center [234, 157] width 169 height 9
copy span "-Single Nail Design"
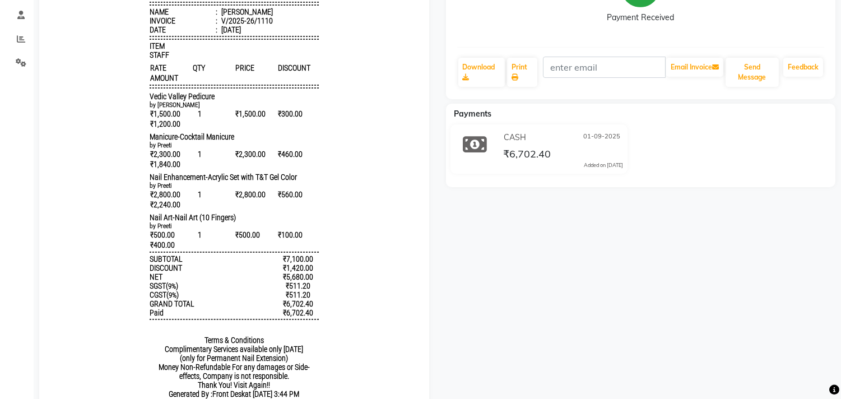
scroll to position [187, 0]
drag, startPoint x: 239, startPoint y: 100, endPoint x: 253, endPoint y: 98, distance: 14.1
click at [253, 98] on body "Tip & Toe [STREET_ADDRESS][PERSON_NAME] GSTN : 33ABHFR5020K1ZA Contact : [PHONE…" at bounding box center [234, 165] width 358 height 487
click at [150, 138] on span "Manicure-Cocktail Manicure" at bounding box center [192, 136] width 85 height 9
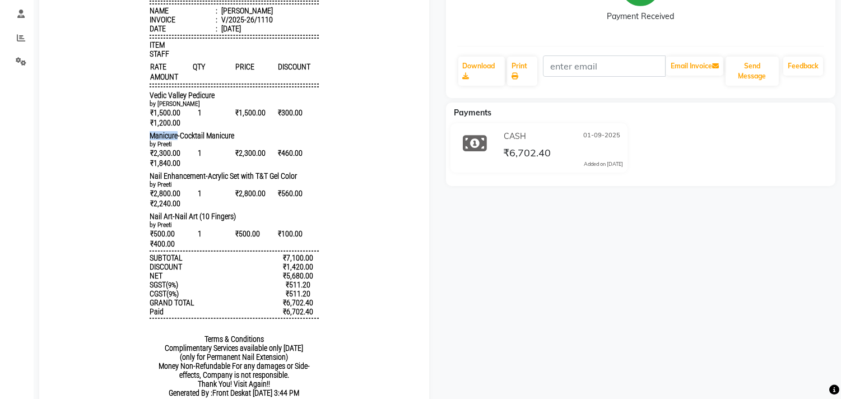
click at [150, 138] on span "Manicure-Cocktail Manicure" at bounding box center [192, 136] width 85 height 9
click at [150, 141] on span "Manicure-Cocktail Manicure" at bounding box center [192, 136] width 85 height 9
drag, startPoint x: 138, startPoint y: 141, endPoint x: 229, endPoint y: 141, distance: 90.2
click at [229, 141] on div "Tip & Toe Door no I 26, plot no 364 Chandrika arcade, 1st main road,Annanagar e…" at bounding box center [234, 165] width 178 height 487
copy span "Manicure-Cocktail Manicure"
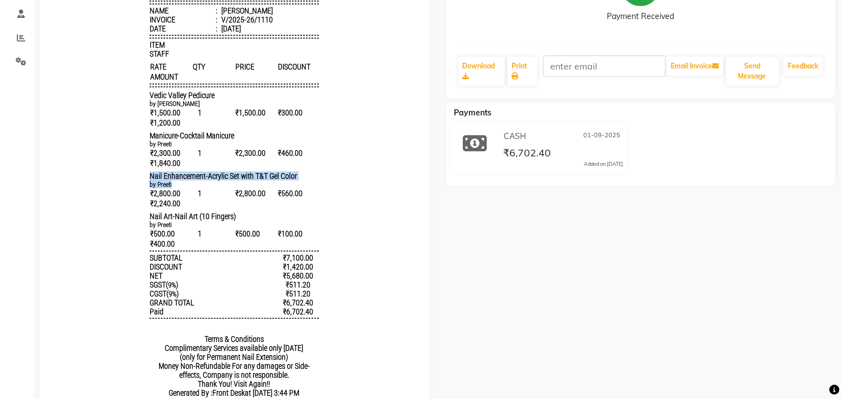
drag, startPoint x: 140, startPoint y: 181, endPoint x: 295, endPoint y: 192, distance: 155.5
click at [295, 192] on div "Tip & Toe Door no I 26, plot no 364 Chandrika arcade, 1st main road,Annanagar e…" at bounding box center [234, 165] width 178 height 487
click at [291, 181] on div "Nail Enhancement-Acrylic Set with T&T Gel Color" at bounding box center [234, 176] width 169 height 9
drag, startPoint x: 288, startPoint y: 180, endPoint x: 136, endPoint y: 180, distance: 152.4
click at [145, 180] on div "Tip & Toe Door no I 26, plot no 364 Chandrika arcade, 1st main road,Annanagar e…" at bounding box center [234, 165] width 178 height 487
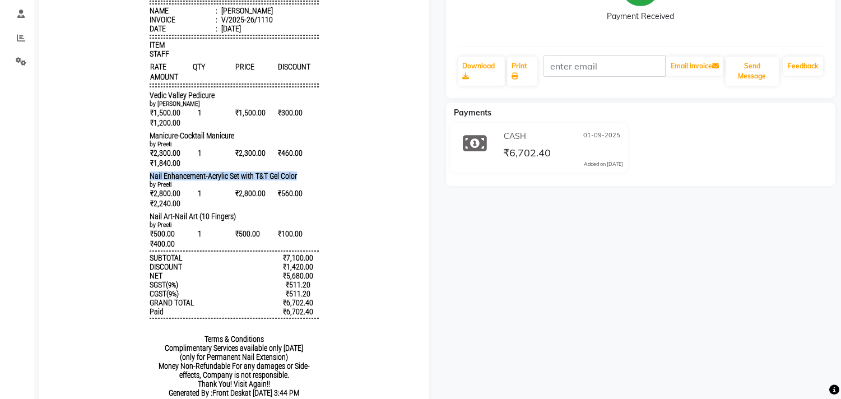
copy span "Nail Enhancement-Acrylic Set with T&T Gel Color"
drag, startPoint x: 189, startPoint y: 191, endPoint x: 187, endPoint y: 186, distance: 5.8
click at [188, 189] on div "by Preeti" at bounding box center [234, 185] width 169 height 8
drag, startPoint x: 140, startPoint y: 184, endPoint x: 295, endPoint y: 184, distance: 155.2
click at [295, 181] on div "Nail Enhancement-Acrylic Set with T&T Gel Color" at bounding box center [234, 176] width 169 height 9
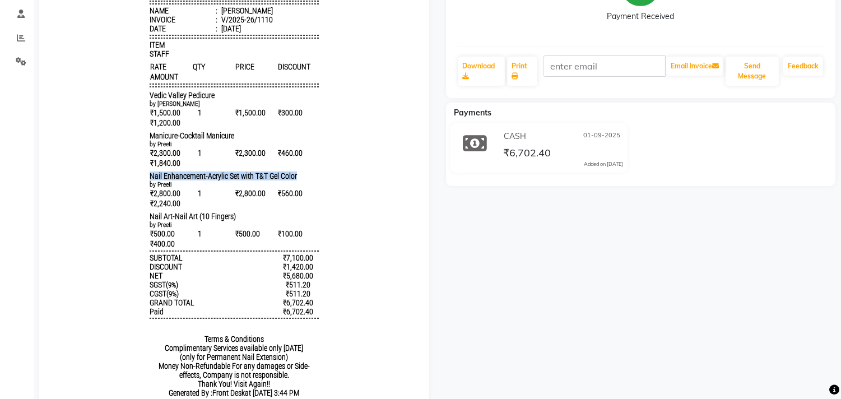
copy span "Nail Enhancement-Acrylic Set with T&T Gel Color"
click at [211, 189] on div "by Preeti" at bounding box center [234, 185] width 169 height 8
drag, startPoint x: 194, startPoint y: 180, endPoint x: 299, endPoint y: 181, distance: 104.2
click at [299, 181] on div "Nail Enhancement-Acrylic Set with T&T Gel Color" at bounding box center [234, 176] width 169 height 9
click at [177, 189] on div "by Preeti" at bounding box center [234, 185] width 169 height 8
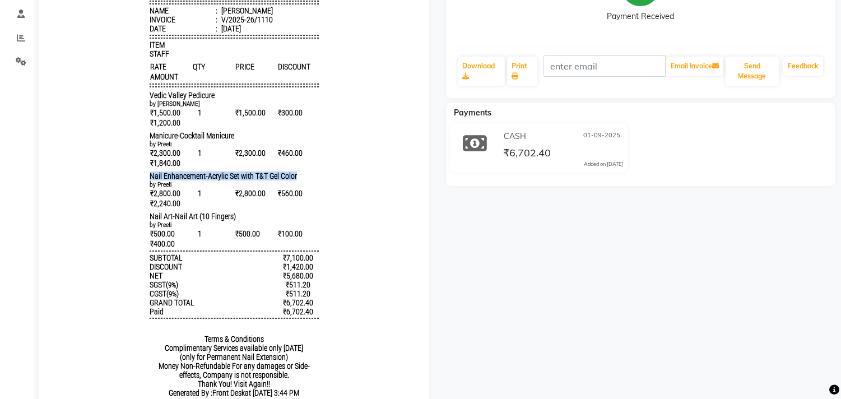
drag, startPoint x: 140, startPoint y: 180, endPoint x: 297, endPoint y: 181, distance: 156.8
click at [297, 181] on div "Nail Enhancement-Acrylic Set with T&T Gel Color" at bounding box center [234, 176] width 169 height 9
copy span "Nail Enhancement-Acrylic Set with T&T Gel Color"
click at [249, 189] on div "by Preeti" at bounding box center [234, 185] width 169 height 8
drag, startPoint x: 140, startPoint y: 181, endPoint x: 300, endPoint y: 184, distance: 160.2
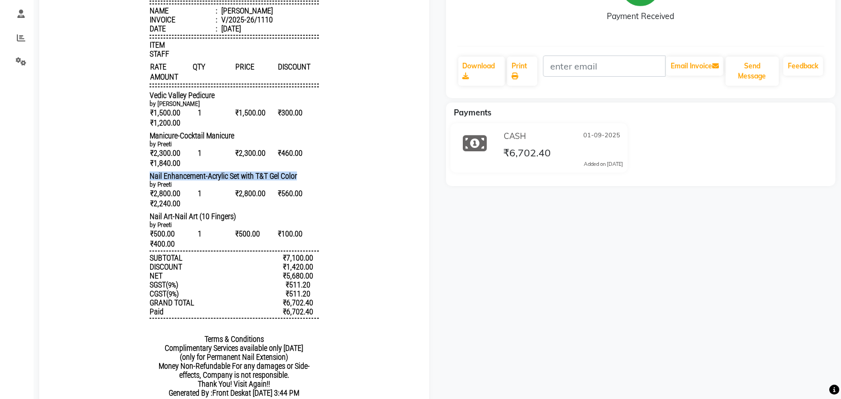
click at [300, 181] on div "Nail Enhancement-Acrylic Set with T&T Gel Color" at bounding box center [234, 176] width 169 height 9
copy span "Nail Enhancement-Acrylic Set with T&T Gel Color"
click at [267, 189] on div "by Preeti" at bounding box center [234, 185] width 169 height 8
drag, startPoint x: 143, startPoint y: 185, endPoint x: 243, endPoint y: 174, distance: 100.3
click at [243, 174] on div "Tip & Toe Door no I 26, plot no 364 Chandrika arcade, 1st main road,Annanagar e…" at bounding box center [234, 165] width 178 height 487
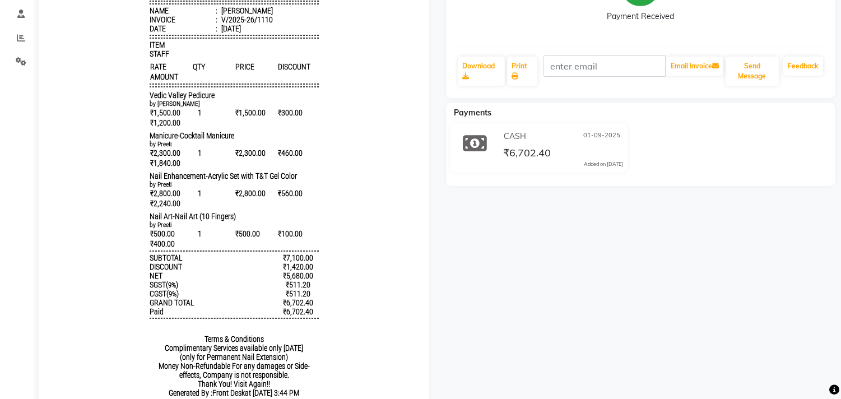
click at [180, 181] on span "Nail Enhancement-Acrylic Set with T&T Gel Color" at bounding box center [223, 176] width 147 height 9
drag, startPoint x: 141, startPoint y: 187, endPoint x: 295, endPoint y: 182, distance: 154.7
click at [295, 181] on div "Nail Enhancement-Acrylic Set with T&T Gel Color" at bounding box center [234, 176] width 169 height 9
copy span "Nail Enhancement-Acrylic Set with T&T Gel Color"
drag, startPoint x: 138, startPoint y: 225, endPoint x: 229, endPoint y: 223, distance: 90.8
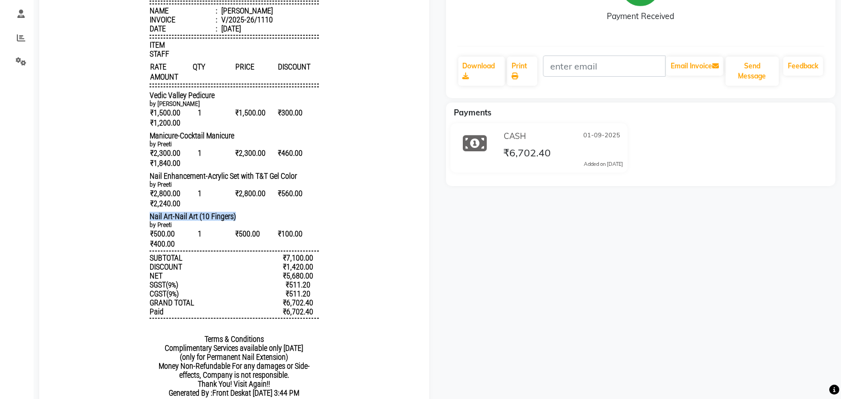
click at [229, 223] on div "Tip & Toe Door no I 26, plot no 364 Chandrika arcade, 1st main road,Annanagar e…" at bounding box center [234, 165] width 178 height 487
copy span "Nail Art-Nail Art (10 Fingers)"
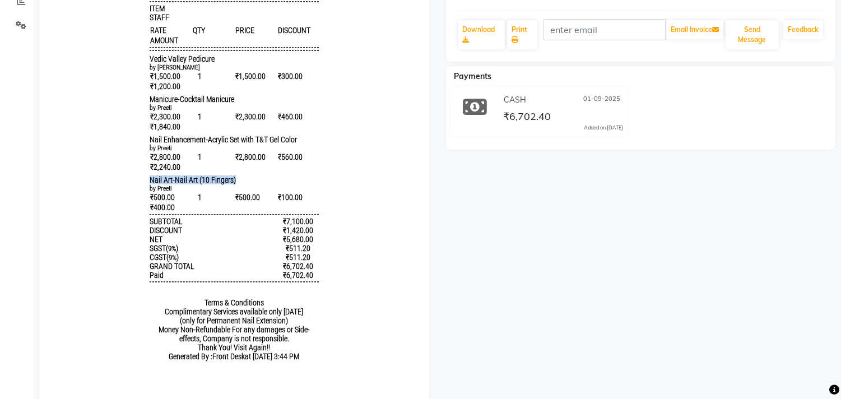
scroll to position [249, 0]
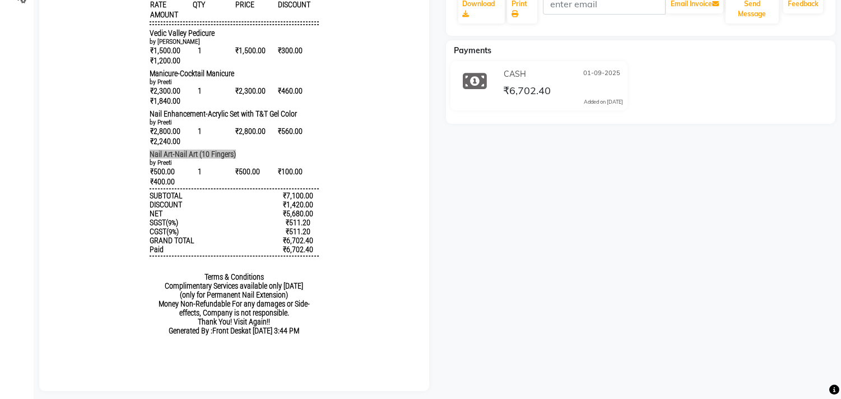
click at [294, 391] on div at bounding box center [234, 117] width 390 height 548
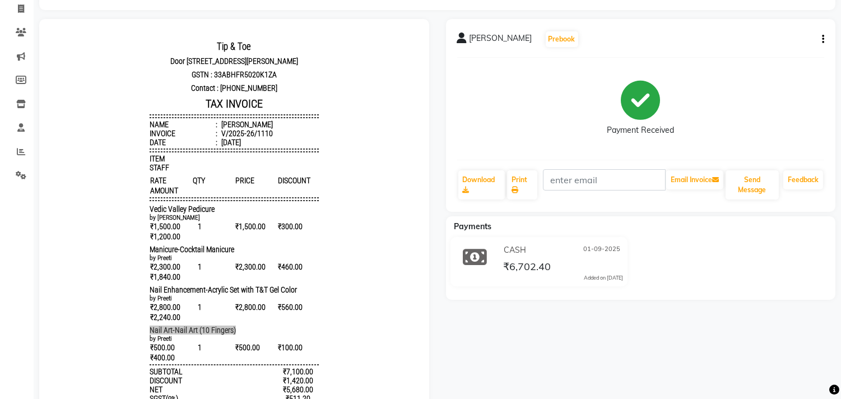
scroll to position [62, 0]
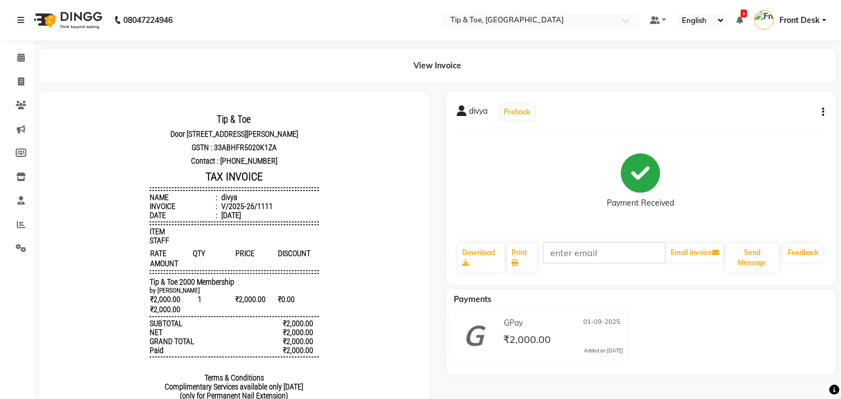
click at [219, 201] on div "divya" at bounding box center [228, 196] width 18 height 9
drag, startPoint x: 212, startPoint y: 207, endPoint x: 236, endPoint y: 209, distance: 24.7
click at [236, 201] on li "Name : [PERSON_NAME]" at bounding box center [234, 196] width 169 height 9
copy div "divya"
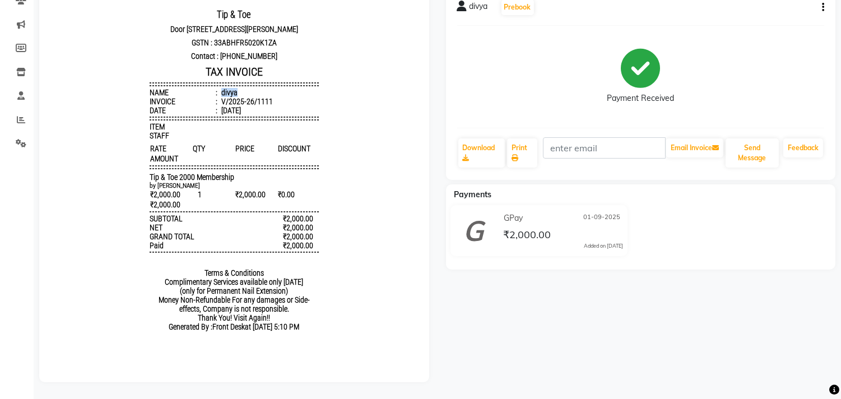
scroll to position [114, 0]
drag, startPoint x: 140, startPoint y: 184, endPoint x: 232, endPoint y: 174, distance: 92.9
click at [232, 174] on div "Tip & Toe [STREET_ADDRESS][PERSON_NAME] GSTN : 33ABHFR5020K1ZA Contact : [PHONE…" at bounding box center [234, 172] width 178 height 339
copy span "Tip & Toe 2000 Membership"
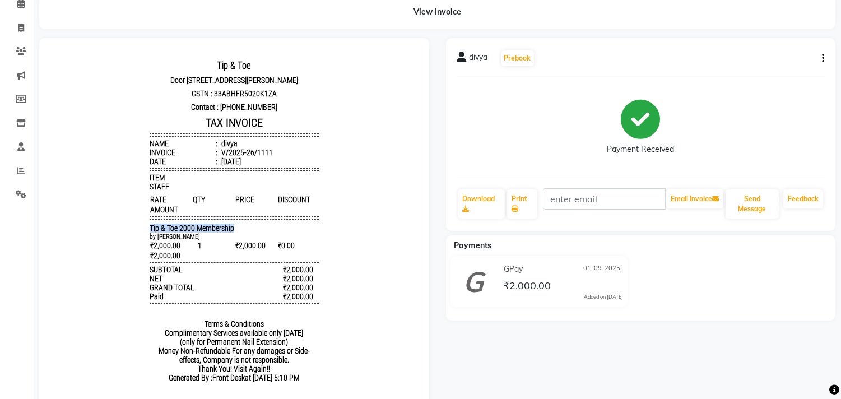
scroll to position [0, 0]
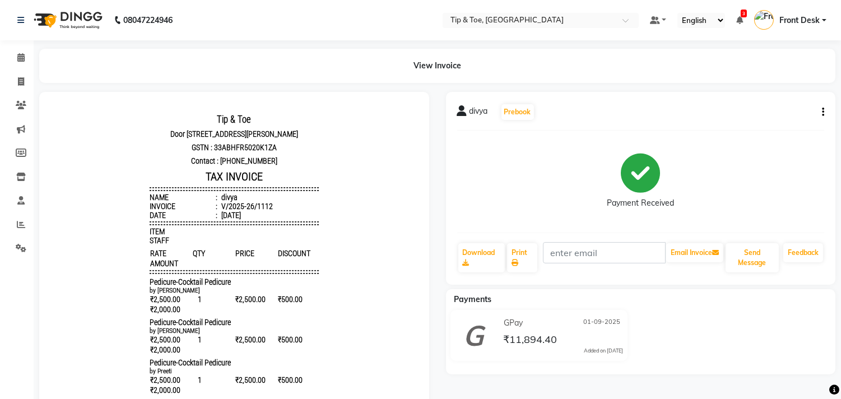
scroll to position [8, 0]
drag, startPoint x: 211, startPoint y: 198, endPoint x: 237, endPoint y: 197, distance: 25.8
click at [237, 197] on li "Name : [PERSON_NAME]" at bounding box center [234, 196] width 169 height 9
copy div "divya"
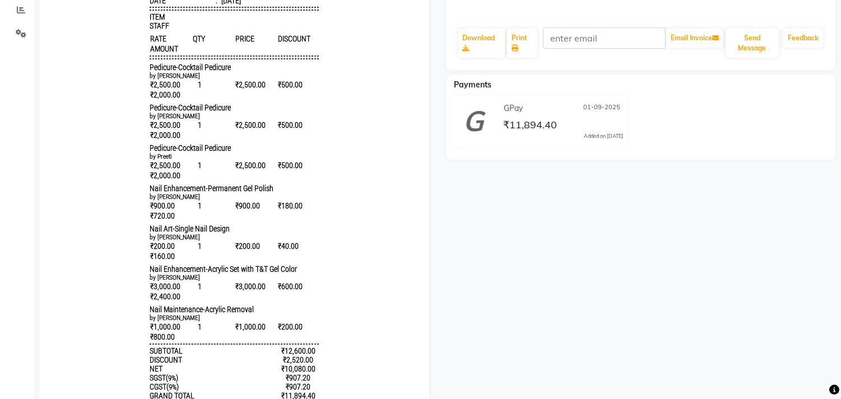
scroll to position [249, 0]
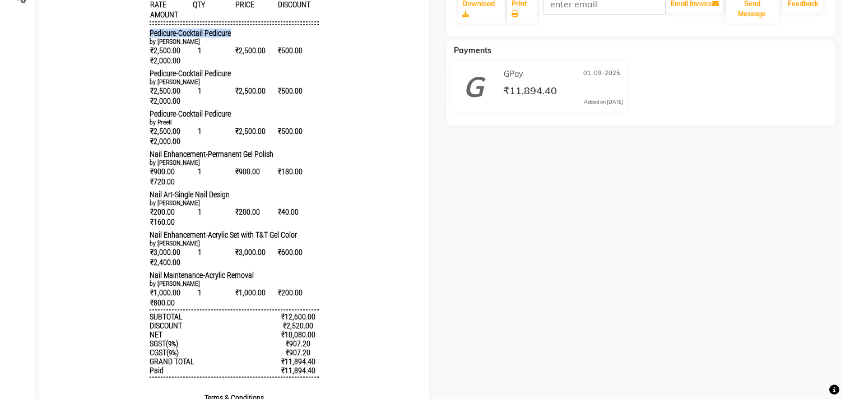
drag, startPoint x: 138, startPoint y: 39, endPoint x: 227, endPoint y: 38, distance: 88.5
click at [227, 38] on div "Tip & Toe [STREET_ADDRESS][PERSON_NAME] GSTN : 33ABHFR5020K1ZA Contact : [PHONE…" at bounding box center [234, 163] width 178 height 608
copy span "Pedicure-Cocktail Pedicure"
drag, startPoint x: 138, startPoint y: 78, endPoint x: 147, endPoint y: 78, distance: 8.4
click at [147, 78] on div "Tip & Toe [STREET_ADDRESS][PERSON_NAME] GSTN : 33ABHFR5020K1ZA Contact : [PHONE…" at bounding box center [234, 163] width 178 height 608
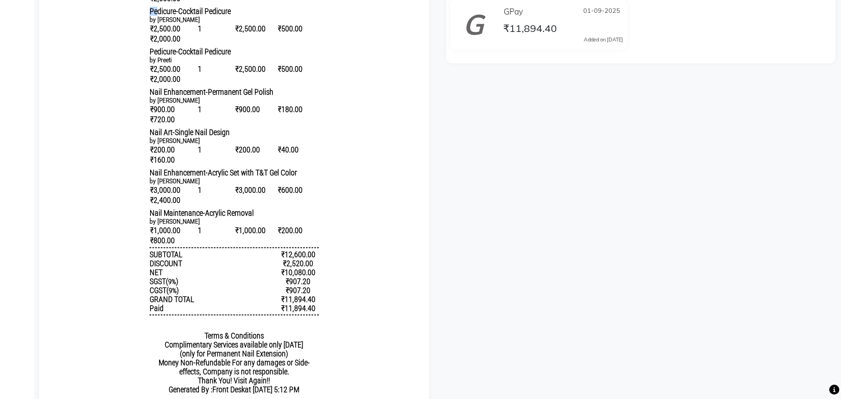
scroll to position [0, 0]
click at [192, 97] on span "Nail Enhancement-Permanent Gel Polish" at bounding box center [212, 92] width 124 height 9
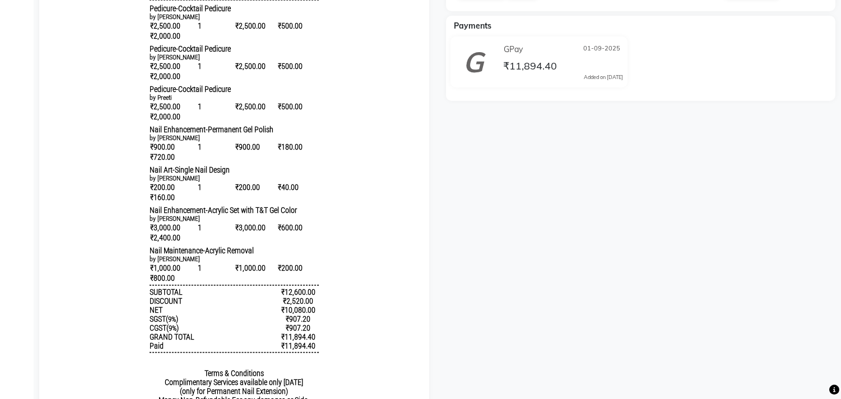
scroll to position [249, 0]
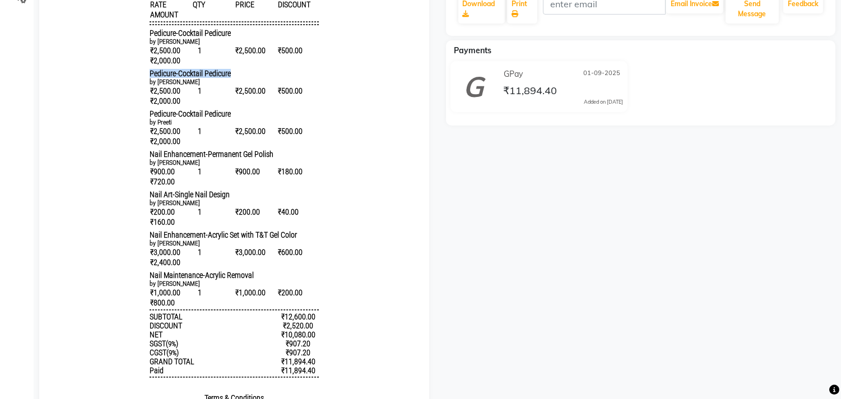
drag, startPoint x: 140, startPoint y: 90, endPoint x: 220, endPoint y: 87, distance: 80.1
click at [220, 78] on span "Pedicure-Cocktail Pedicure" at bounding box center [190, 73] width 81 height 9
copy span "Pedicure-Cocktail Pedicure"
drag, startPoint x: 136, startPoint y: 168, endPoint x: 265, endPoint y: 168, distance: 128.8
click at [265, 168] on div "Tip & Toe [STREET_ADDRESS][PERSON_NAME] GSTN : 33ABHFR5020K1ZA Contact : [PHONE…" at bounding box center [234, 163] width 178 height 608
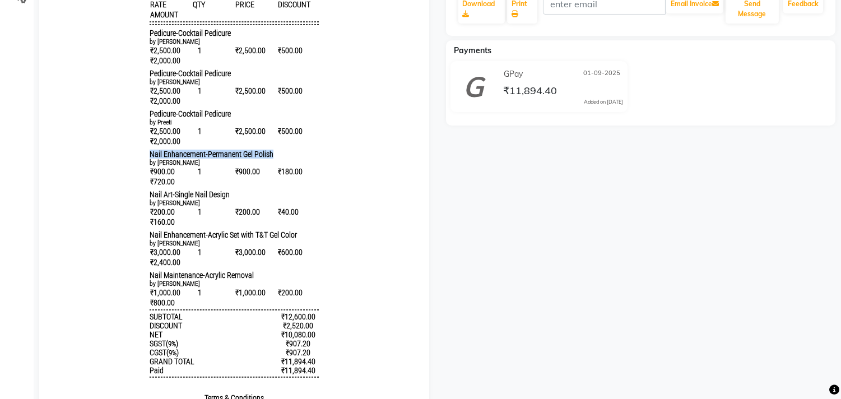
copy span "Nail Enhancement-Permanent Gel Polish"
drag, startPoint x: 138, startPoint y: 213, endPoint x: 221, endPoint y: 213, distance: 82.3
click at [221, 213] on div "Tip & Toe [STREET_ADDRESS][PERSON_NAME] GSTN : 33ABHFR5020K1ZA Contact : [PHONE…" at bounding box center [234, 163] width 178 height 608
copy span "Nail Art-Single Nail Design"
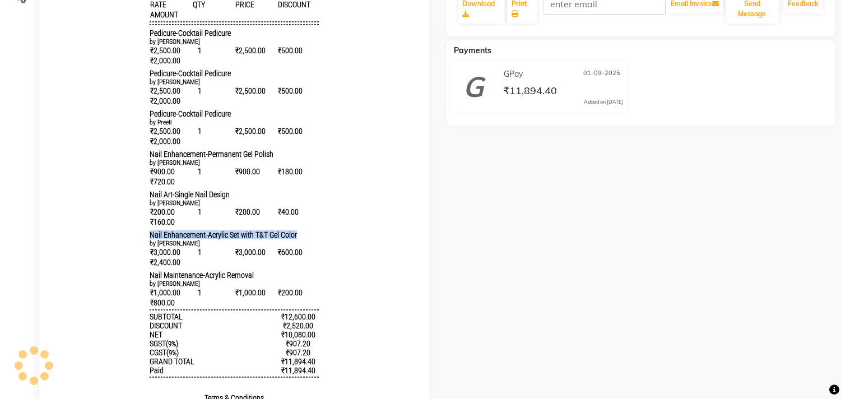
drag, startPoint x: 142, startPoint y: 250, endPoint x: 294, endPoint y: 251, distance: 152.4
click at [294, 251] on div "Tip & Toe Door no I 26, plot no 364 Chandrika arcade, 1st main road,Annanagar e…" at bounding box center [234, 163] width 178 height 608
copy span "Nail Enhancement-Acrylic Set with T&T Gel Color"
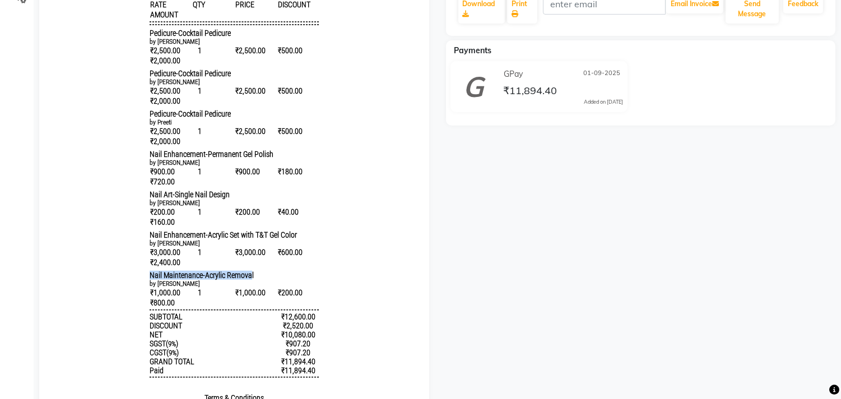
drag, startPoint x: 137, startPoint y: 295, endPoint x: 240, endPoint y: 294, distance: 102.5
click at [240, 294] on div "Tip & Toe Door no I 26, plot no 364 Chandrika arcade, 1st main road,Annanagar e…" at bounding box center [234, 163] width 178 height 608
copy span "Nail Maintenance-Acrylic Remova"
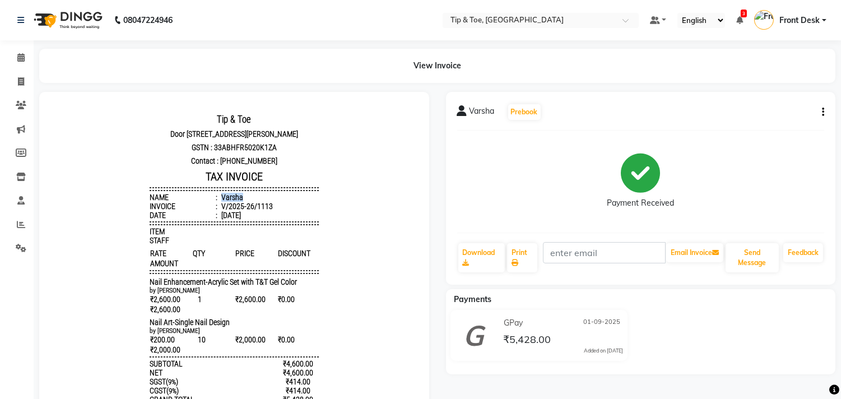
drag, startPoint x: 209, startPoint y: 205, endPoint x: 236, endPoint y: 210, distance: 27.4
click at [236, 201] on li "Name : Varsha" at bounding box center [234, 196] width 169 height 9
copy div "Varsha"
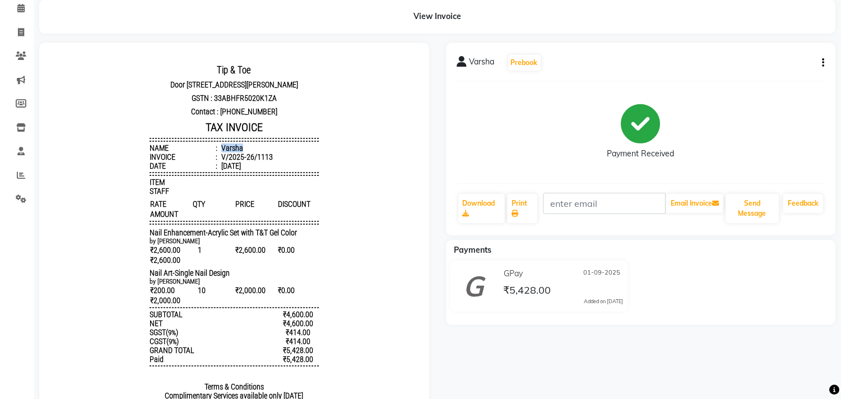
scroll to position [74, 0]
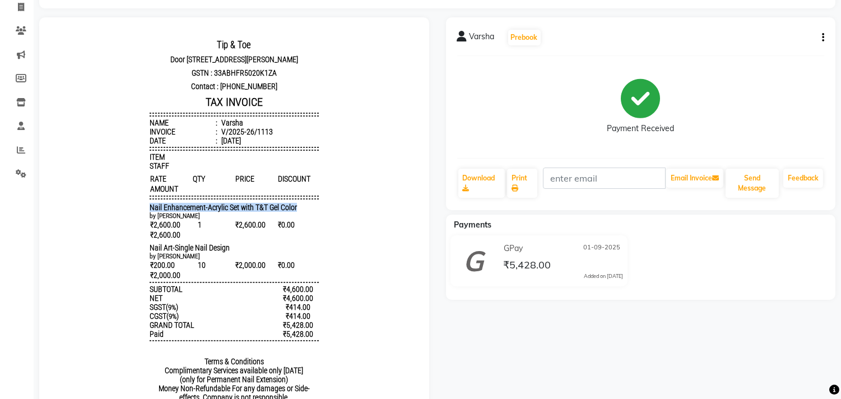
drag, startPoint x: 139, startPoint y: 213, endPoint x: 315, endPoint y: 208, distance: 175.9
click at [315, 208] on body "Tip & Toe Door no I 26, plot no 364 Chandrika arcade, 1st main road,Annanagar e…" at bounding box center [234, 232] width 358 height 398
copy span "Nail Enhancement-Acrylic Set with T&T Gel Color"
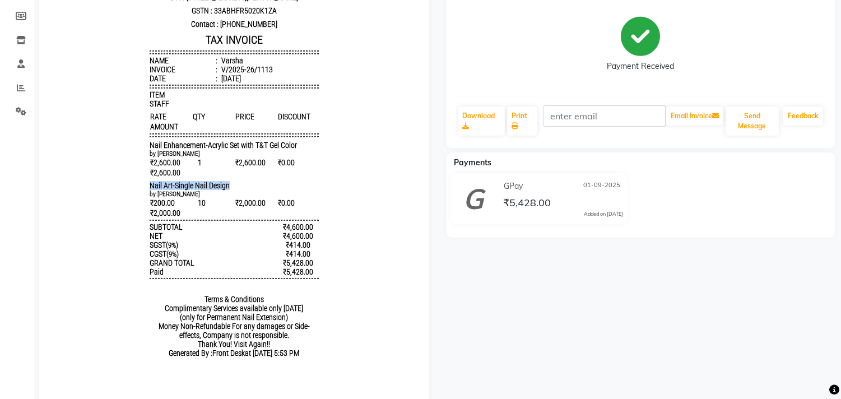
drag, startPoint x: 138, startPoint y: 190, endPoint x: 233, endPoint y: 192, distance: 95.2
click at [233, 192] on div "Tip & Toe Door no I 26, plot no 364 Chandrika arcade, 1st main road,Annanagar e…" at bounding box center [234, 170] width 178 height 398
copy span "Nail Art-Single Nail Design"
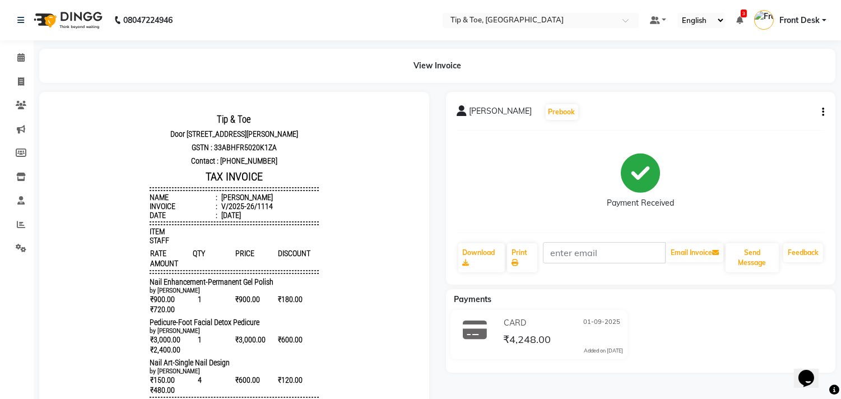
scroll to position [9, 0]
drag, startPoint x: 210, startPoint y: 198, endPoint x: 288, endPoint y: 194, distance: 78.0
click at [288, 194] on li "Name : [PERSON_NAME]" at bounding box center [234, 196] width 169 height 9
copy div "[PERSON_NAME]"
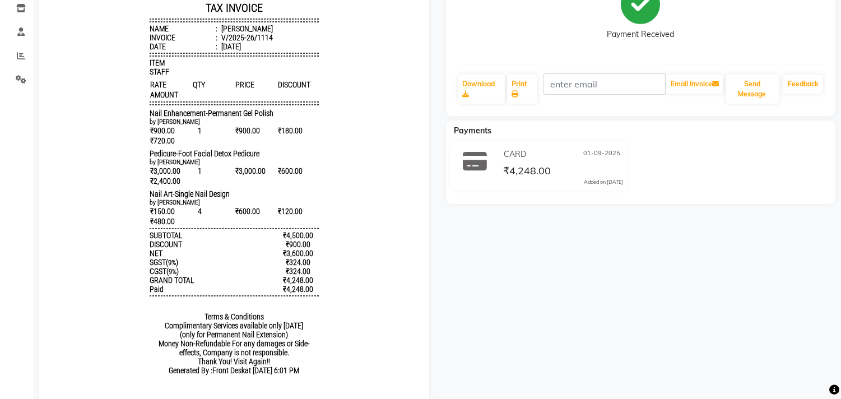
scroll to position [187, 0]
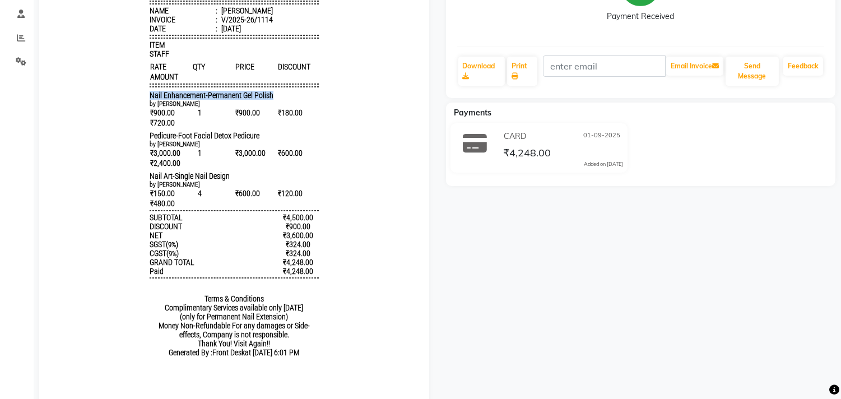
drag, startPoint x: 141, startPoint y: 99, endPoint x: 273, endPoint y: 97, distance: 132.2
click at [273, 97] on div "Nail Enhancement-Permanent Gel Polish" at bounding box center [234, 95] width 169 height 9
copy span "Nail Enhancement-Permanent Gel Polish"
drag, startPoint x: 139, startPoint y: 140, endPoint x: 262, endPoint y: 139, distance: 123.2
click at [262, 139] on div "Pedicure-Foot Facial Detox Pedicure" at bounding box center [234, 136] width 169 height 9
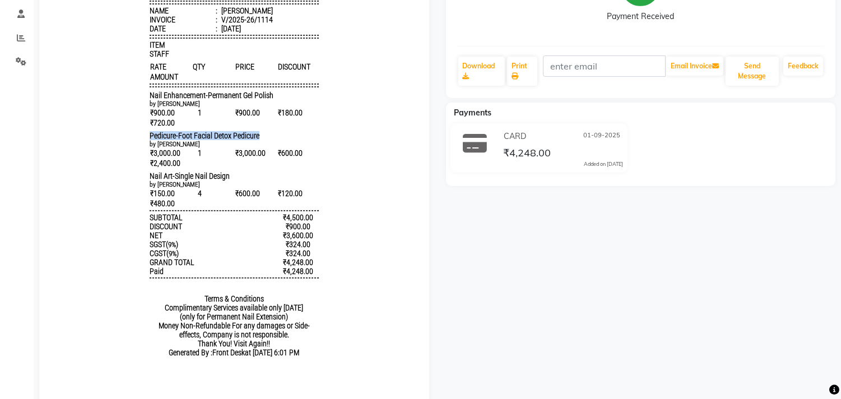
copy span "Pedicure-Foot Facial Detox Pedicure"
drag, startPoint x: 136, startPoint y: 179, endPoint x: 226, endPoint y: 184, distance: 90.3
click at [226, 184] on div "Tip & Toe [STREET_ADDRESS][PERSON_NAME] GSTN : 33ABHFR5020K1ZA Contact : [PHONE…" at bounding box center [234, 145] width 178 height 447
copy span "Nail Art-Single Nail Design"
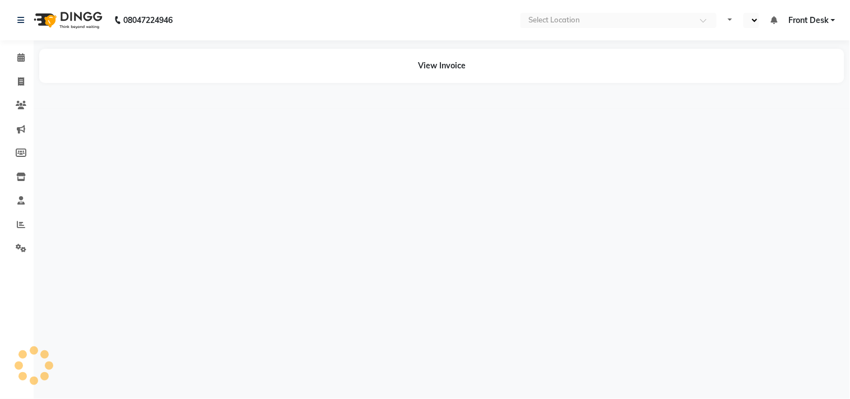
select select "en"
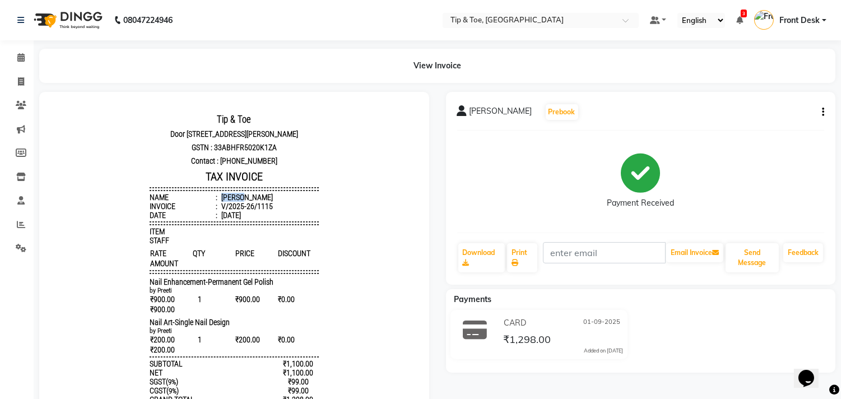
drag, startPoint x: 210, startPoint y: 204, endPoint x: 230, endPoint y: 204, distance: 20.2
click at [230, 201] on li "Name : [PERSON_NAME]" at bounding box center [234, 196] width 169 height 9
copy div "[PERSON_NAME]"
drag, startPoint x: 137, startPoint y: 292, endPoint x: 280, endPoint y: 290, distance: 142.9
click at [280, 290] on div "Tip & Toe [STREET_ADDRESS][PERSON_NAME] GSTN : 33ABHFR5020K1ZA Contact : [PHONE…" at bounding box center [234, 306] width 178 height 398
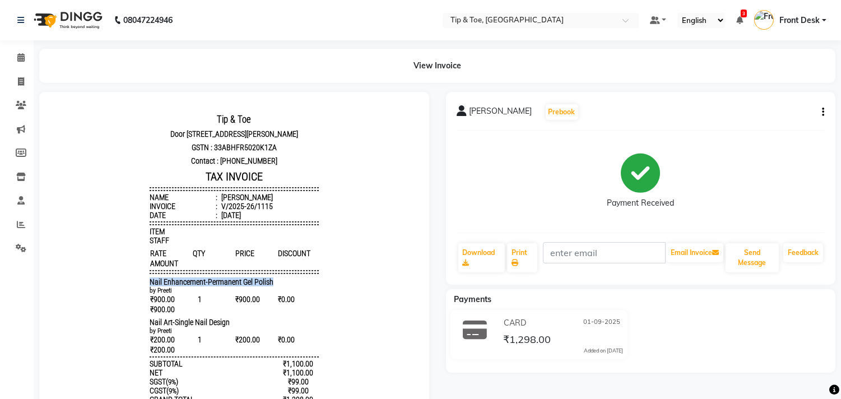
copy span "Nail Enhancement-Permanent Gel Polish"
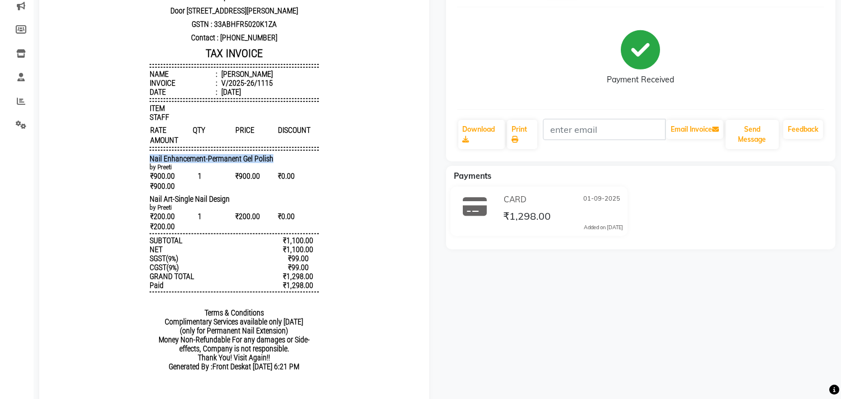
scroll to position [124, 0]
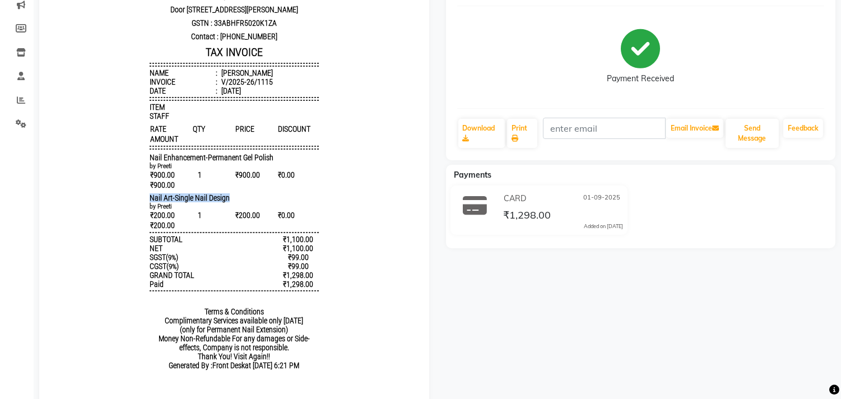
drag, startPoint x: 137, startPoint y: 212, endPoint x: 241, endPoint y: 214, distance: 103.6
click at [241, 214] on div "Tip & Toe [STREET_ADDRESS][PERSON_NAME] GSTN : 33ABHFR5020K1ZA Contact : [PHONE…" at bounding box center [234, 182] width 178 height 398
copy span "Nail Art-Single Nail Design"
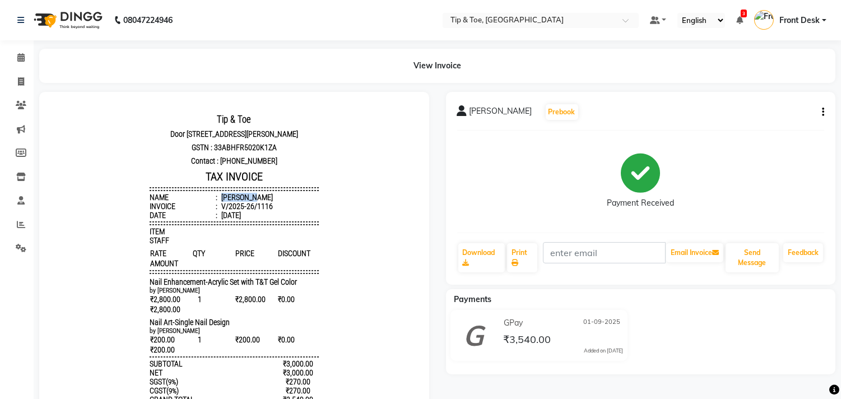
drag, startPoint x: 211, startPoint y: 206, endPoint x: 245, endPoint y: 204, distance: 33.6
click at [245, 201] on li "Name : [PERSON_NAME]" at bounding box center [234, 196] width 169 height 9
copy div "[PERSON_NAME]"
drag, startPoint x: 141, startPoint y: 285, endPoint x: 282, endPoint y: 276, distance: 141.5
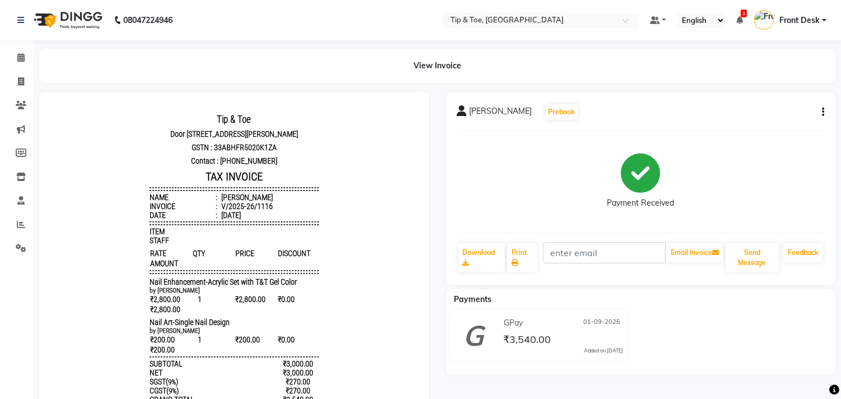
click at [282, 276] on div "Tip & Toe [STREET_ADDRESS][PERSON_NAME] GSTN : 33ABHFR5020K1ZA Contact : [PHONE…" at bounding box center [234, 306] width 178 height 398
click at [161, 294] on small "by [PERSON_NAME]" at bounding box center [175, 290] width 50 height 8
click at [150, 286] on span "Nail Enhancement-Acrylic Set with T&T Gel Color" at bounding box center [223, 281] width 147 height 9
drag, startPoint x: 139, startPoint y: 292, endPoint x: 295, endPoint y: 295, distance: 155.7
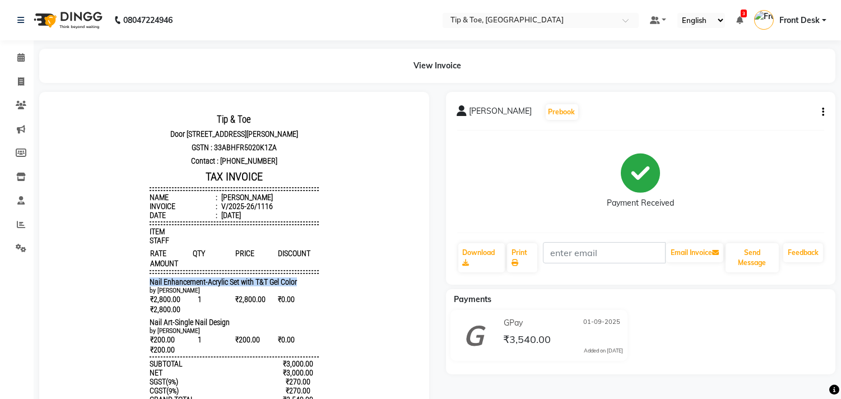
click at [295, 286] on div "Nail Enhancement-Acrylic Set with T&T Gel Color" at bounding box center [234, 281] width 169 height 9
copy span "Nail Enhancement-Acrylic Set with T&T Gel Color"
drag, startPoint x: 141, startPoint y: 324, endPoint x: 231, endPoint y: 323, distance: 90.8
click at [230, 323] on div "Nail Art-Single Nail Design" at bounding box center [234, 321] width 169 height 9
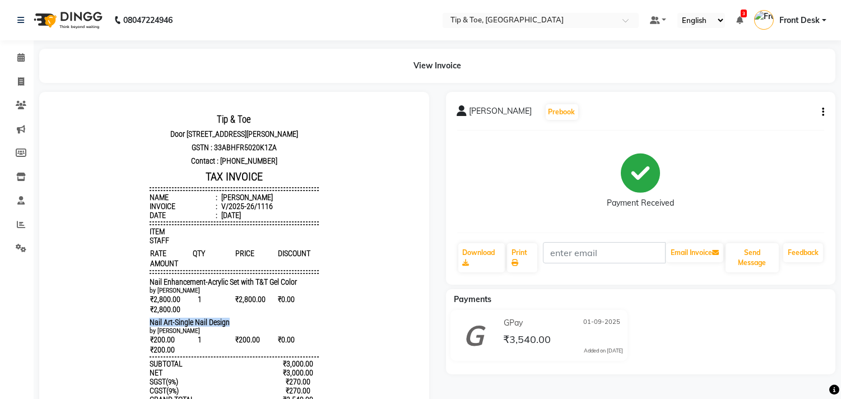
copy span "Nail Art-Single Nail Design"
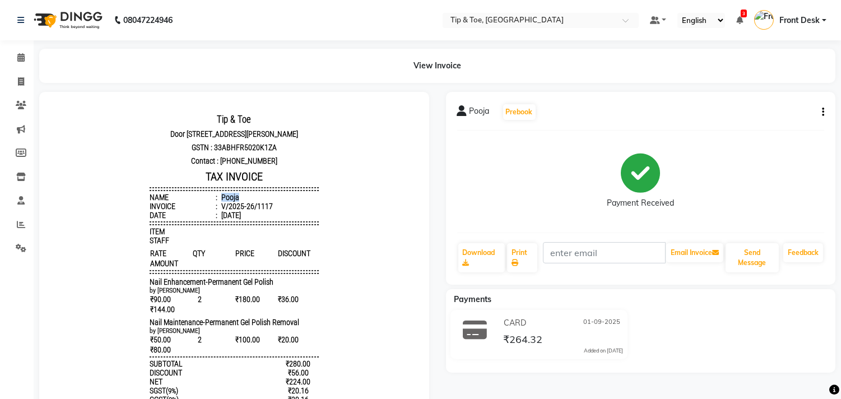
drag, startPoint x: 211, startPoint y: 205, endPoint x: 236, endPoint y: 204, distance: 25.2
click at [236, 201] on li "Name : [PERSON_NAME]" at bounding box center [234, 196] width 169 height 9
copy div "Pooja"
drag, startPoint x: 141, startPoint y: 287, endPoint x: 288, endPoint y: 287, distance: 147.9
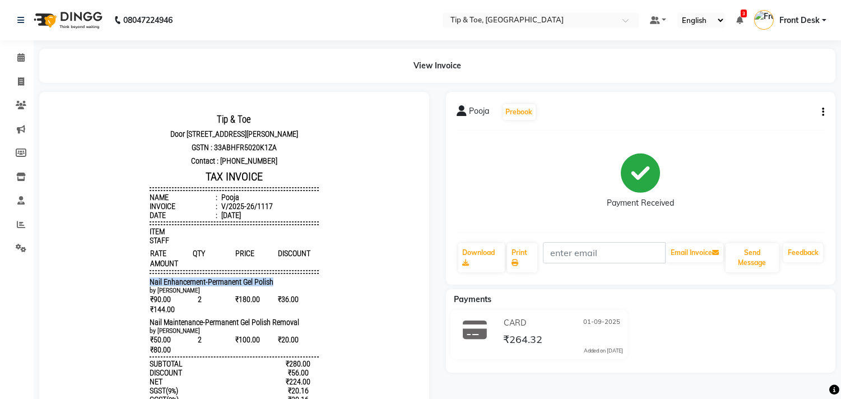
click at [288, 286] on div "Nail Enhancement-Permanent Gel Polish" at bounding box center [234, 281] width 169 height 9
copy span "Nail Enhancement-Permanent Gel Polish"
drag, startPoint x: 138, startPoint y: 327, endPoint x: 288, endPoint y: 333, distance: 149.7
click at [288, 333] on div "Tip & Toe [STREET_ADDRESS][PERSON_NAME] GSTN : 33ABHFR5020K1ZA Contact : [PHONE…" at bounding box center [234, 310] width 178 height 407
copy span "Nail Maintenance-Permanent Gel Polish Removal"
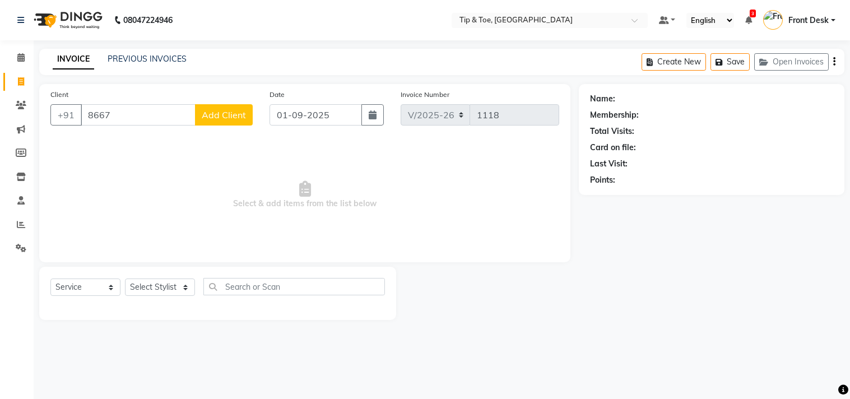
select select "5770"
select select "service"
